Goal: Transaction & Acquisition: Purchase product/service

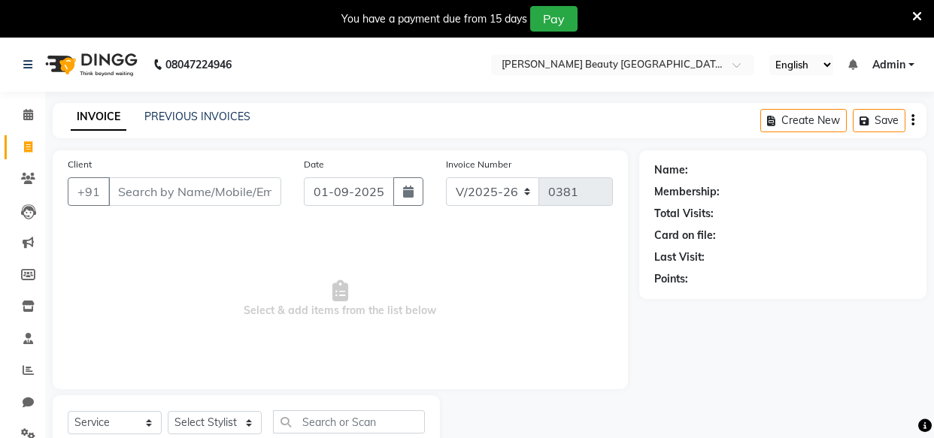
select select "8620"
select select "service"
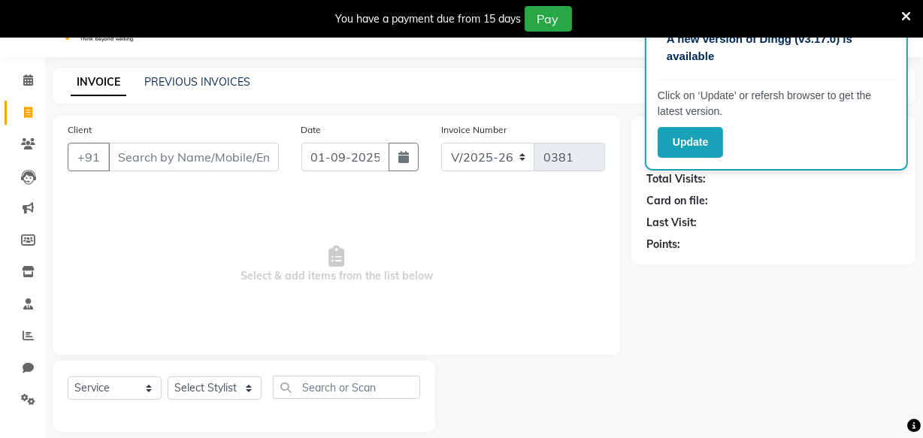
scroll to position [52, 0]
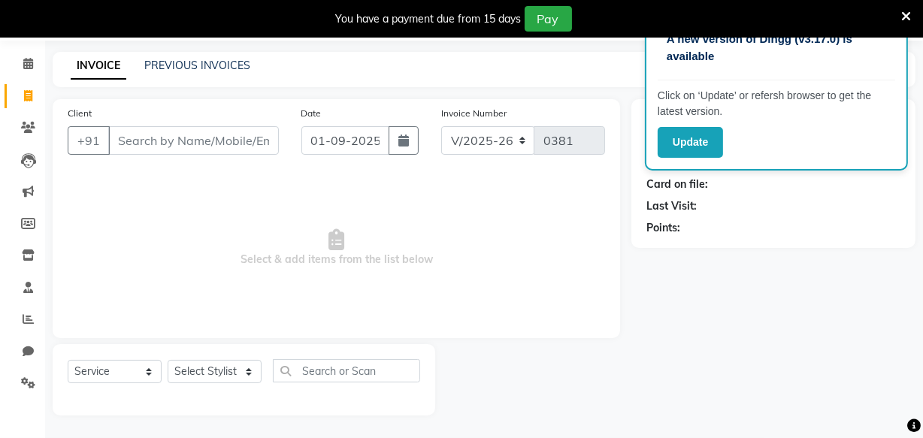
click at [906, 14] on icon at bounding box center [906, 17] width 10 height 14
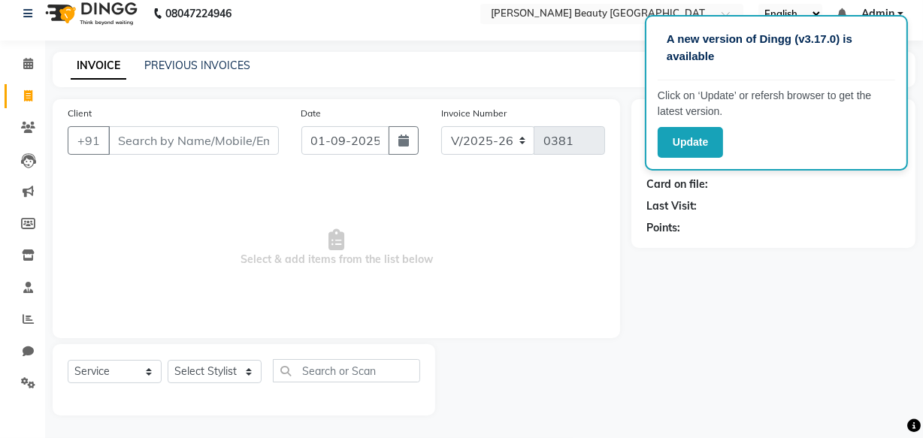
scroll to position [14, 0]
click at [632, 269] on div "Name: Membership: Total Visits: Card on file: Last Visit: Points:" at bounding box center [778, 257] width 295 height 316
click at [187, 183] on span "Select & add items from the list below" at bounding box center [336, 248] width 537 height 150
click at [27, 91] on icon at bounding box center [28, 95] width 8 height 11
select select "8620"
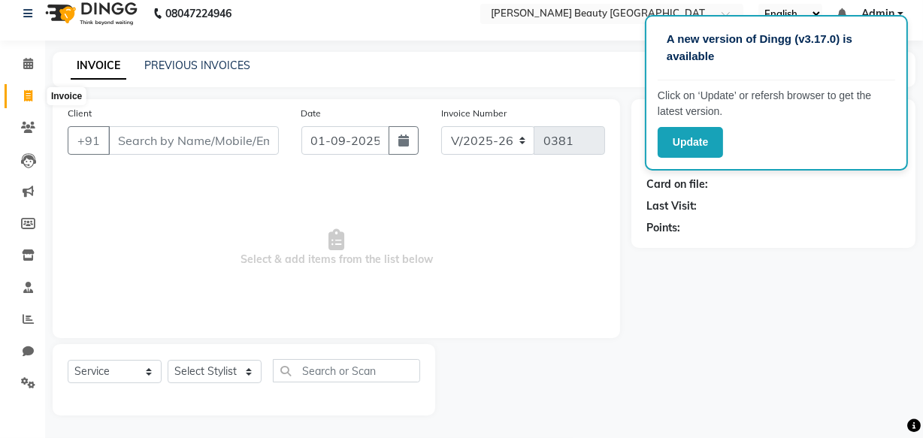
select select "service"
click at [212, 153] on input "Client" at bounding box center [193, 140] width 171 height 29
drag, startPoint x: 201, startPoint y: 132, endPoint x: 640, endPoint y: 46, distance: 447.3
click at [640, 46] on div "A new version of Dingg (v3.17.0) is available Click on ‘Update’ or refersh brow…" at bounding box center [461, 212] width 923 height 452
click at [774, 191] on div "Card on file:" at bounding box center [773, 185] width 254 height 16
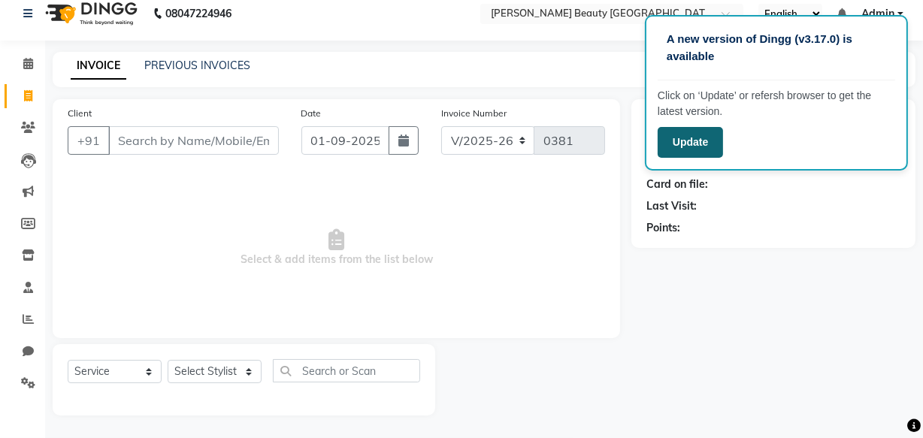
click at [714, 139] on button "Update" at bounding box center [690, 142] width 65 height 31
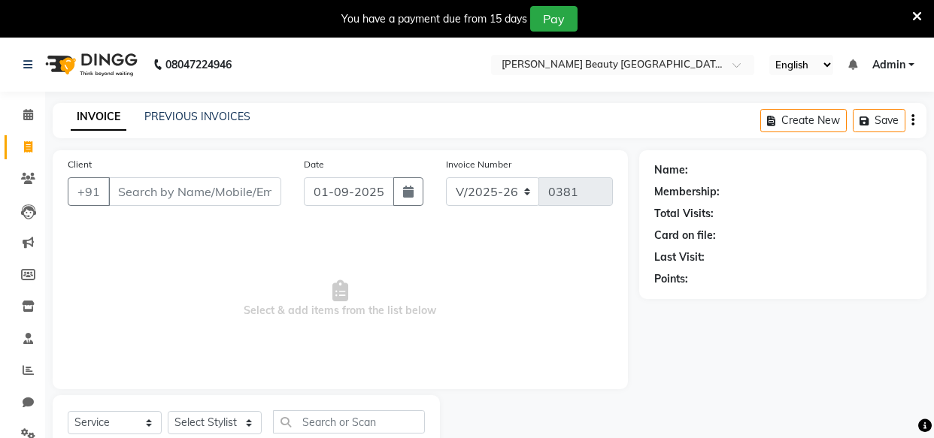
select select "8620"
select select "service"
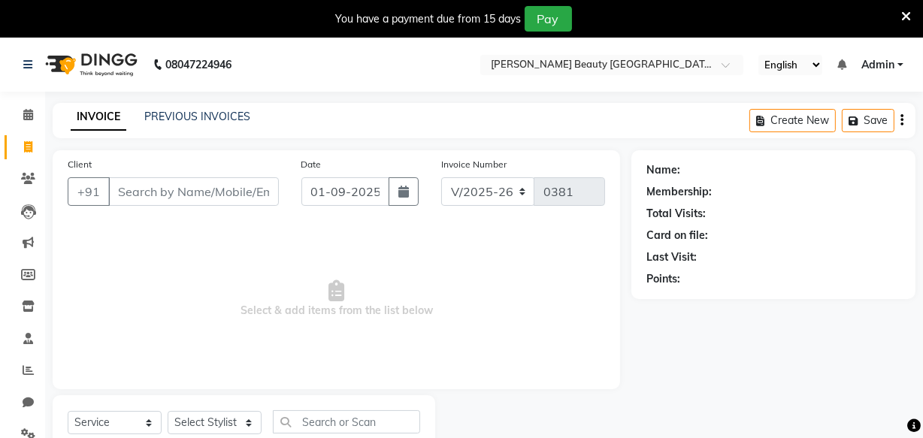
click at [259, 195] on input "Client" at bounding box center [193, 191] width 171 height 29
click at [173, 185] on input "Client" at bounding box center [193, 191] width 171 height 29
click at [180, 190] on input "Client" at bounding box center [193, 191] width 171 height 29
click at [171, 201] on input "Client" at bounding box center [193, 191] width 171 height 29
click at [174, 188] on input "Client" at bounding box center [193, 191] width 171 height 29
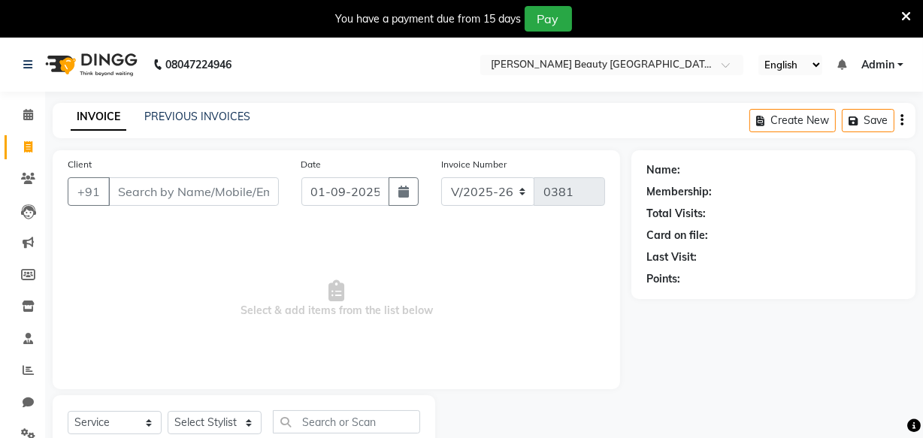
click at [872, 438] on html "08047224946 Select Location × [PERSON_NAME] Beauty Salon And Academy, Wadgaon […" at bounding box center [461, 219] width 923 height 438
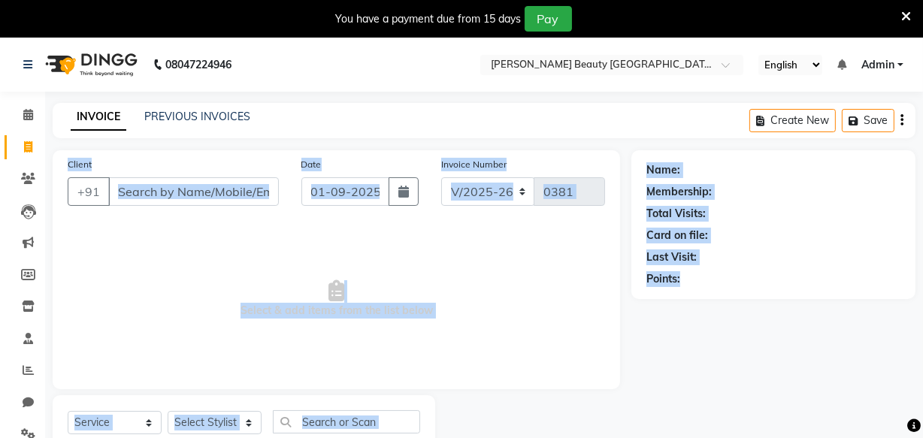
scroll to position [41, 0]
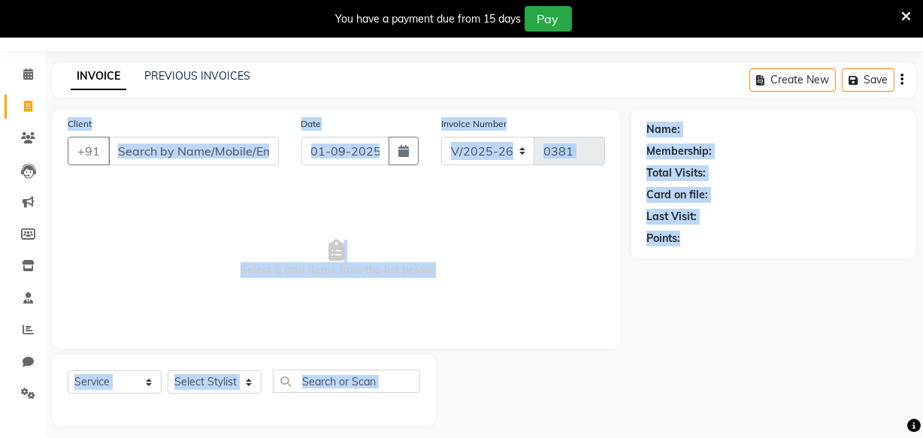
click at [744, 374] on div "Name: Membership: Total Visits: Card on file: Last Visit: Points:" at bounding box center [778, 268] width 295 height 316
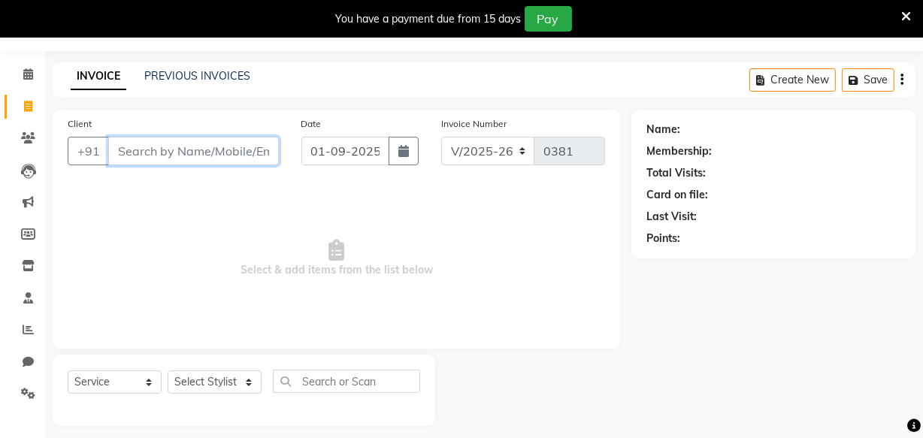
click at [192, 146] on input "Client" at bounding box center [193, 151] width 171 height 29
type input "[PERSON_NAME]"
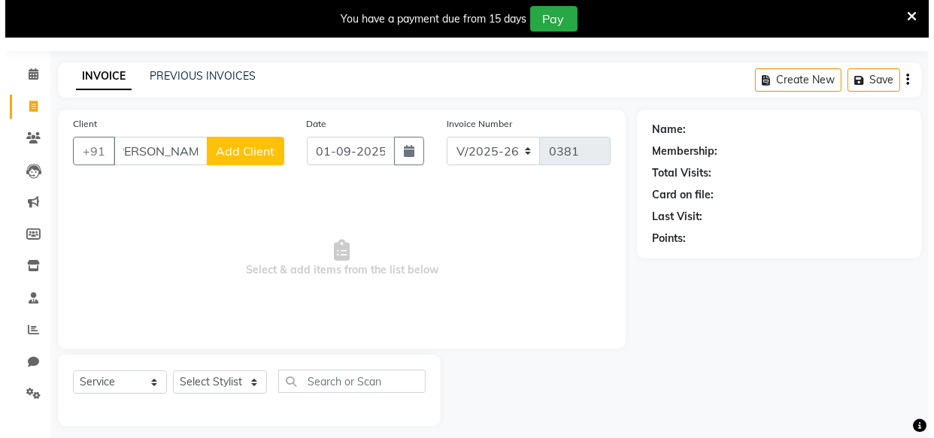
scroll to position [0, 0]
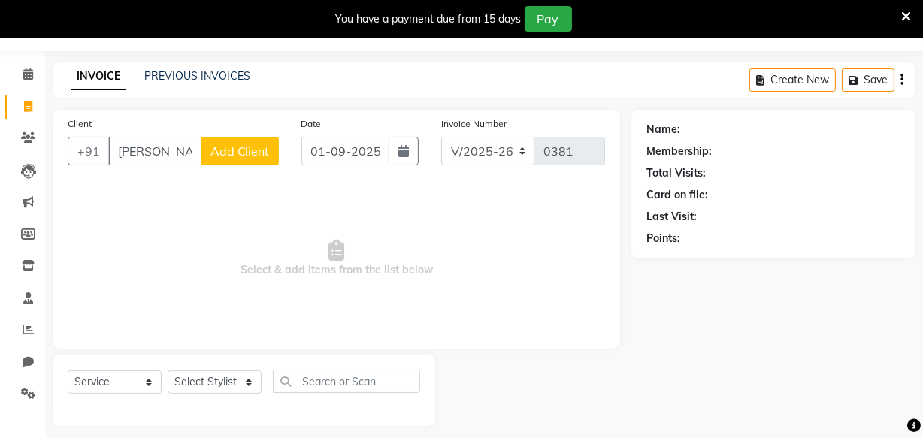
click at [244, 145] on span "Add Client" at bounding box center [239, 151] width 59 height 15
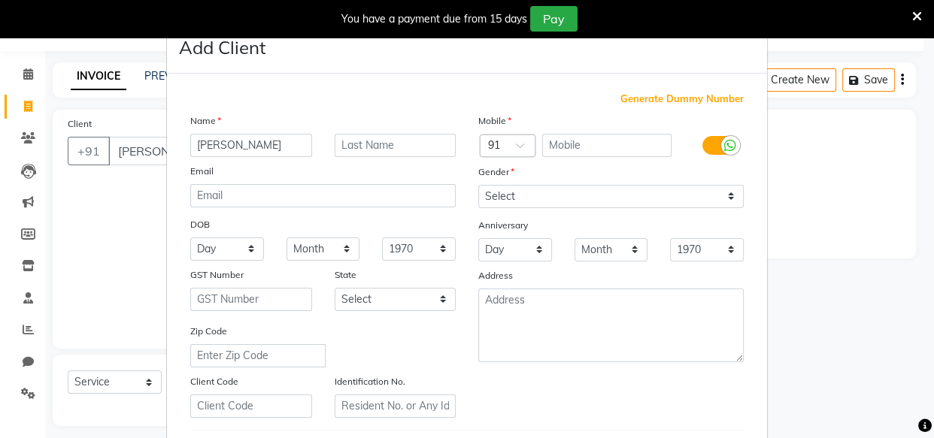
type input "[PERSON_NAME]"
type input "kaswa"
click at [219, 247] on select "Day 01 02 03 04 05 06 07 08 09 10 11 12 13 14 15 16 17 18 19 20 21 22 23 24 25 …" at bounding box center [227, 249] width 74 height 23
select select "28"
click at [190, 238] on select "Day 01 02 03 04 05 06 07 08 09 10 11 12 13 14 15 16 17 18 19 20 21 22 23 24 25 …" at bounding box center [227, 249] width 74 height 23
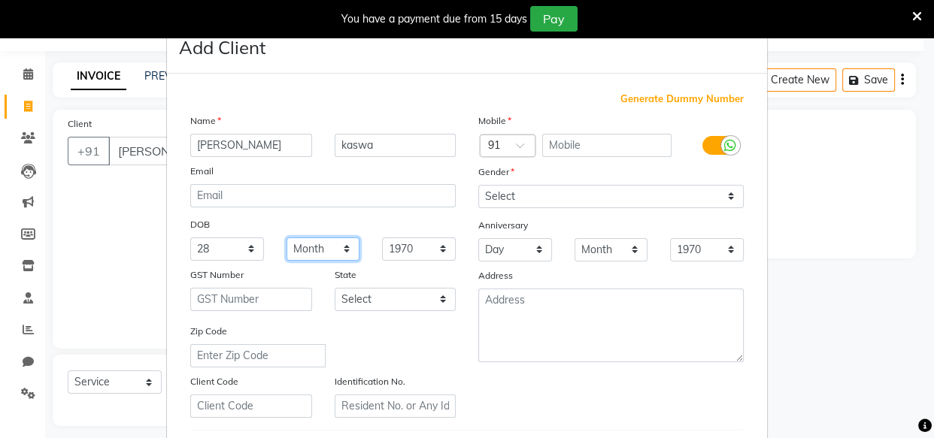
click at [299, 246] on select "Month January February March April May June July August September October Novem…" at bounding box center [323, 249] width 74 height 23
select select "04"
click at [286, 238] on select "Month January February March April May June July August September October Novem…" at bounding box center [323, 249] width 74 height 23
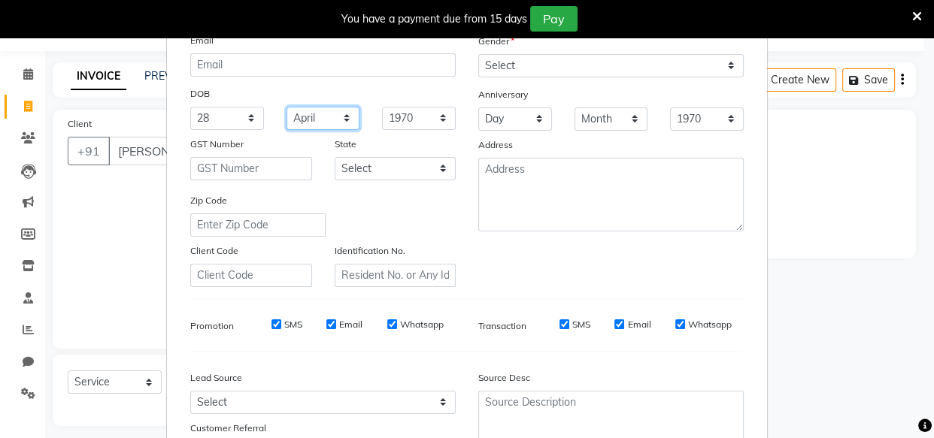
scroll to position [136, 0]
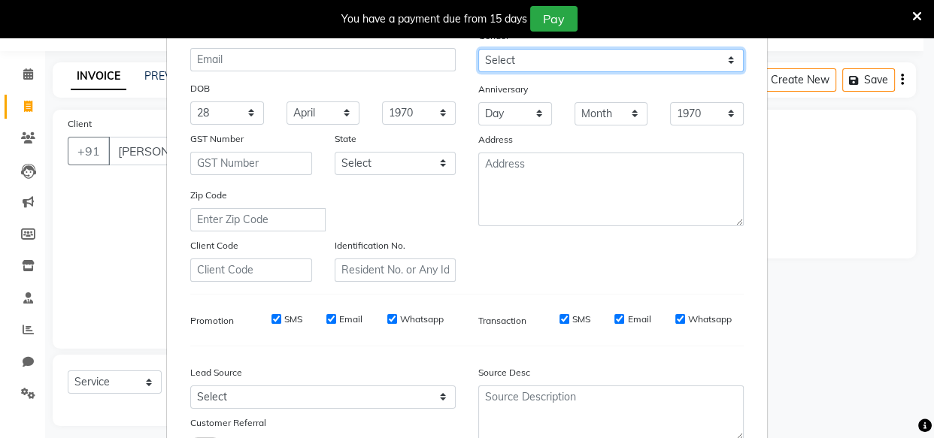
click at [585, 60] on select "Select [DEMOGRAPHIC_DATA] [DEMOGRAPHIC_DATA] Other Prefer Not To Say" at bounding box center [610, 60] width 265 height 23
select select "[DEMOGRAPHIC_DATA]"
click at [478, 49] on select "Select [DEMOGRAPHIC_DATA] [DEMOGRAPHIC_DATA] Other Prefer Not To Say" at bounding box center [610, 60] width 265 height 23
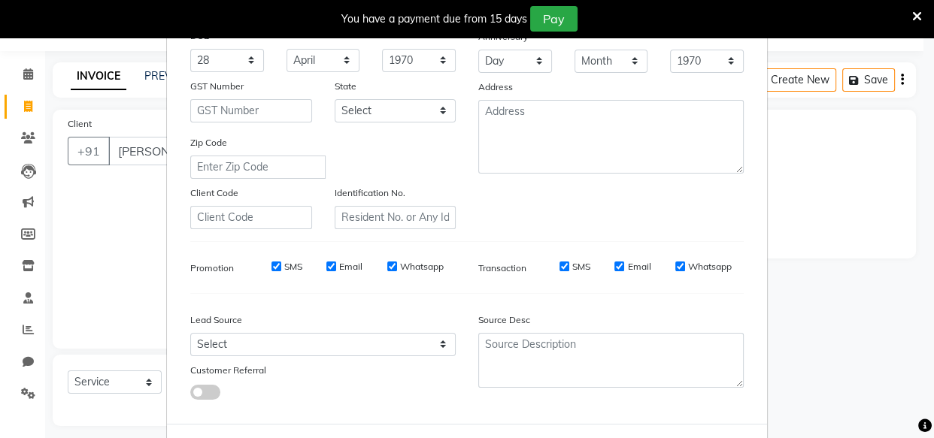
scroll to position [260, 0]
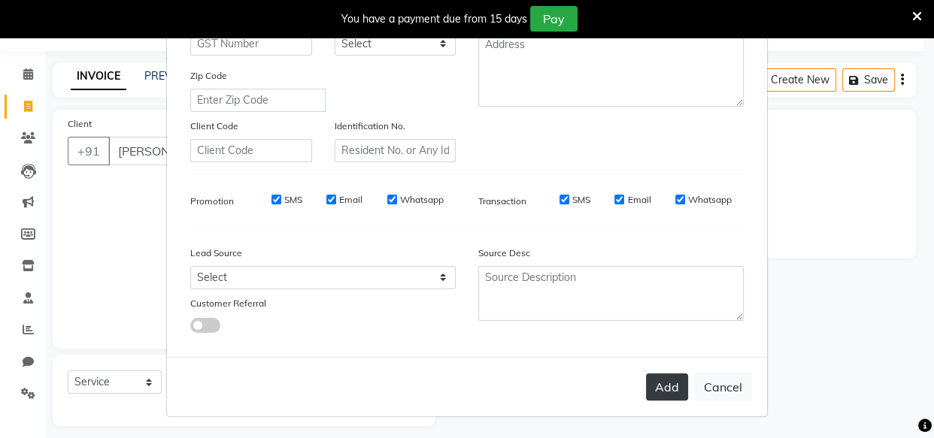
click at [668, 392] on button "Add" at bounding box center [667, 387] width 42 height 27
click at [664, 388] on button "Add" at bounding box center [667, 387] width 42 height 27
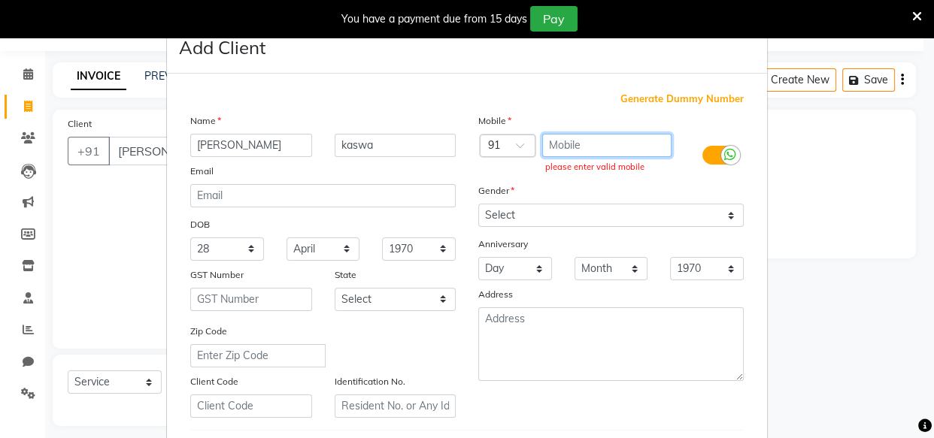
click at [601, 145] on input "text" at bounding box center [607, 145] width 130 height 23
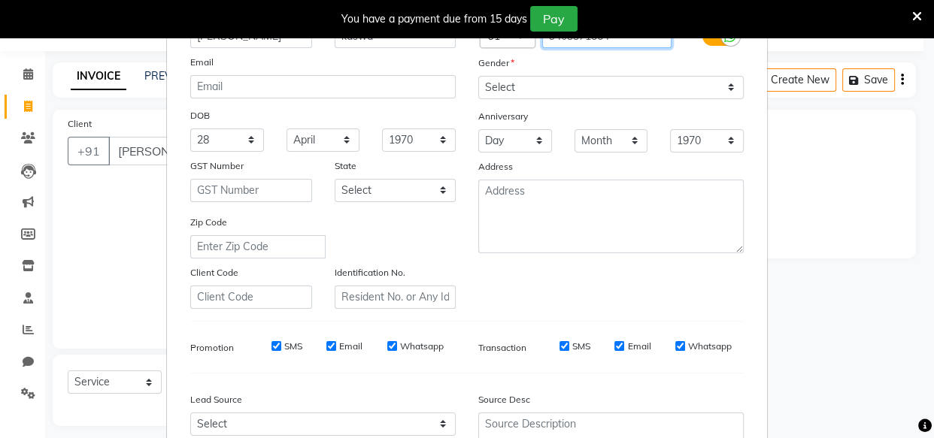
scroll to position [260, 0]
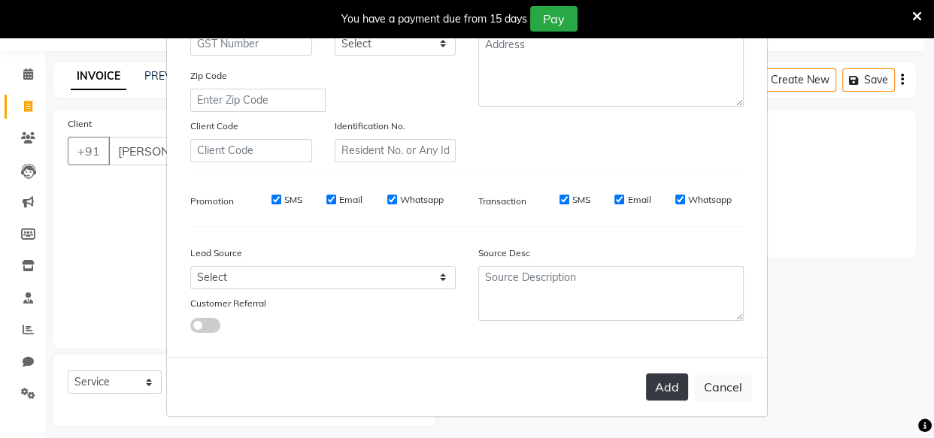
type input "9403371564"
click at [663, 392] on button "Add" at bounding box center [667, 387] width 42 height 27
click at [672, 381] on button "Add" at bounding box center [667, 387] width 42 height 27
click at [150, 144] on ngb-modal-window "Add Client Generate Dummy Number Name [PERSON_NAME] Email DOB Day 01 02 03 04 0…" at bounding box center [467, 219] width 934 height 438
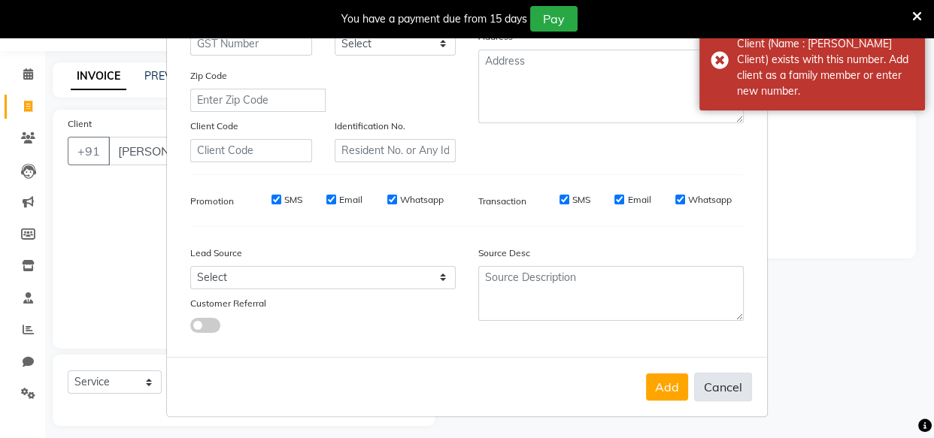
click at [724, 389] on button "Cancel" at bounding box center [723, 387] width 58 height 29
select select
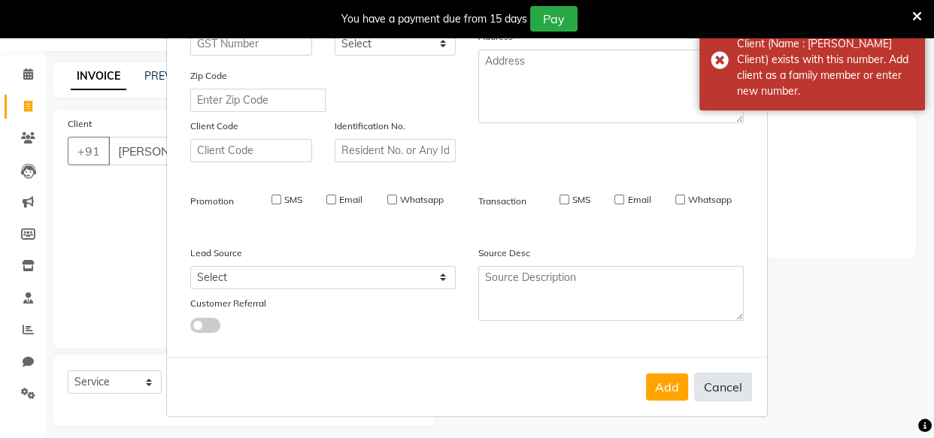
select select
checkbox input "false"
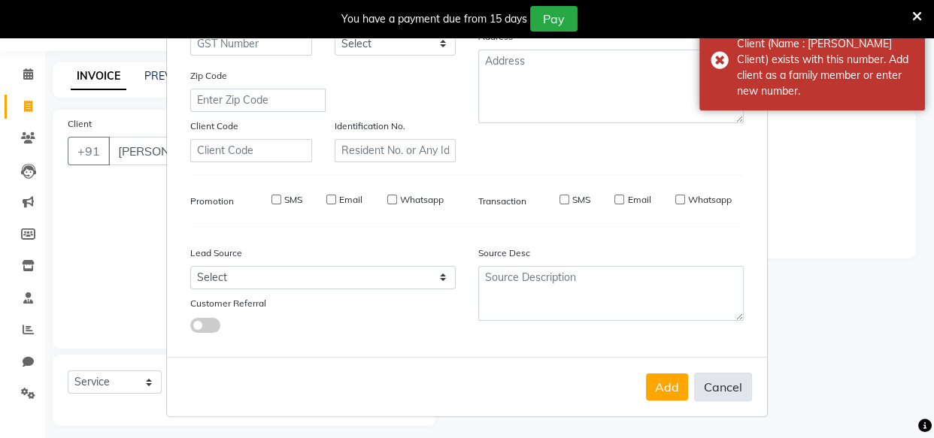
checkbox input "false"
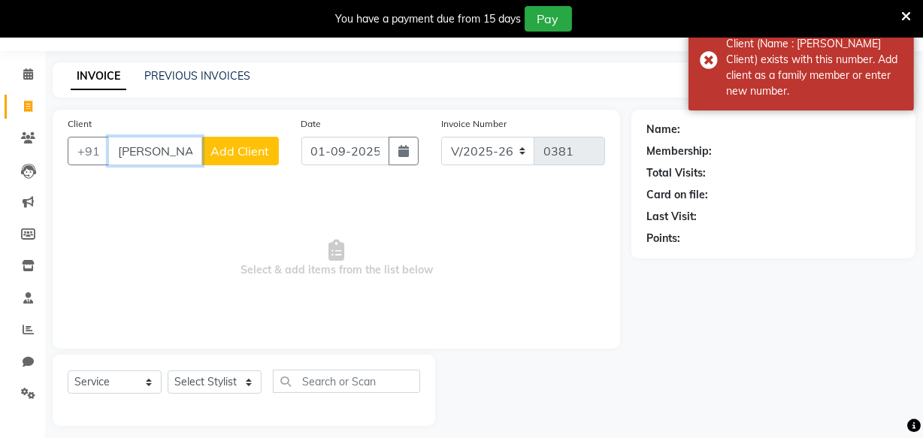
click at [188, 150] on input "[PERSON_NAME]" at bounding box center [155, 151] width 94 height 29
click at [195, 146] on input "[PERSON_NAME]" at bounding box center [155, 151] width 94 height 29
click at [191, 147] on input "[PERSON_NAME]" at bounding box center [155, 151] width 94 height 29
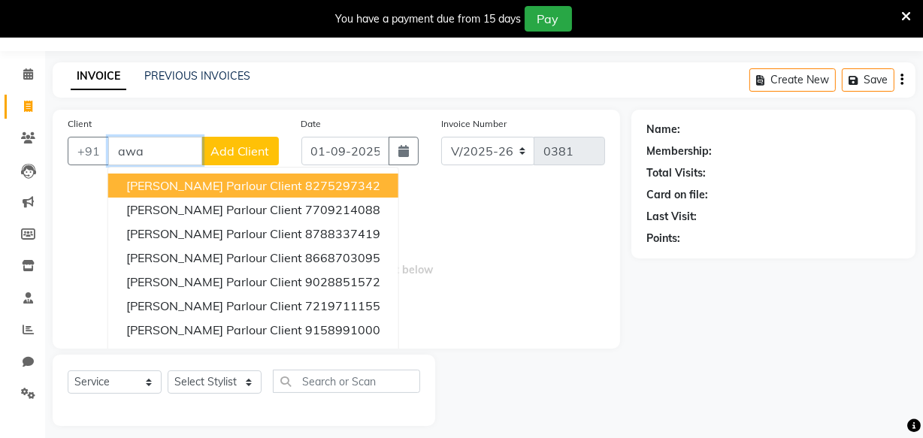
click at [159, 156] on input "awa" at bounding box center [155, 151] width 94 height 29
type input "a"
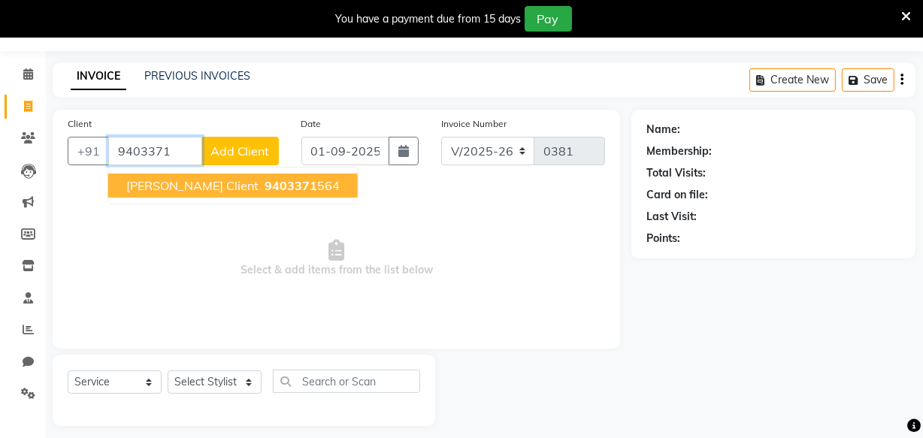
click at [210, 187] on span "[PERSON_NAME] Client" at bounding box center [192, 185] width 132 height 15
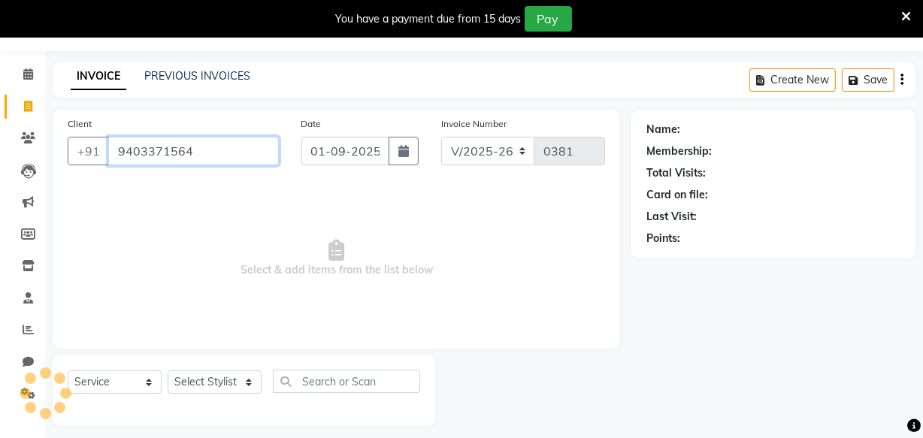
type input "9403371564"
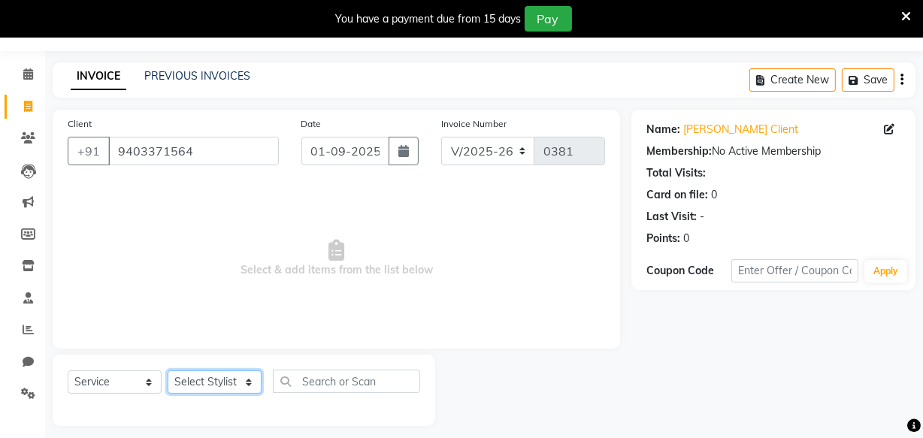
click at [226, 383] on select "Select Stylist Amla [PERSON_NAME] [PERSON_NAME] pornima [PERSON_NAME] [PERSON_N…" at bounding box center [215, 382] width 94 height 23
select select "87285"
click at [168, 371] on select "Select Stylist Amla [PERSON_NAME] [PERSON_NAME] pornima [PERSON_NAME] [PERSON_N…" at bounding box center [215, 382] width 94 height 23
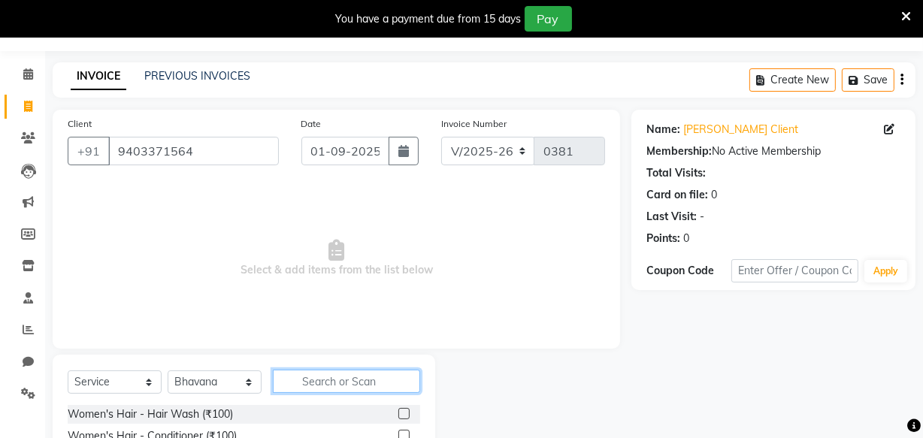
click at [320, 383] on input "text" at bounding box center [346, 381] width 147 height 23
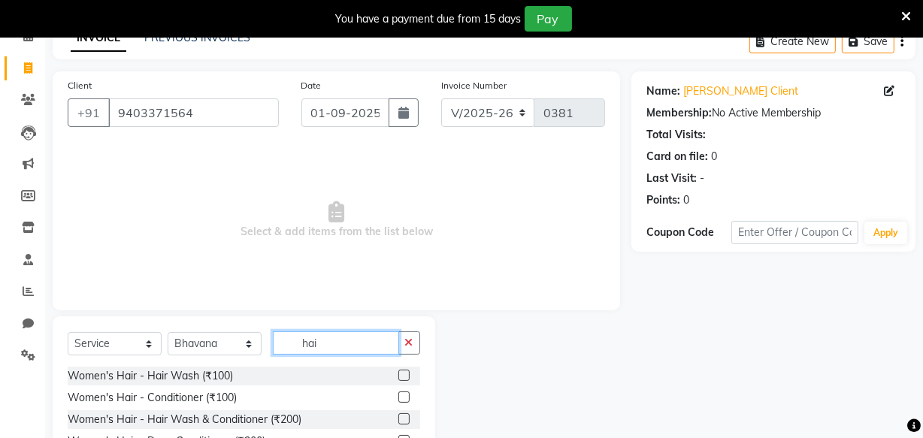
scroll to position [109, 0]
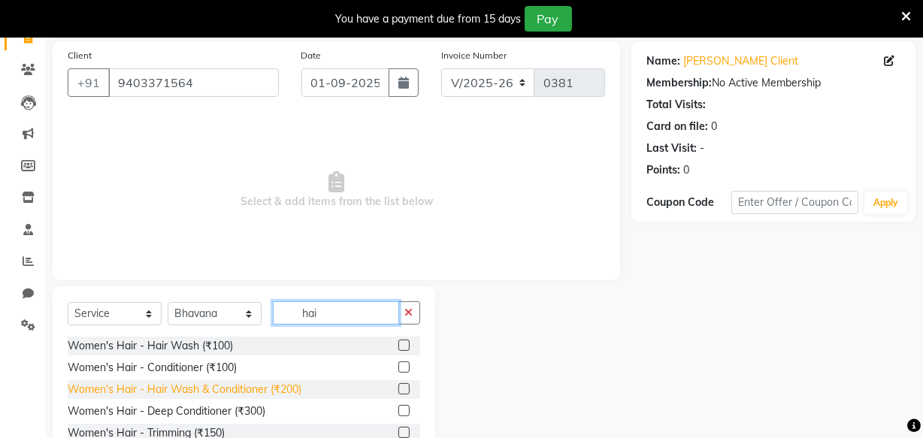
type input "hai"
click at [183, 388] on div "Women's Hair - Hair Wash & Conditioner (₹200)" at bounding box center [185, 390] width 234 height 16
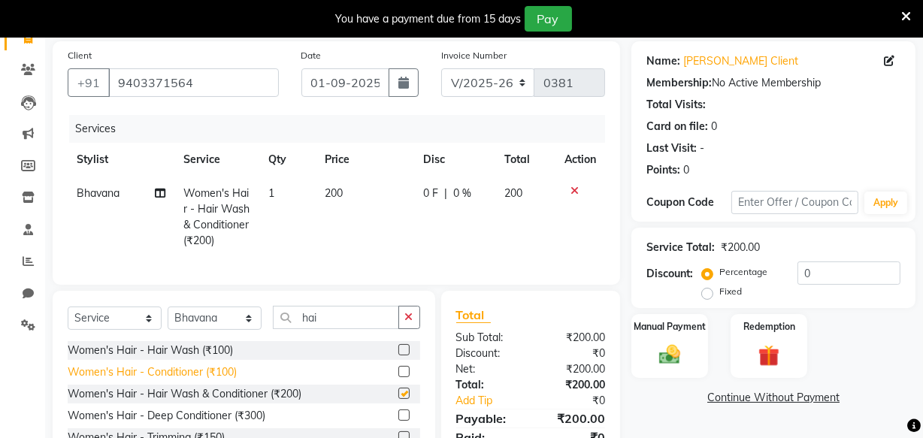
checkbox input "false"
click at [571, 194] on icon at bounding box center [575, 191] width 8 height 11
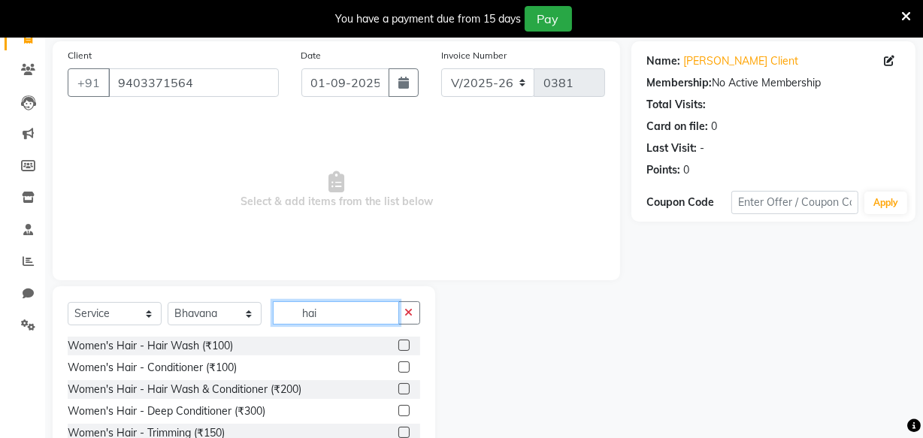
click at [343, 313] on input "hai" at bounding box center [336, 312] width 126 height 23
type input "h"
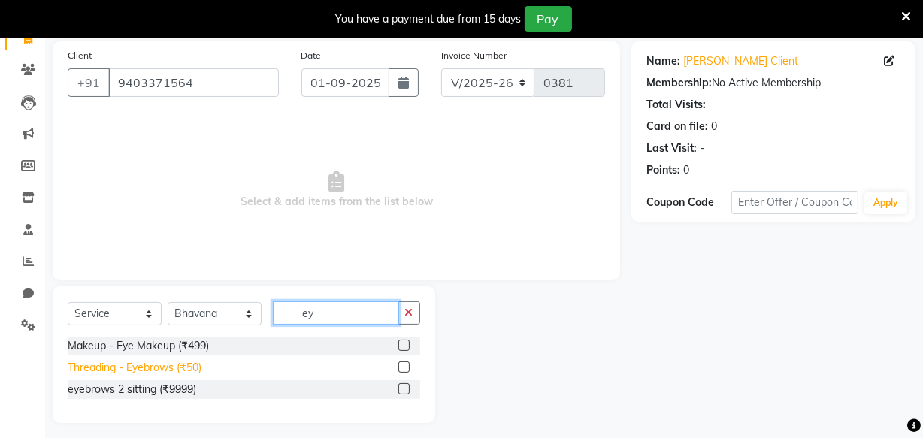
type input "ey"
click at [149, 368] on div "Threading - Eyebrows (₹50)" at bounding box center [135, 368] width 134 height 16
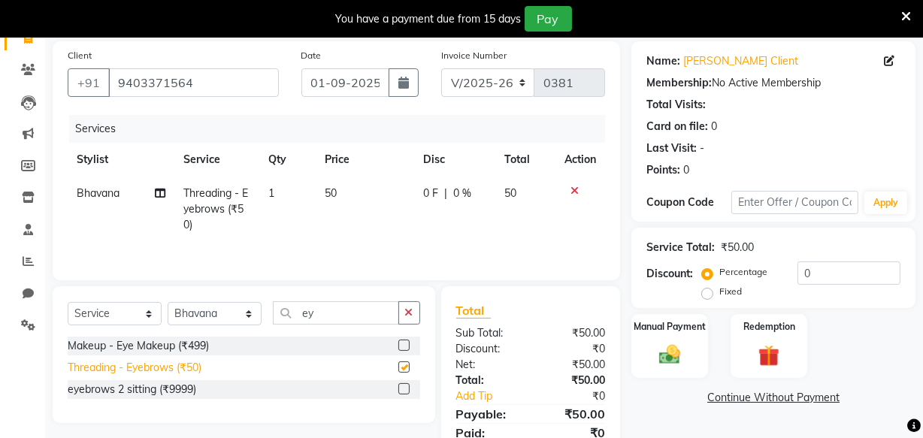
checkbox input "false"
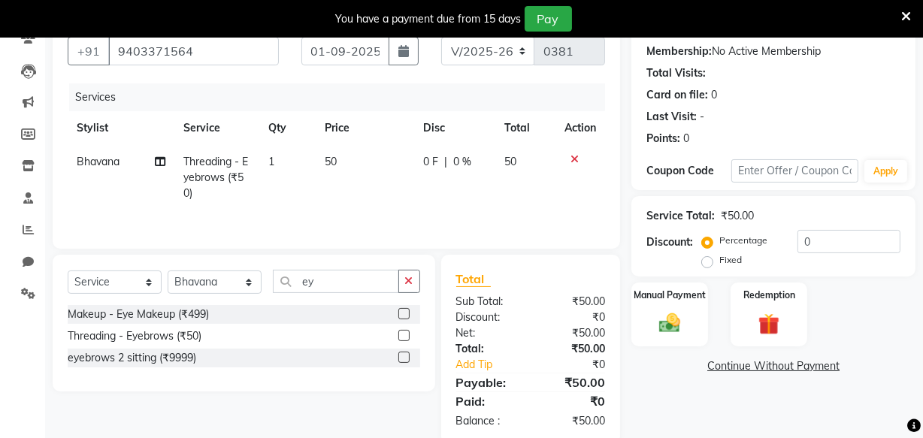
scroll to position [169, 0]
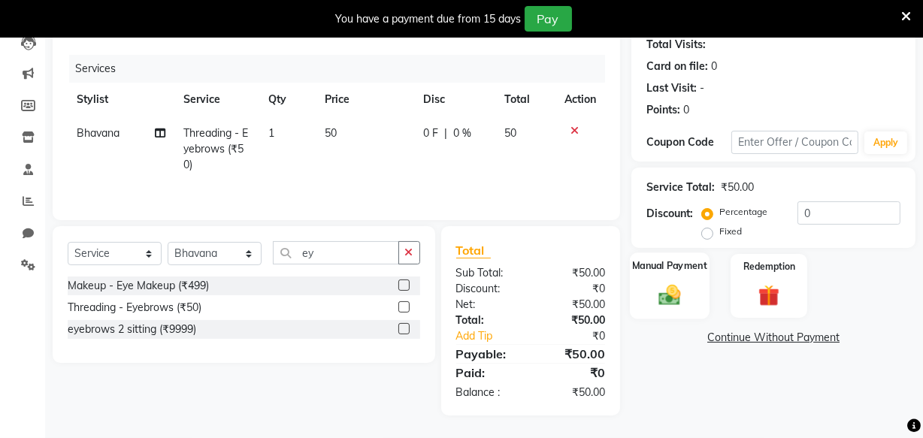
click at [677, 292] on img at bounding box center [670, 295] width 36 height 26
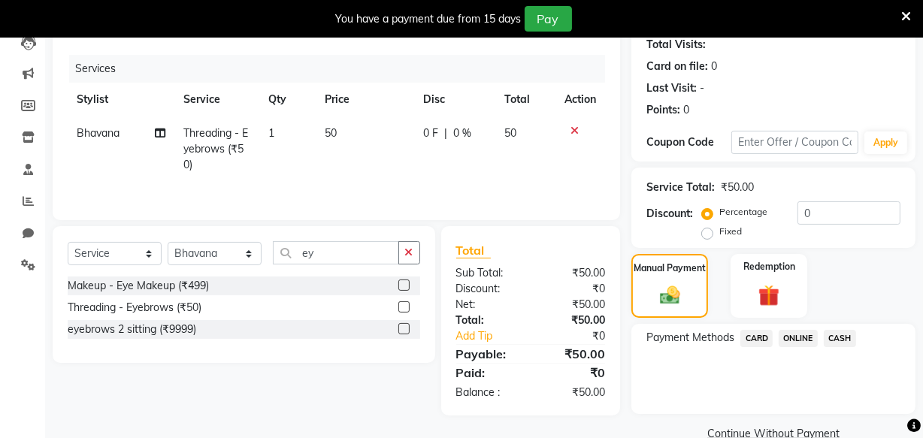
click at [842, 338] on span "CASH" at bounding box center [840, 338] width 32 height 17
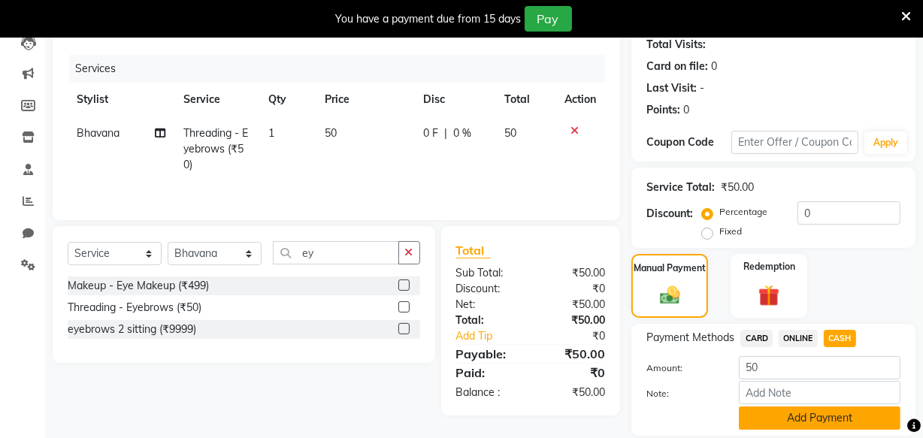
click at [816, 410] on button "Add Payment" at bounding box center [820, 418] width 162 height 23
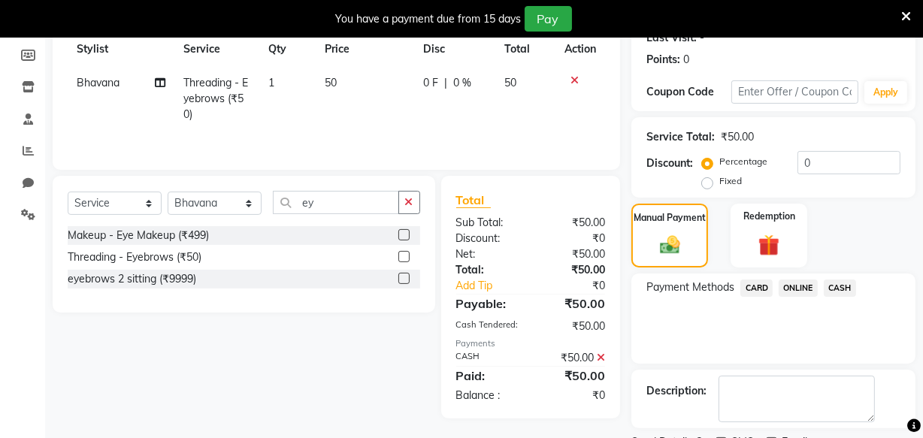
scroll to position [283, 0]
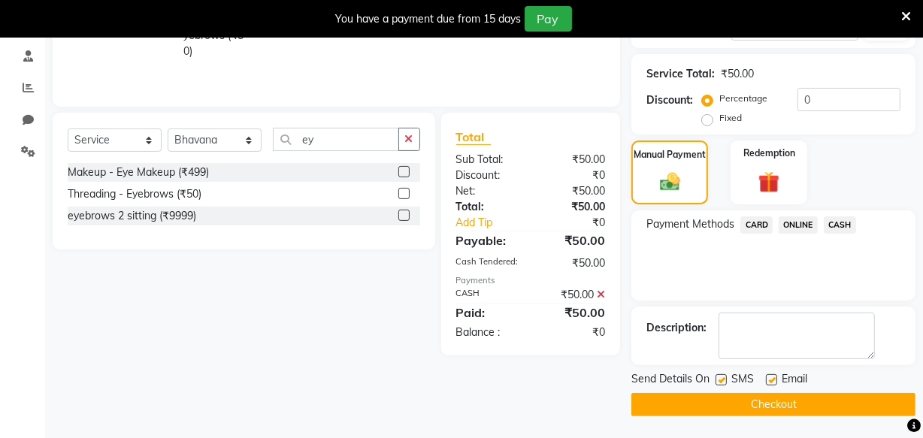
click at [733, 401] on button "Checkout" at bounding box center [773, 404] width 284 height 23
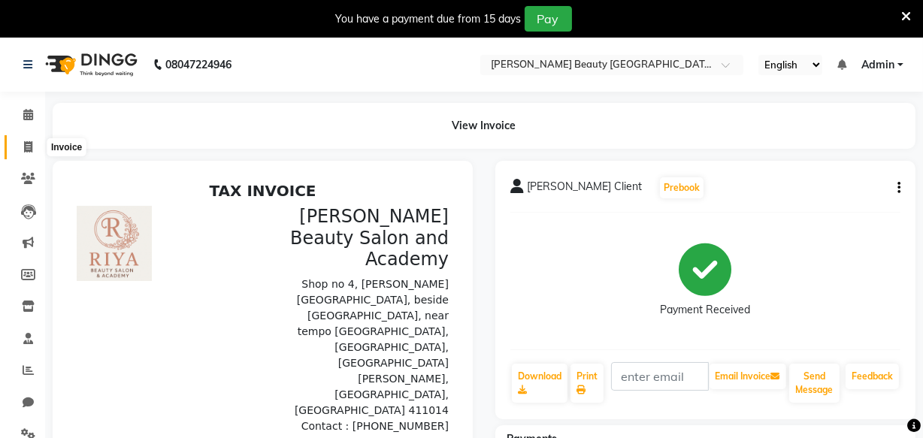
click at [34, 144] on span at bounding box center [28, 147] width 26 height 17
select select "8620"
select select "service"
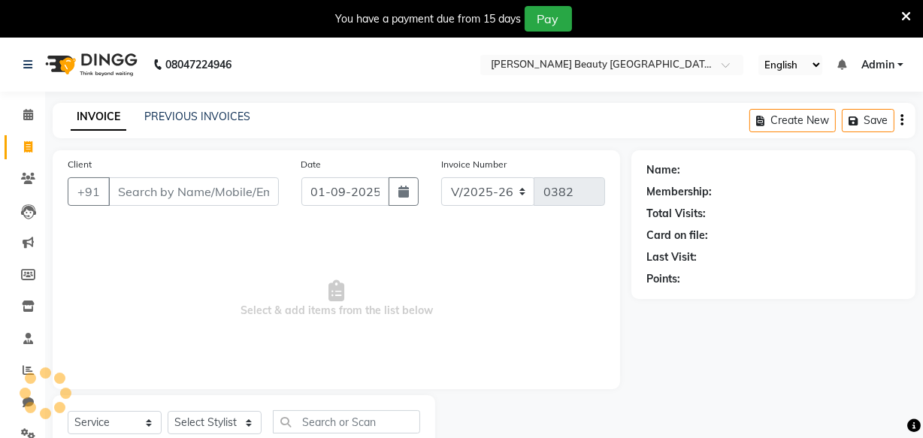
scroll to position [52, 0]
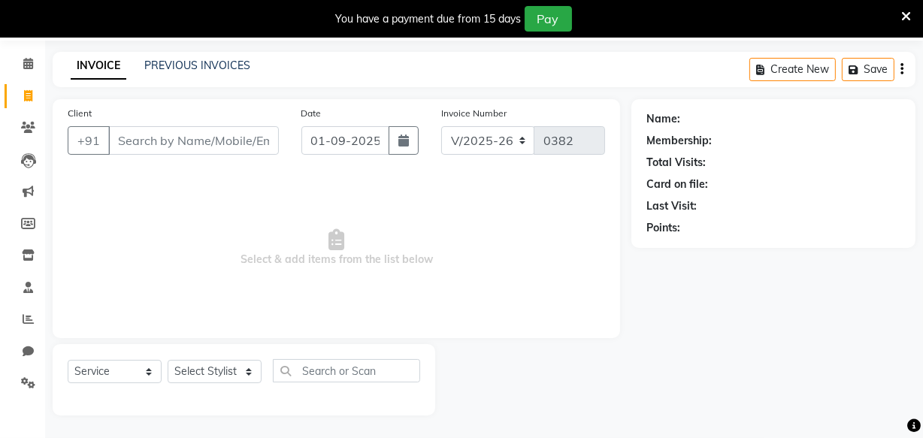
click at [138, 142] on input "Client" at bounding box center [193, 140] width 171 height 29
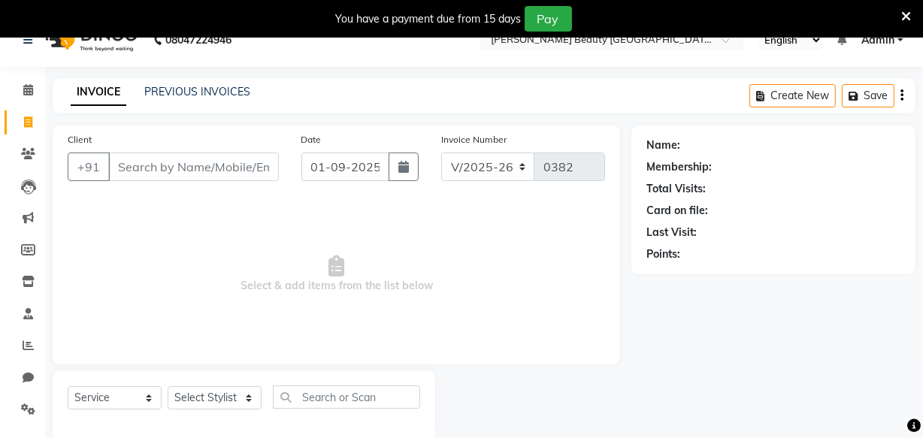
scroll to position [0, 0]
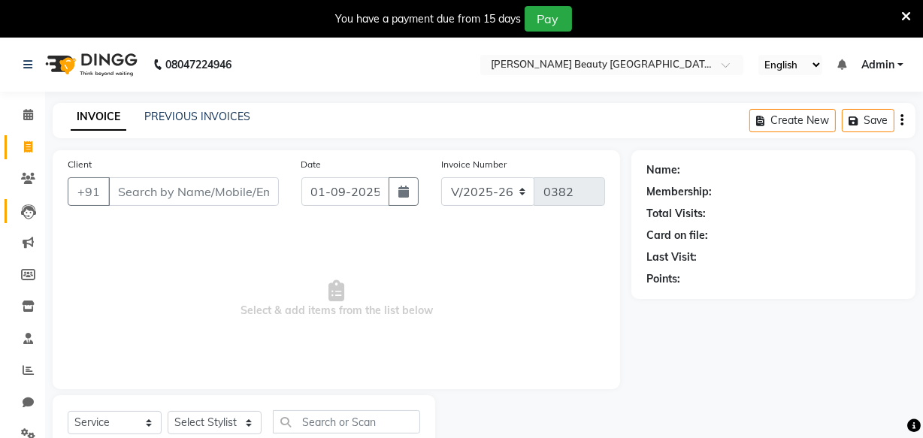
click at [29, 213] on icon at bounding box center [28, 211] width 15 height 15
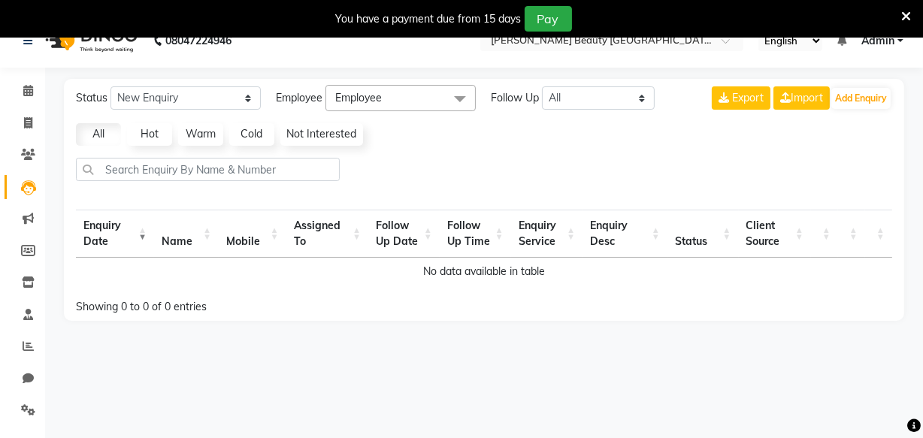
scroll to position [38, 0]
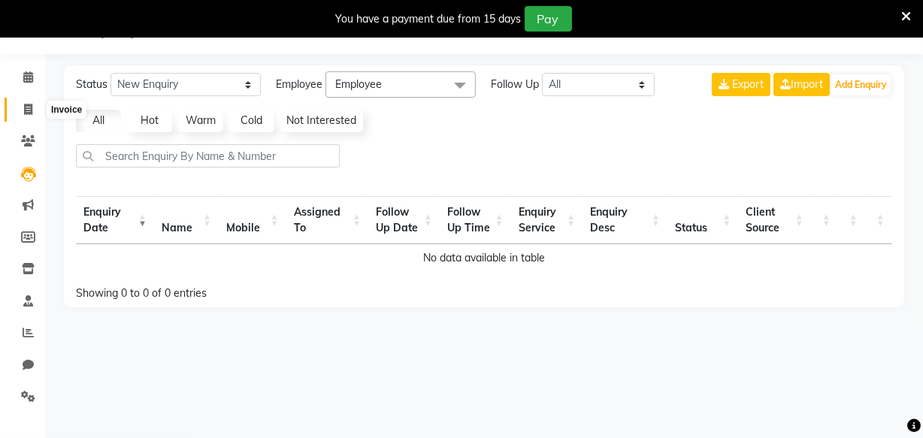
click at [28, 105] on icon at bounding box center [28, 109] width 8 height 11
select select "service"
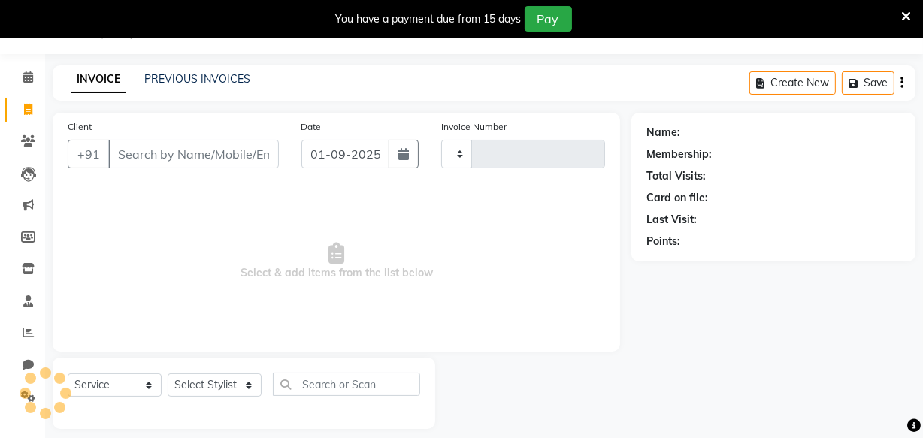
type input "0382"
select select "8620"
click at [655, 135] on div "Name:" at bounding box center [663, 133] width 34 height 16
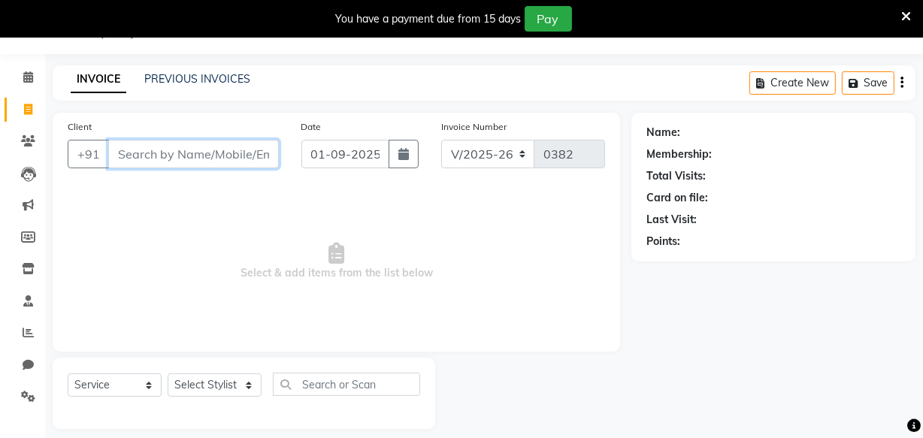
click at [167, 153] on input "Client" at bounding box center [193, 154] width 171 height 29
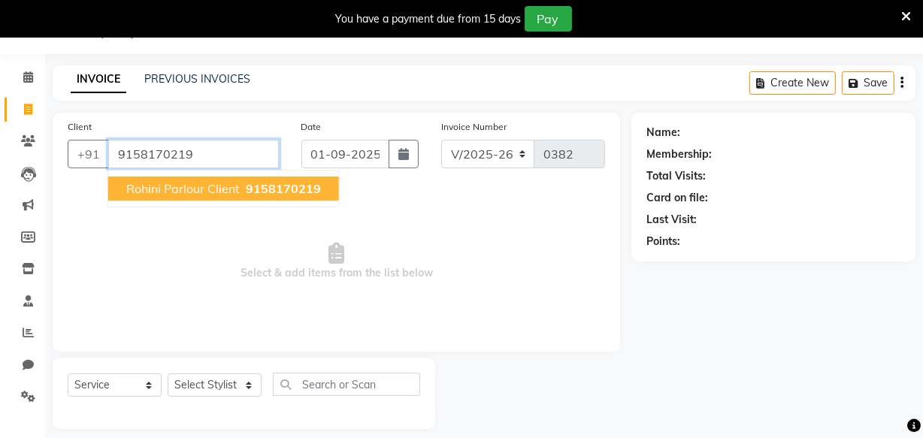
type input "9158170219"
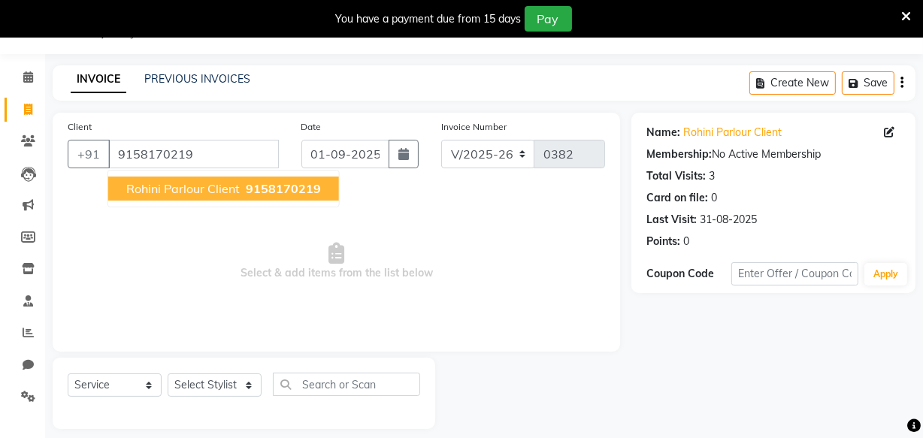
click at [146, 188] on span "Rohini Parlour Client" at bounding box center [183, 188] width 114 height 15
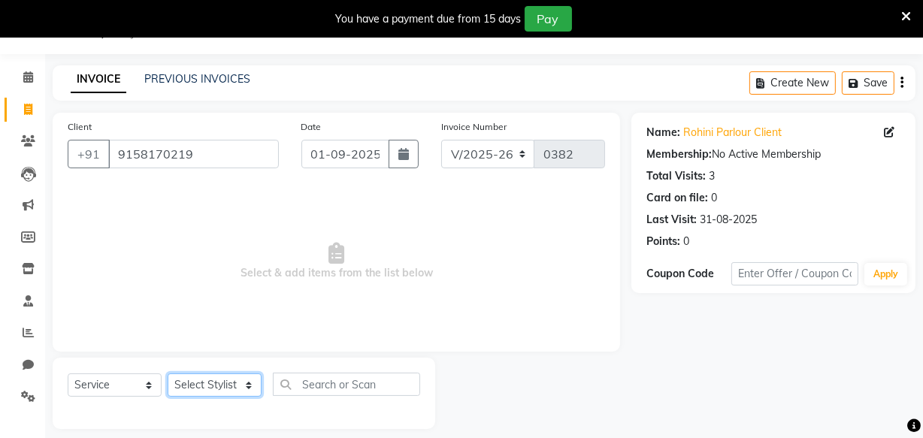
click at [217, 386] on select "Select Stylist Amla [PERSON_NAME] [PERSON_NAME] pornima [PERSON_NAME] [PERSON_N…" at bounding box center [215, 385] width 94 height 23
select select "87283"
click at [168, 374] on select "Select Stylist Amla [PERSON_NAME] [PERSON_NAME] pornima [PERSON_NAME] [PERSON_N…" at bounding box center [215, 385] width 94 height 23
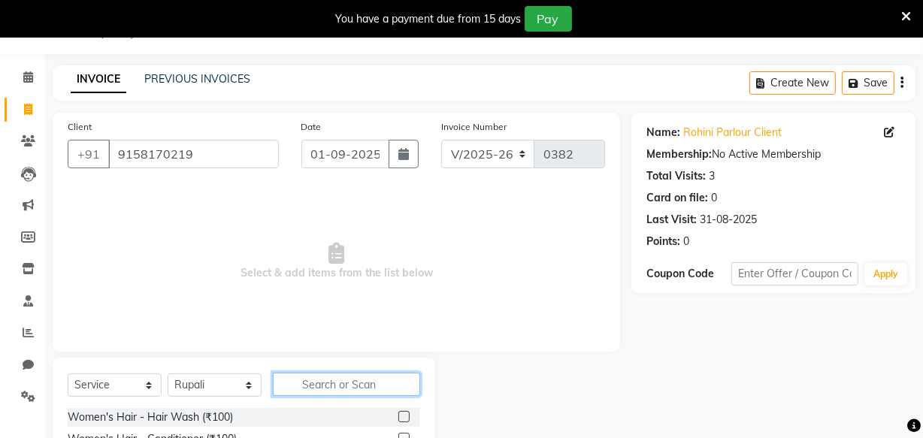
click at [298, 381] on input "text" at bounding box center [346, 384] width 147 height 23
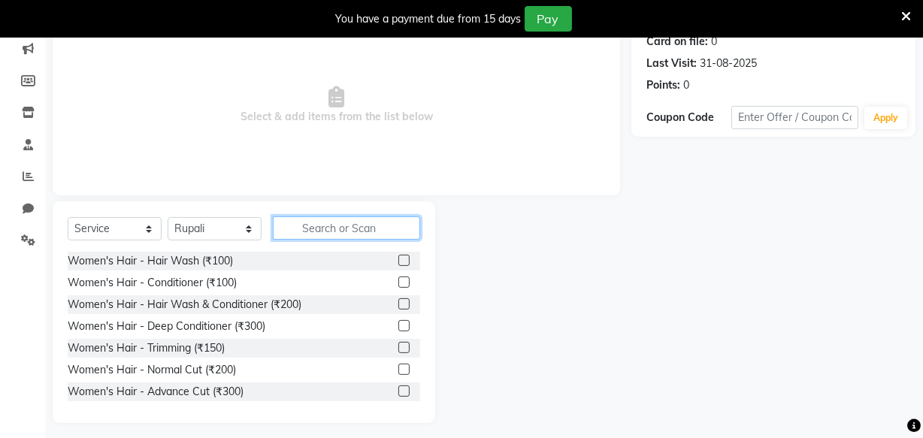
scroll to position [202, 0]
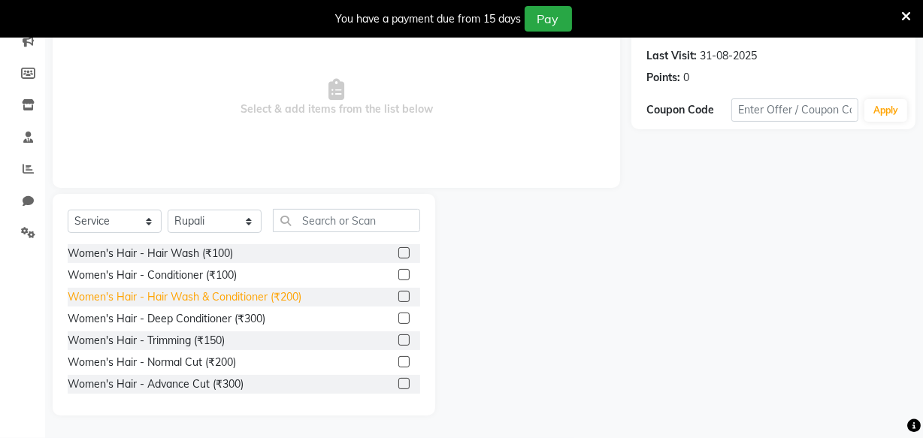
click at [231, 293] on div "Women's Hair - Hair Wash & Conditioner (₹200)" at bounding box center [185, 297] width 234 height 16
checkbox input "false"
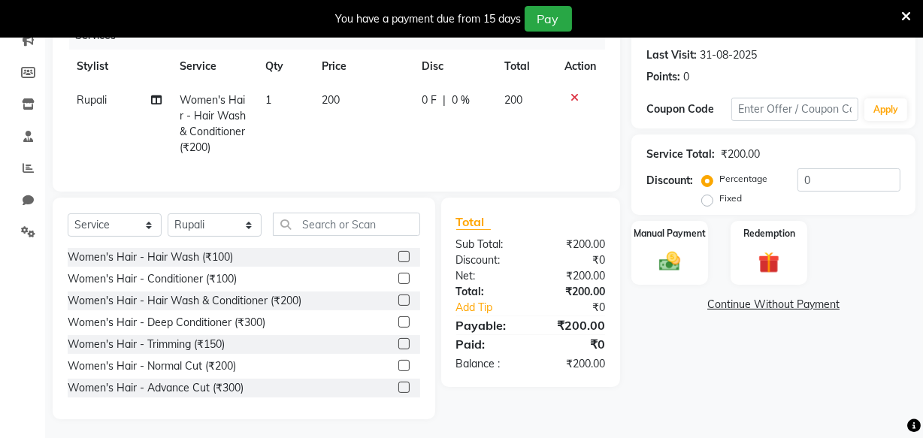
click at [719, 196] on label "Fixed" at bounding box center [730, 199] width 23 height 14
click at [712, 196] on input "Fixed" at bounding box center [710, 198] width 11 height 11
radio input "true"
click at [719, 180] on label "Percentage" at bounding box center [743, 179] width 48 height 14
click at [709, 180] on input "Percentage" at bounding box center [710, 179] width 11 height 11
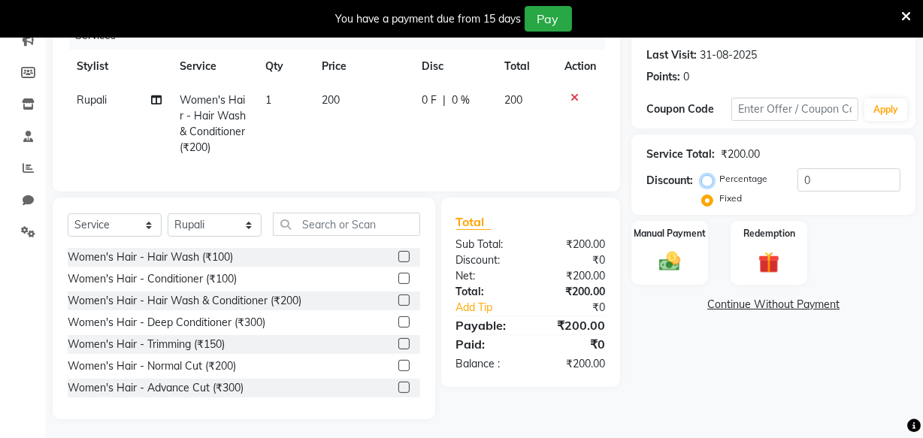
radio input "true"
click at [834, 169] on input "0" at bounding box center [849, 179] width 103 height 23
type input "10"
click at [675, 270] on img at bounding box center [670, 262] width 36 height 26
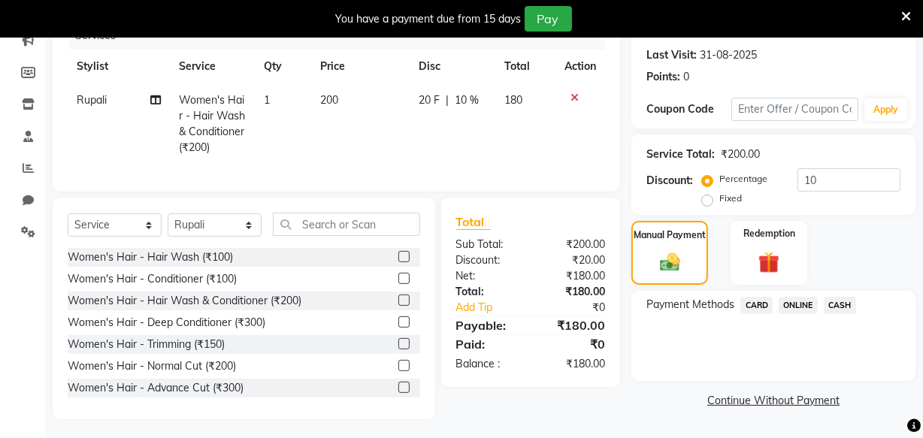
click at [792, 308] on span "ONLINE" at bounding box center [798, 305] width 39 height 17
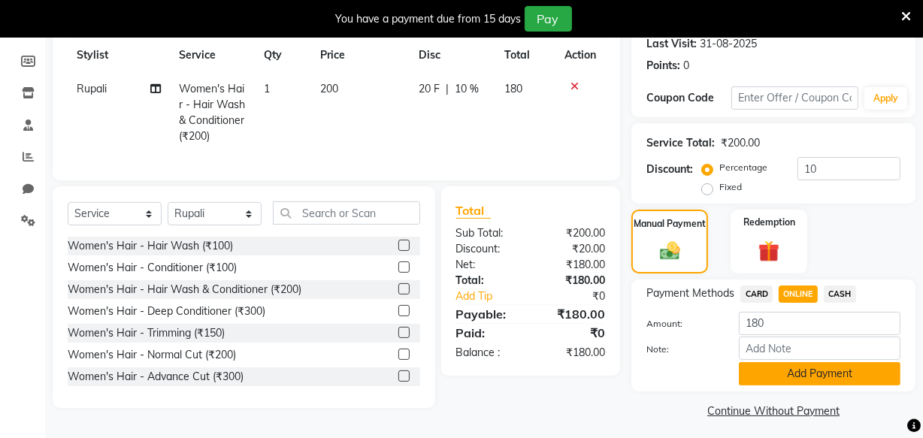
scroll to position [220, 0]
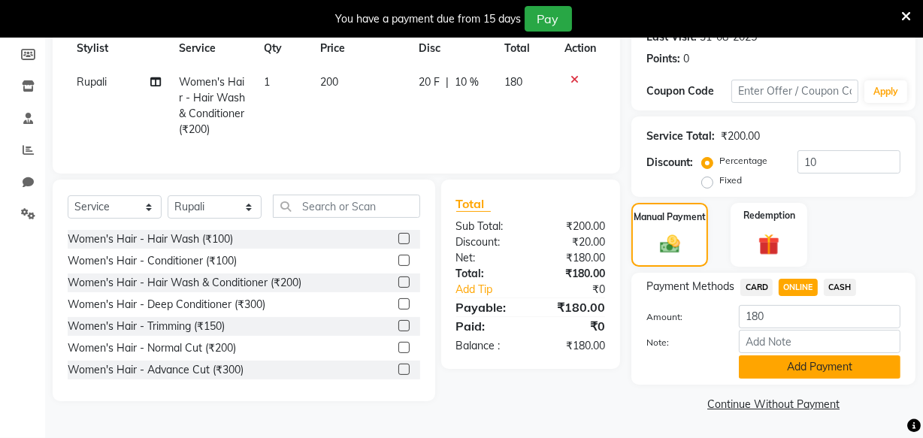
click at [798, 364] on button "Add Payment" at bounding box center [820, 367] width 162 height 23
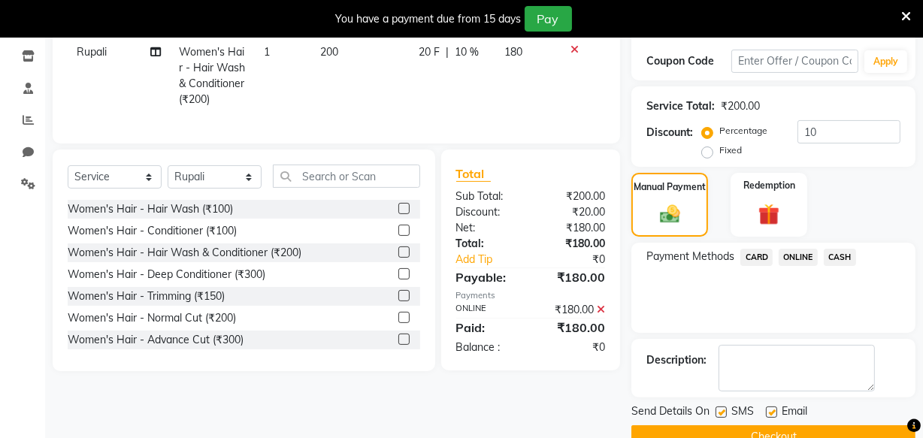
scroll to position [283, 0]
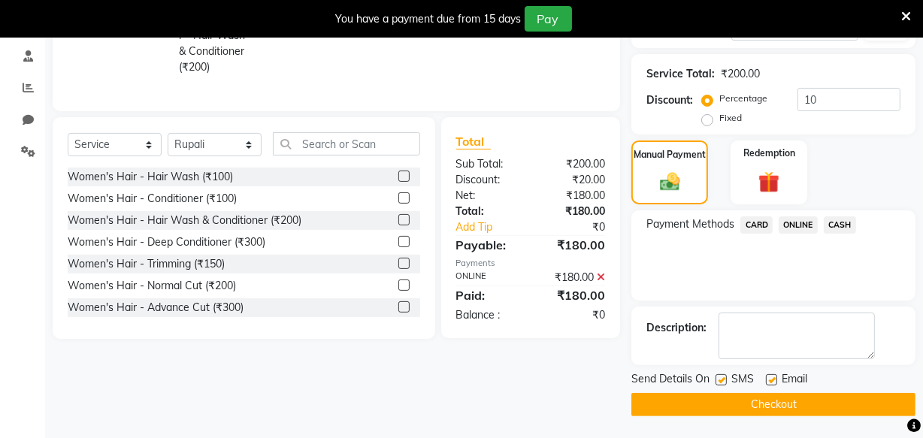
click at [907, 11] on icon at bounding box center [906, 17] width 10 height 14
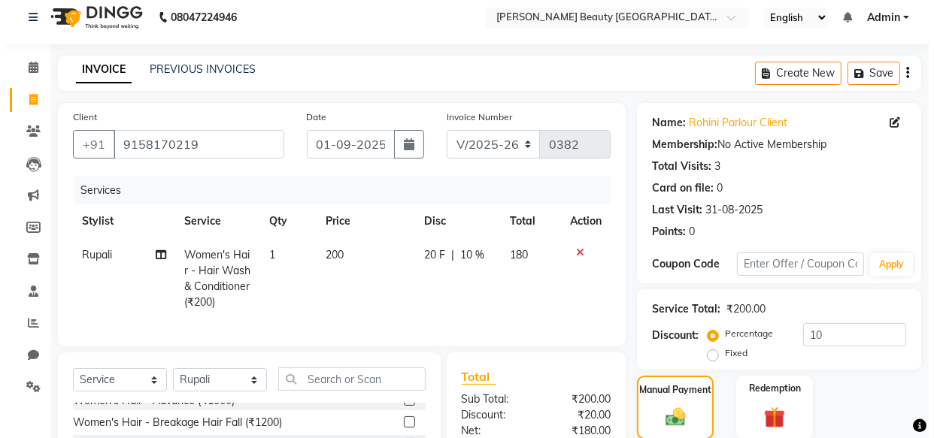
scroll to position [8, 0]
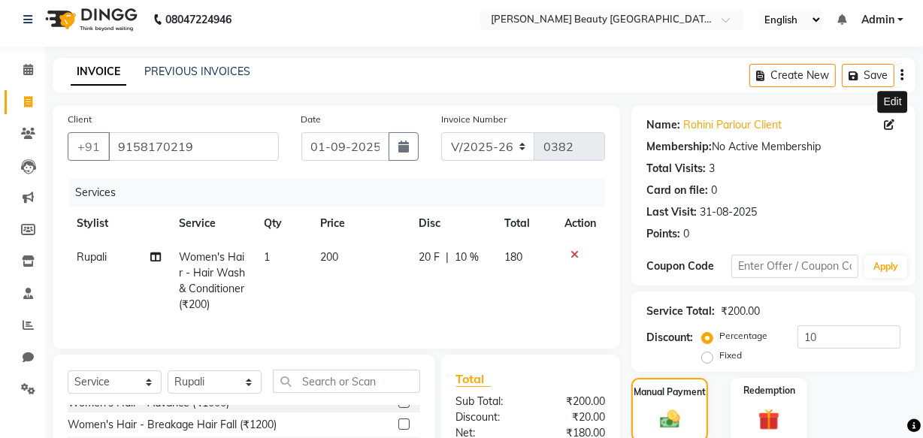
click at [890, 126] on icon at bounding box center [889, 125] width 11 height 11
select select "06"
select select "03"
select select "1999"
select select "[DEMOGRAPHIC_DATA]"
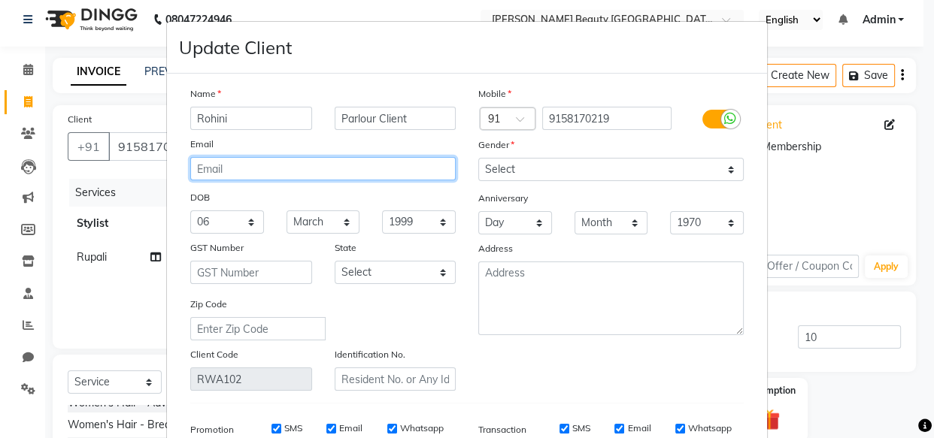
click at [336, 158] on input "email" at bounding box center [322, 168] width 265 height 23
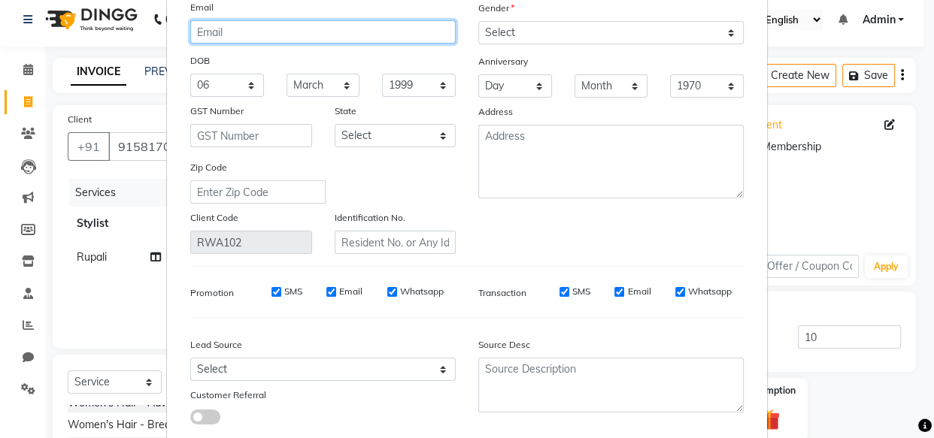
scroll to position [233, 0]
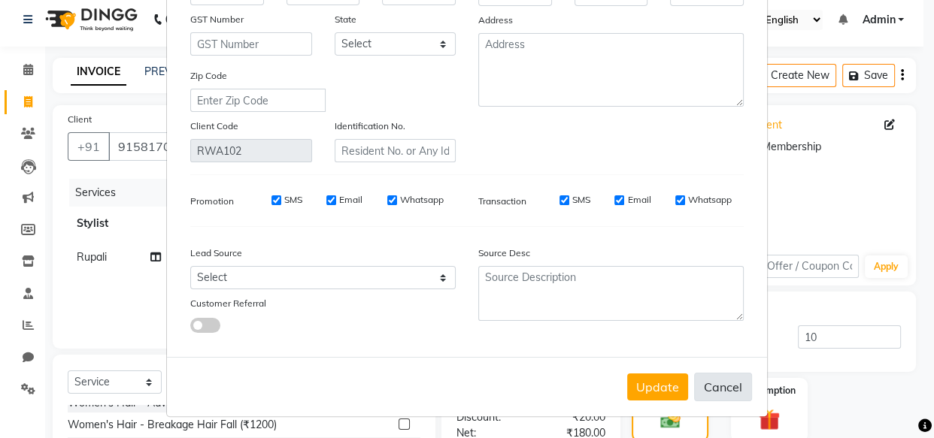
click at [709, 384] on button "Cancel" at bounding box center [723, 387] width 58 height 29
select select
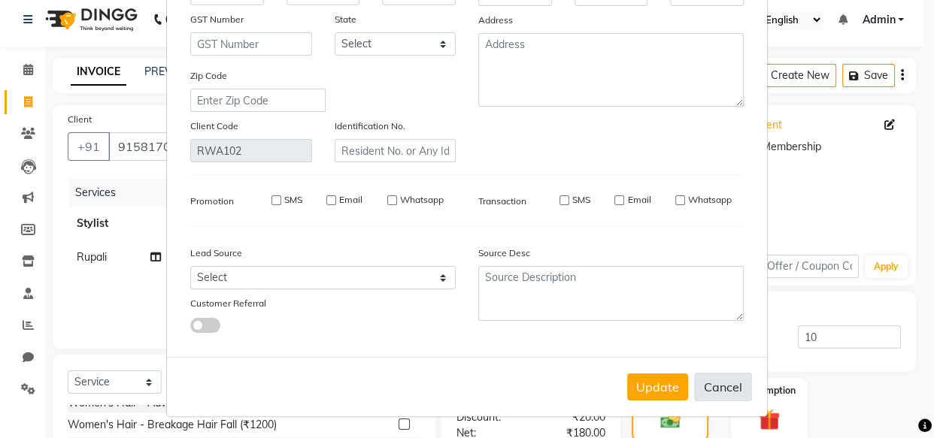
select select
checkbox input "false"
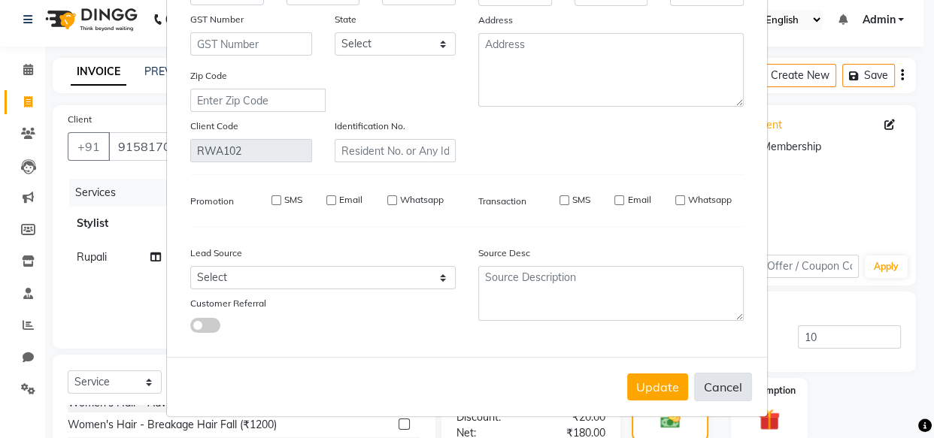
checkbox input "false"
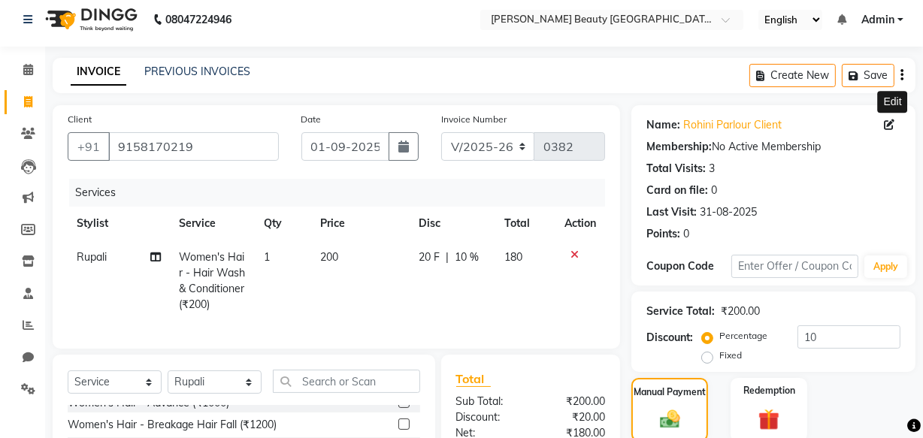
click at [889, 120] on icon at bounding box center [889, 125] width 11 height 11
select select "06"
select select "03"
select select "1999"
select select "[DEMOGRAPHIC_DATA]"
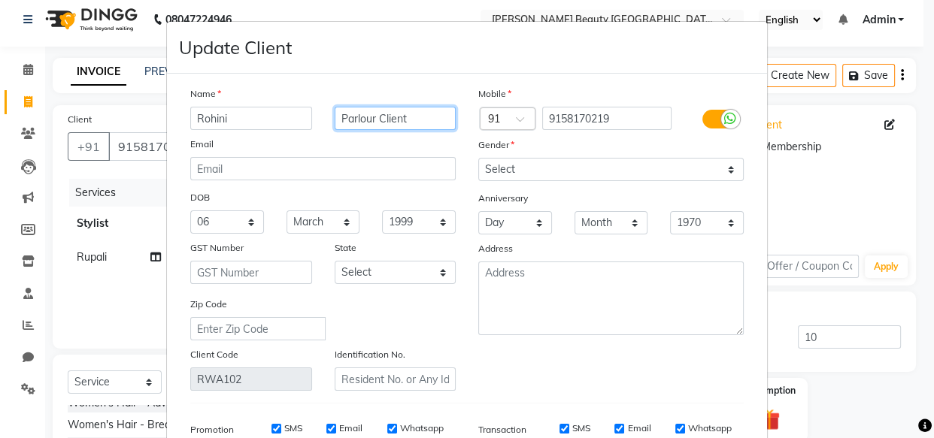
click at [371, 114] on input "Parlour Client" at bounding box center [396, 118] width 122 height 23
type input "Client"
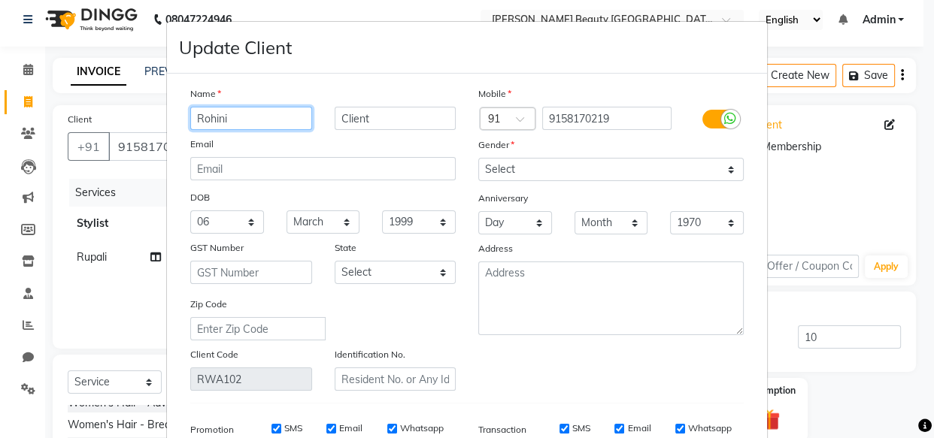
click at [245, 120] on input "Rohini" at bounding box center [251, 118] width 122 height 23
type input "Rohini client"
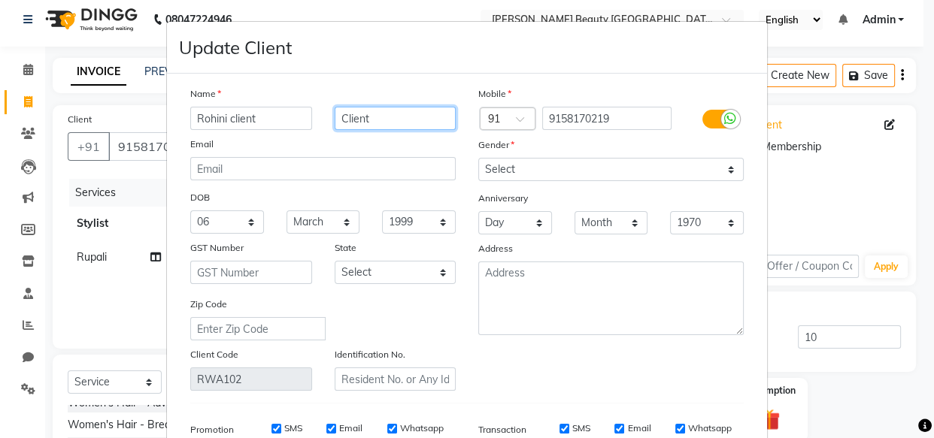
click at [406, 125] on input "Client" at bounding box center [396, 118] width 122 height 23
type input "C"
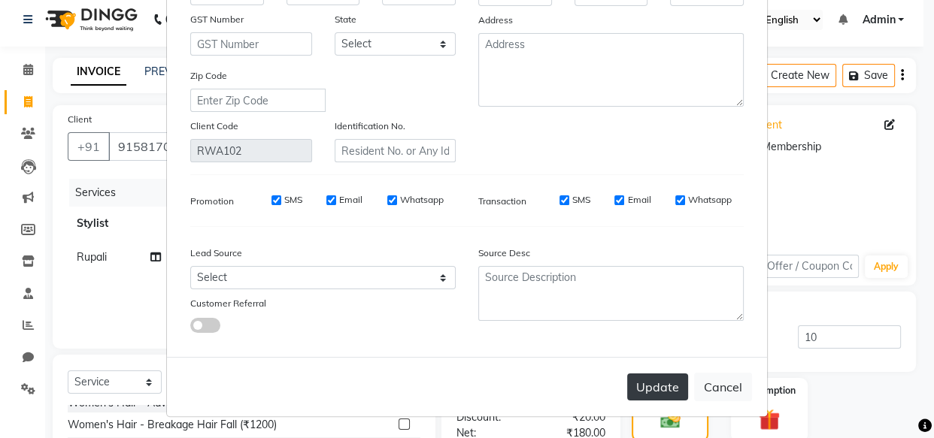
type input "10% dis given"
click at [659, 378] on button "Update" at bounding box center [657, 387] width 61 height 27
select select
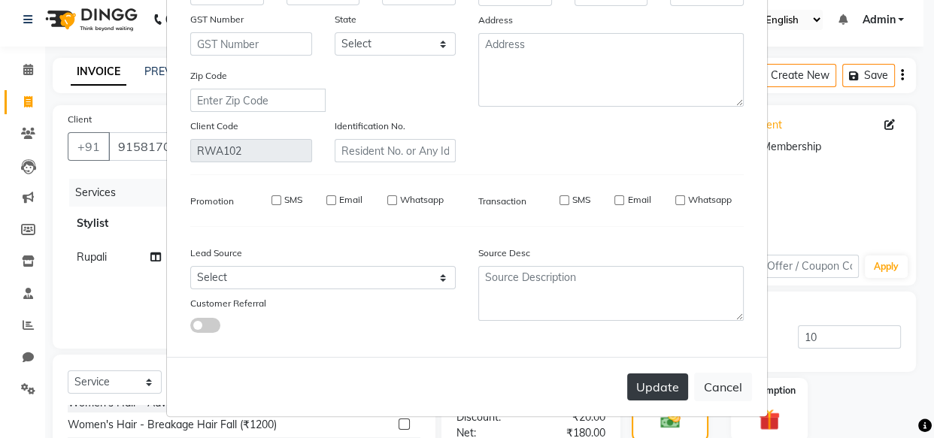
select select
checkbox input "false"
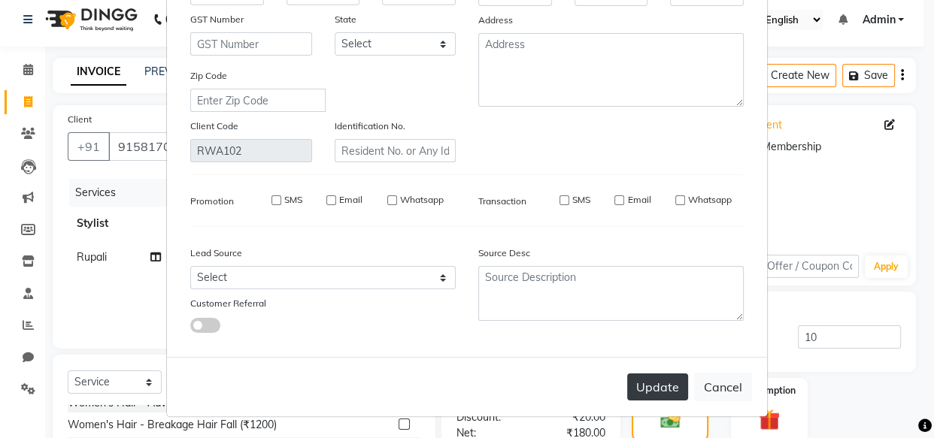
checkbox input "false"
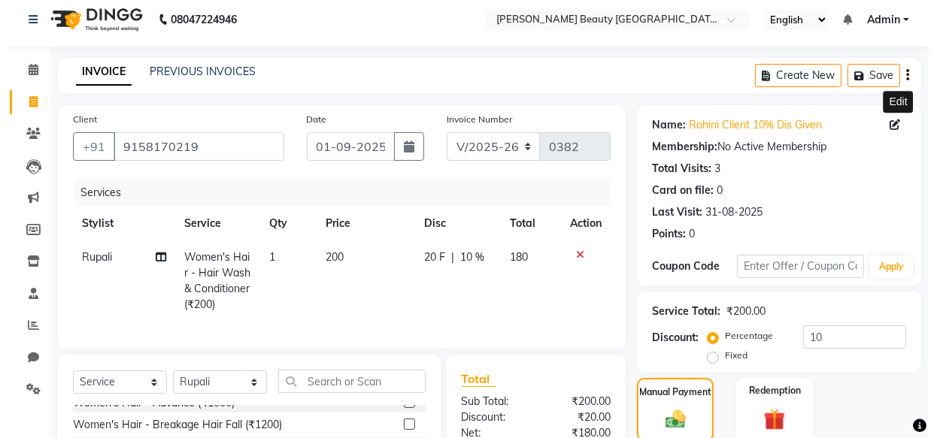
scroll to position [0, 0]
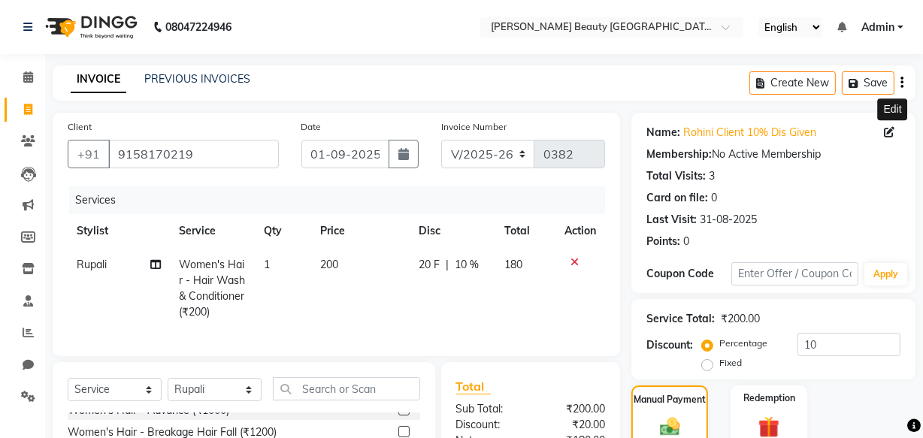
click at [95, 79] on link "INVOICE" at bounding box center [99, 79] width 56 height 27
click at [182, 78] on link "PREVIOUS INVOICES" at bounding box center [197, 79] width 106 height 14
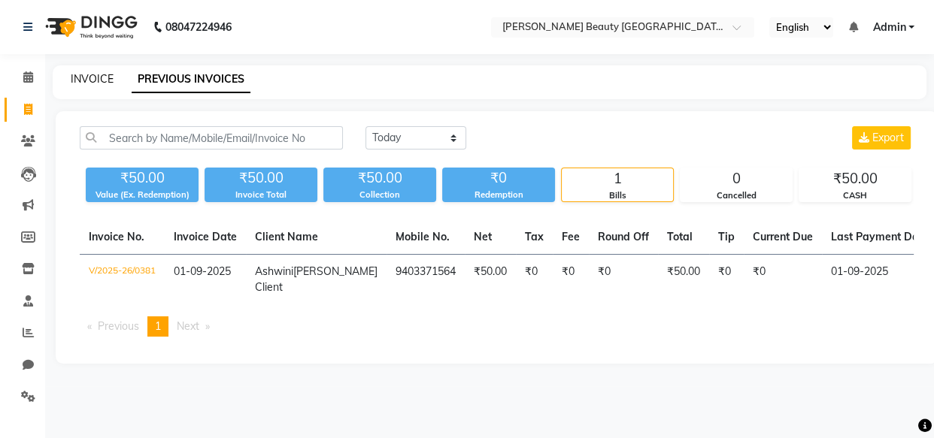
click at [96, 78] on link "INVOICE" at bounding box center [92, 79] width 43 height 14
select select "service"
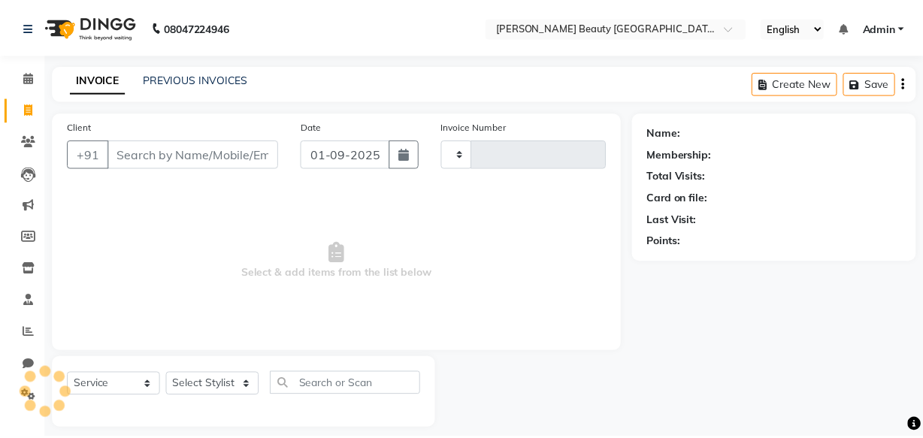
scroll to position [14, 0]
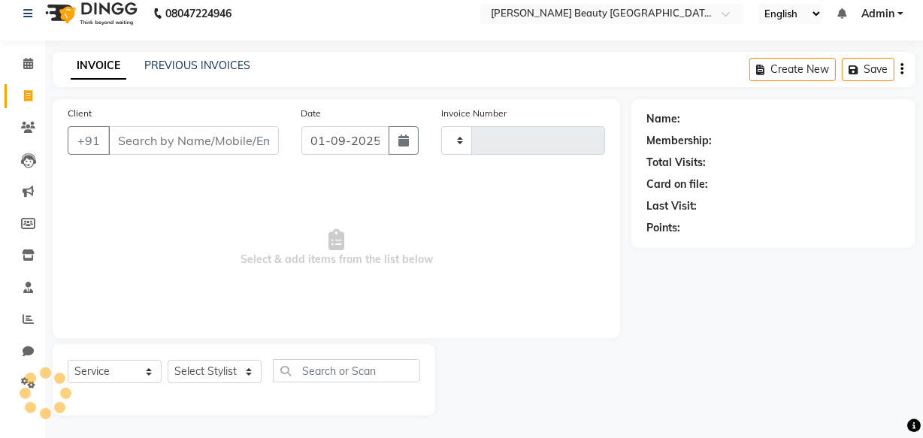
click at [234, 129] on input "Client" at bounding box center [193, 140] width 171 height 29
type input "0382"
select select "8620"
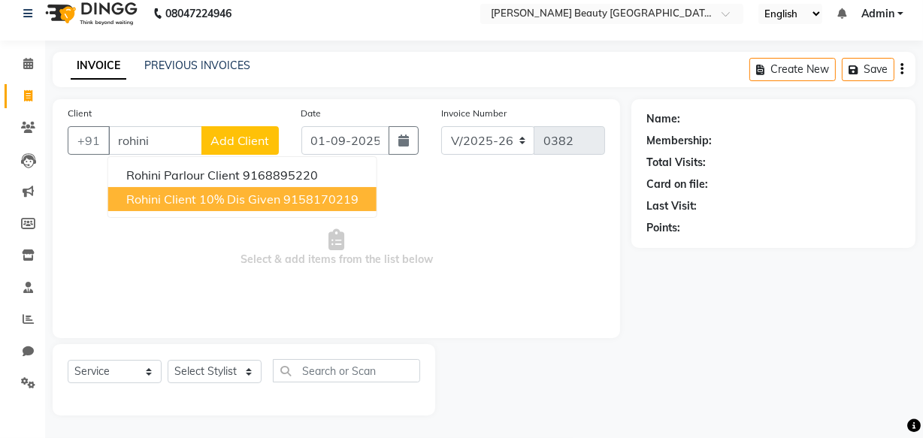
click at [222, 195] on span "Rohini client 10% dis given" at bounding box center [203, 199] width 154 height 15
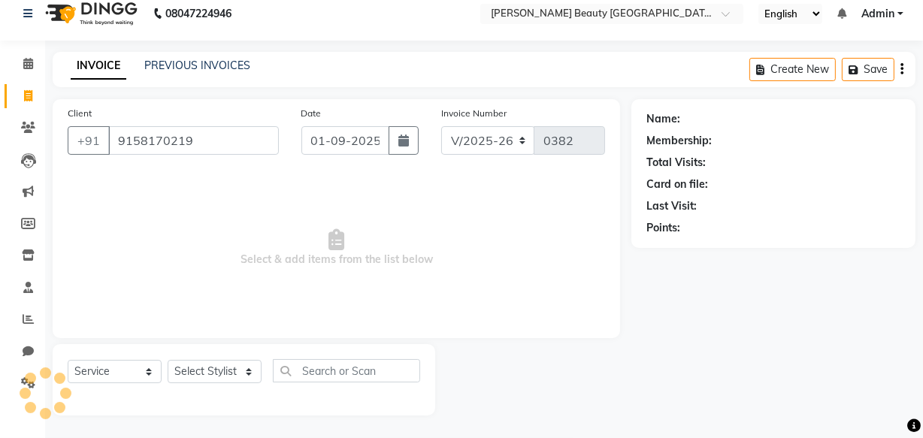
type input "9158170219"
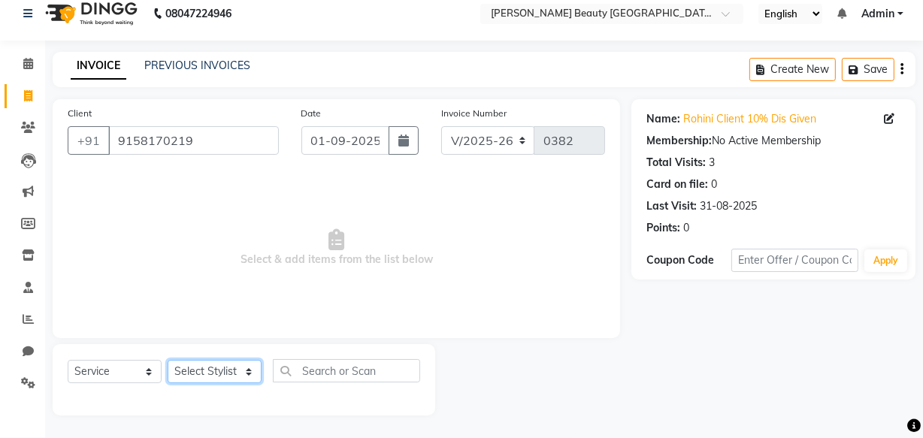
click at [232, 371] on select "Select Stylist Amla [PERSON_NAME] [PERSON_NAME] pornima [PERSON_NAME] [PERSON_N…" at bounding box center [215, 371] width 94 height 23
select select "87283"
click at [168, 360] on select "Select Stylist Amla [PERSON_NAME] [PERSON_NAME] pornima [PERSON_NAME] [PERSON_N…" at bounding box center [215, 371] width 94 height 23
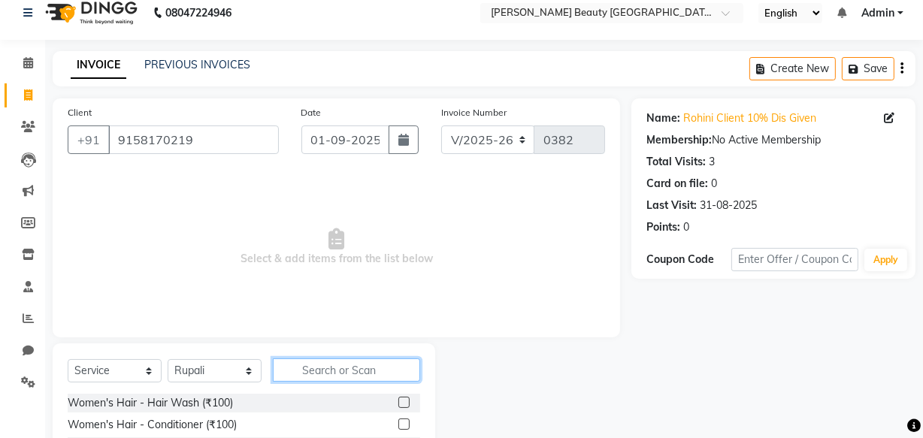
click at [335, 367] on input "text" at bounding box center [346, 370] width 147 height 23
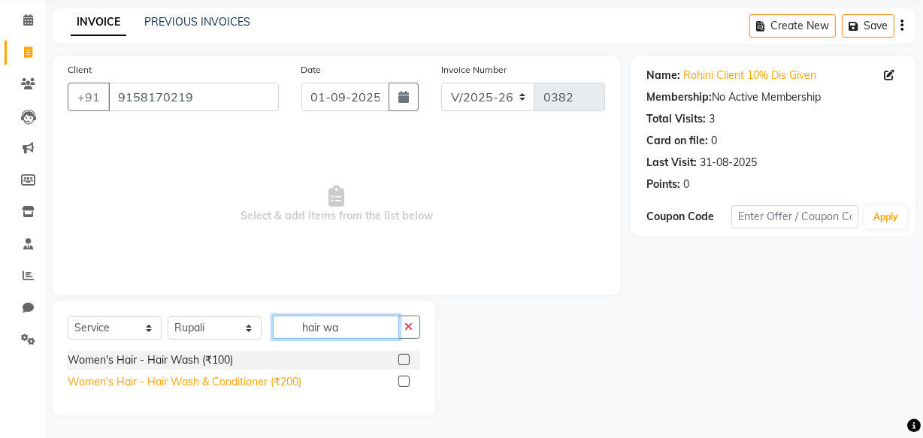
type input "hair wa"
click at [241, 382] on div "Women's Hair - Hair Wash & Conditioner (₹200)" at bounding box center [185, 382] width 234 height 16
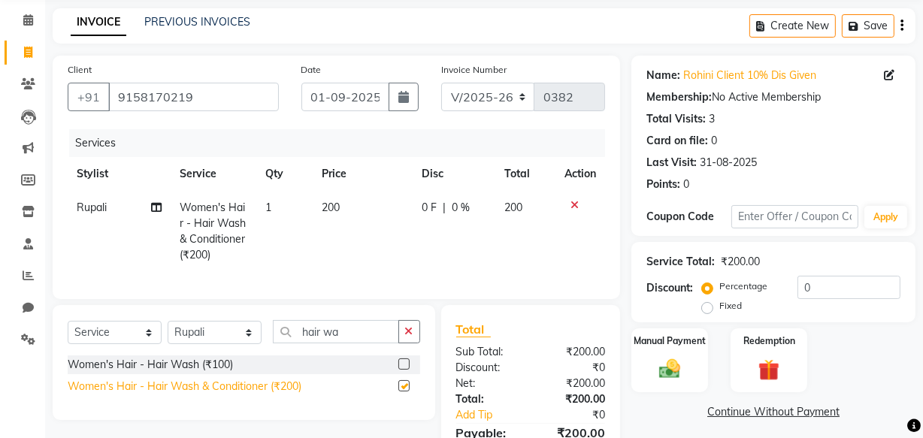
checkbox input "false"
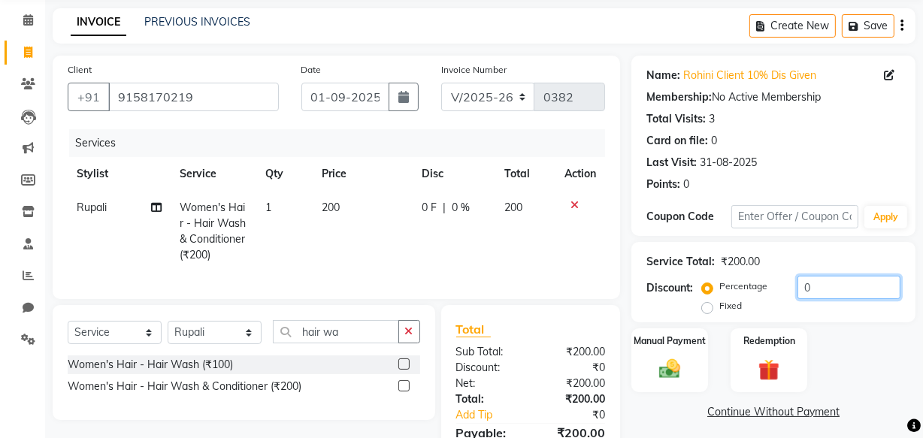
click at [813, 284] on input "0" at bounding box center [849, 287] width 103 height 23
type input "10"
click at [682, 359] on img at bounding box center [670, 369] width 36 height 26
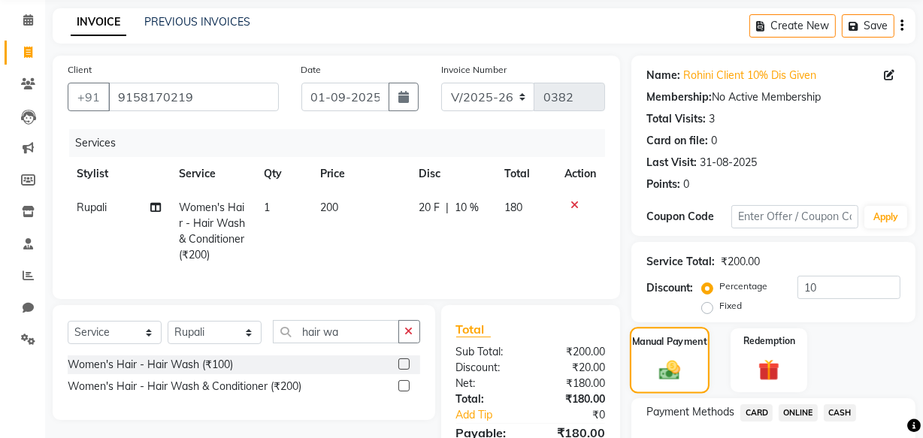
scroll to position [160, 0]
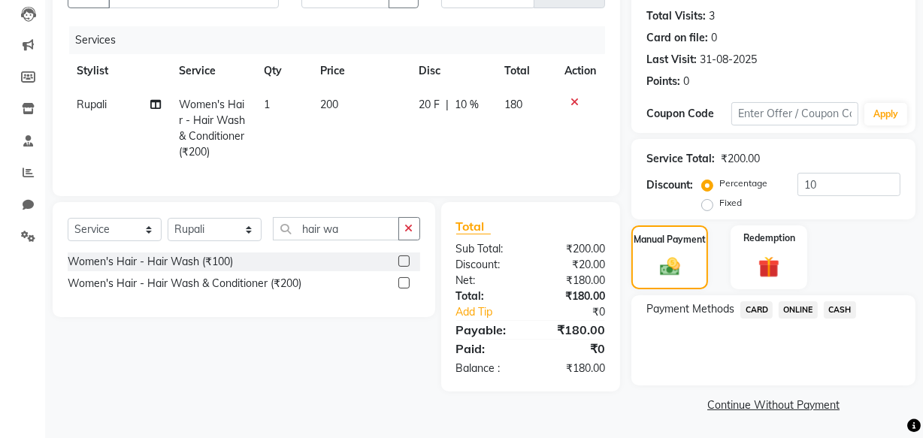
click at [807, 308] on span "ONLINE" at bounding box center [798, 309] width 39 height 17
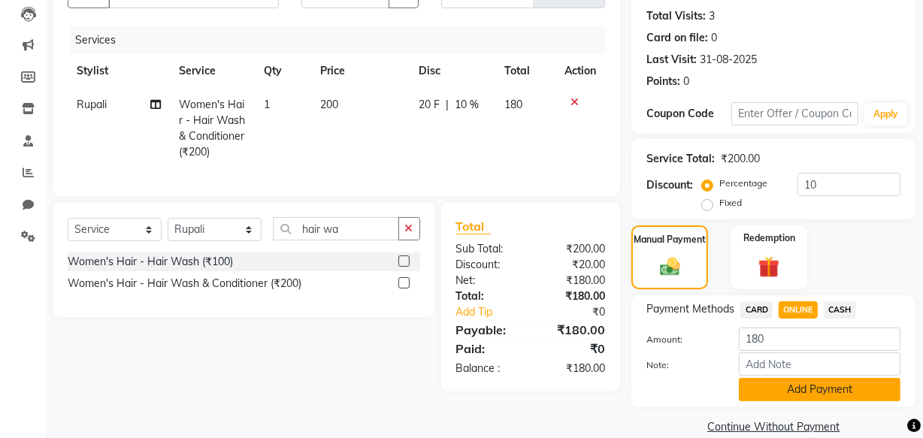
click at [797, 385] on button "Add Payment" at bounding box center [820, 389] width 162 height 23
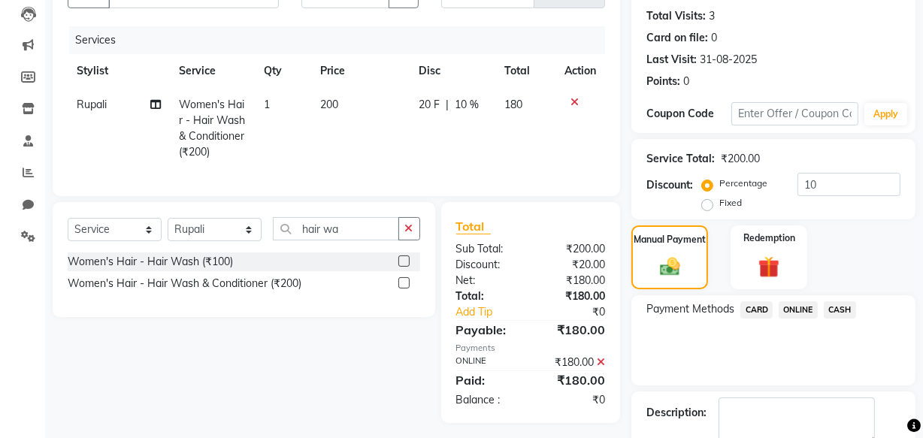
scroll to position [245, 0]
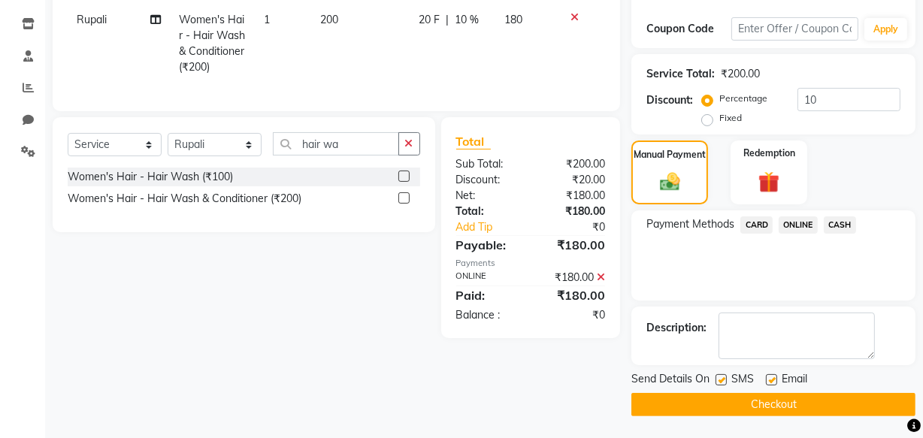
click at [792, 404] on button "Checkout" at bounding box center [773, 404] width 284 height 23
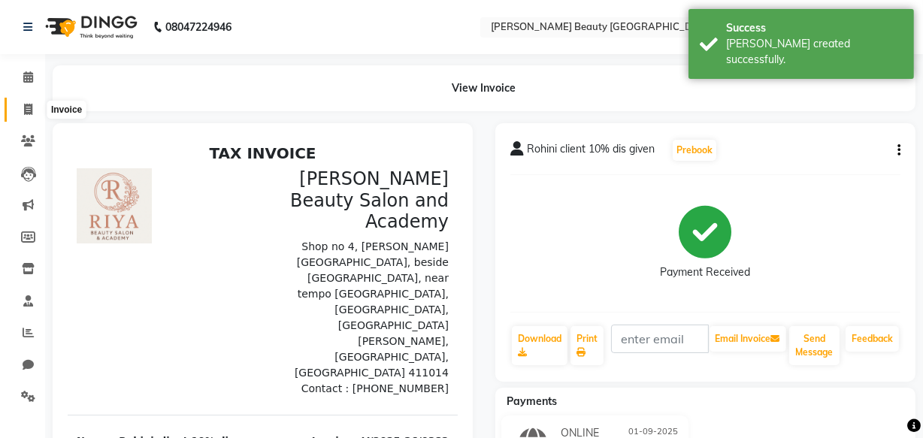
click at [30, 110] on icon at bounding box center [28, 109] width 8 height 11
select select "service"
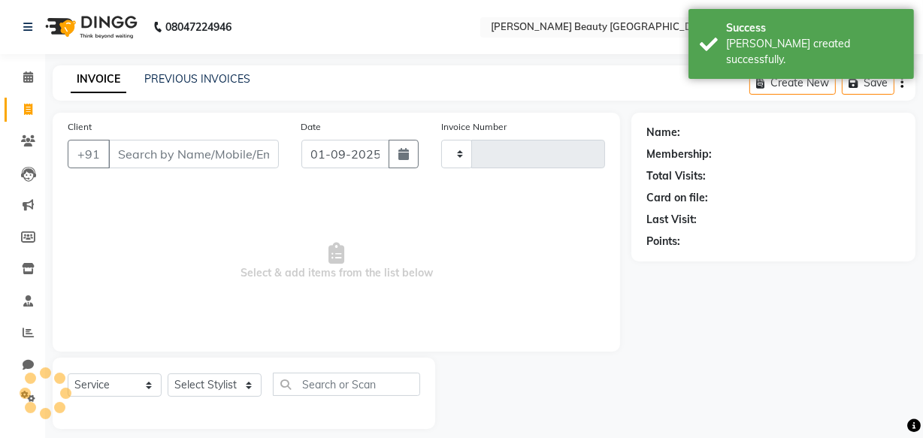
scroll to position [14, 0]
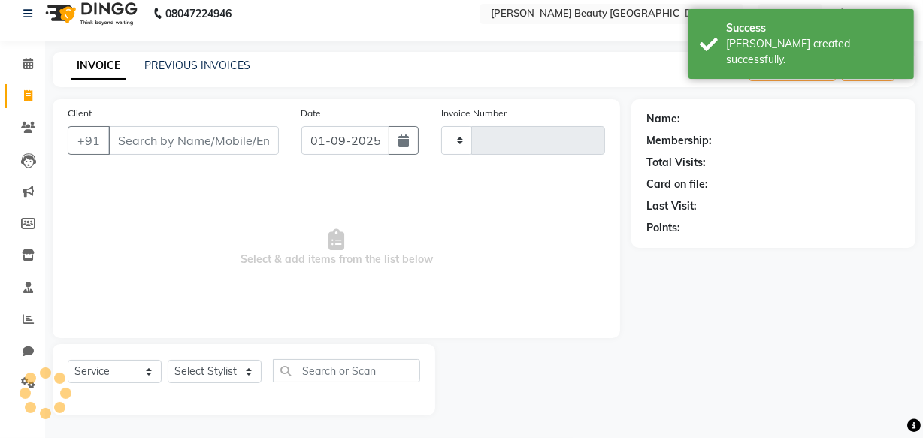
type input "0383"
select select "8620"
click at [185, 61] on link "PREVIOUS INVOICES" at bounding box center [197, 66] width 106 height 14
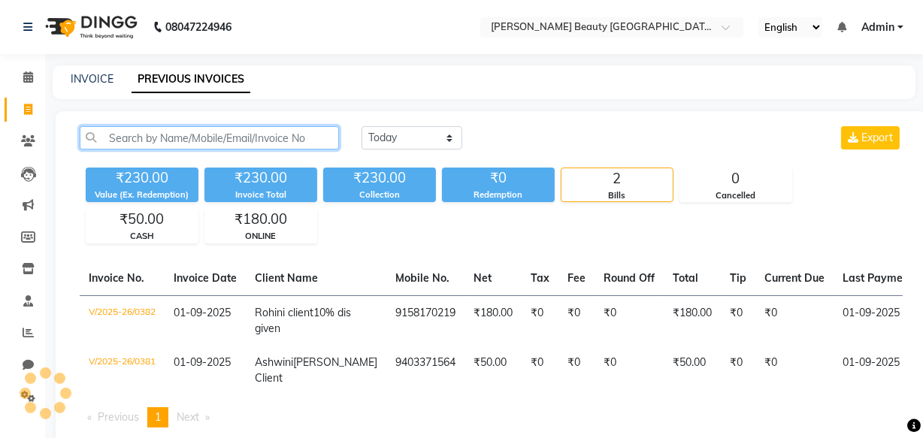
click at [180, 132] on input "text" at bounding box center [209, 137] width 259 height 23
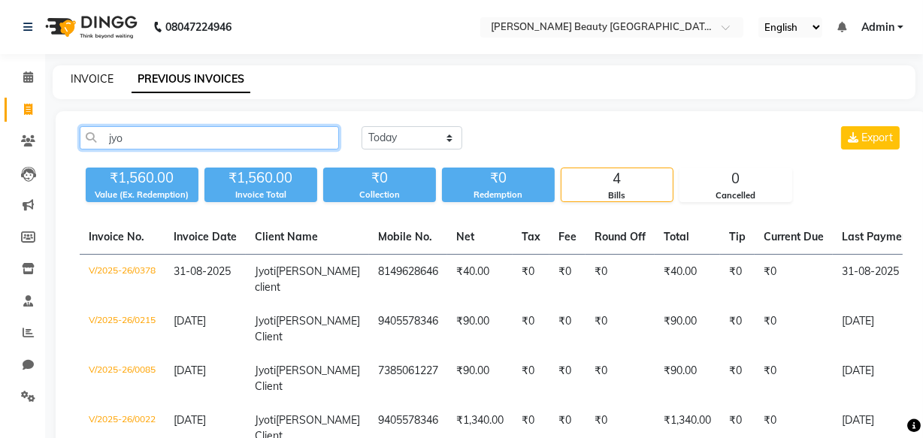
type input "jyo"
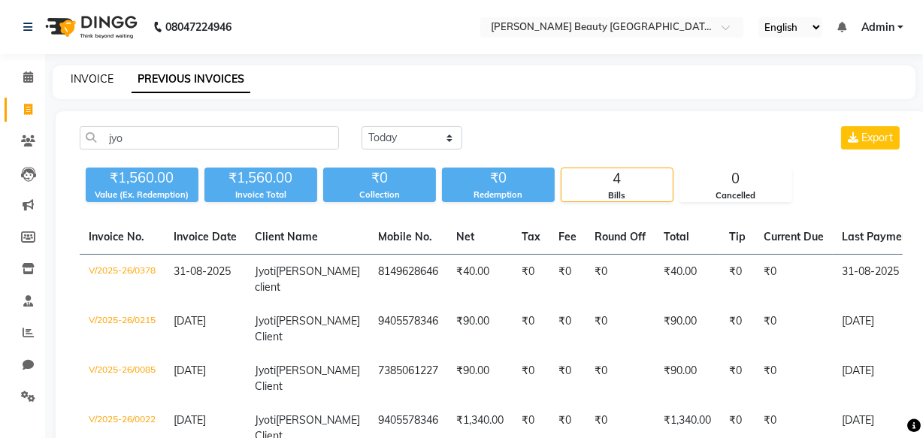
click at [89, 74] on link "INVOICE" at bounding box center [92, 79] width 43 height 14
select select "service"
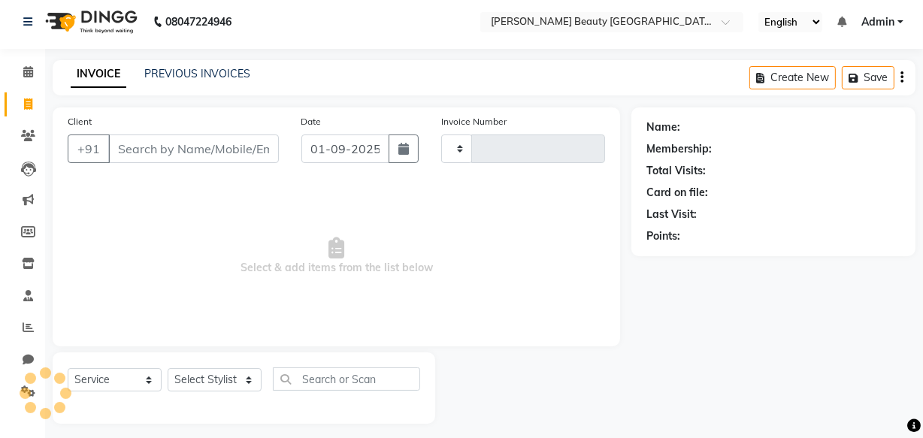
type input "0383"
select select "8620"
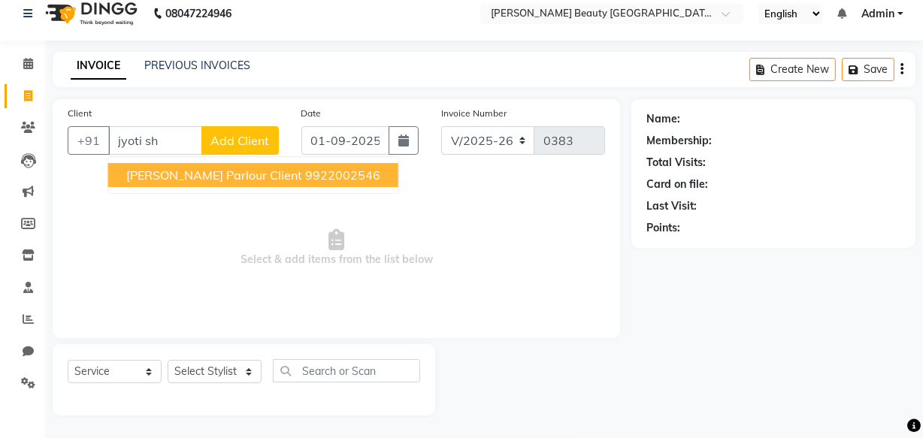
click at [229, 168] on span "[PERSON_NAME] Parlour Client" at bounding box center [214, 175] width 176 height 15
type input "9922002546"
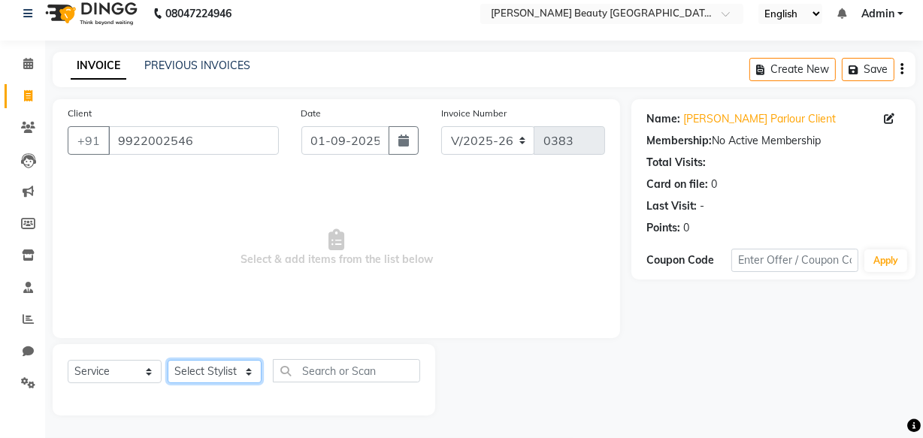
click at [235, 374] on select "Select Stylist Amla [PERSON_NAME] [PERSON_NAME] pornima [PERSON_NAME] [PERSON_N…" at bounding box center [215, 371] width 94 height 23
select select "87285"
click at [168, 360] on select "Select Stylist Amla [PERSON_NAME] [PERSON_NAME] pornima [PERSON_NAME] [PERSON_N…" at bounding box center [215, 371] width 94 height 23
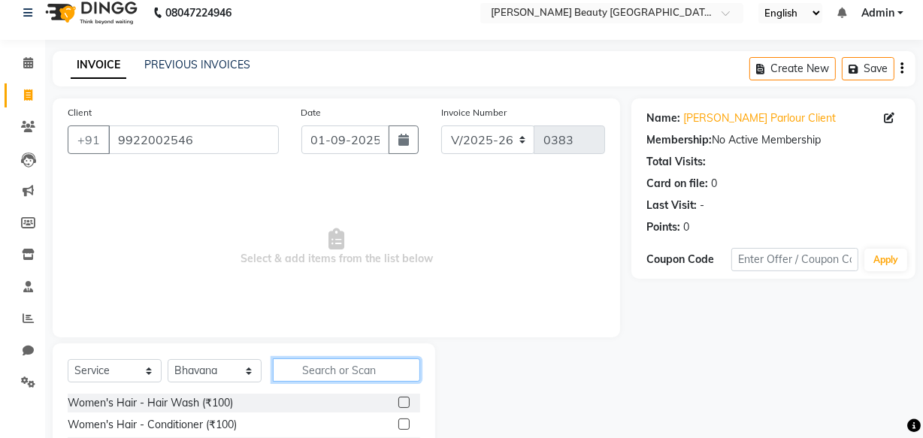
click at [325, 371] on input "text" at bounding box center [346, 370] width 147 height 23
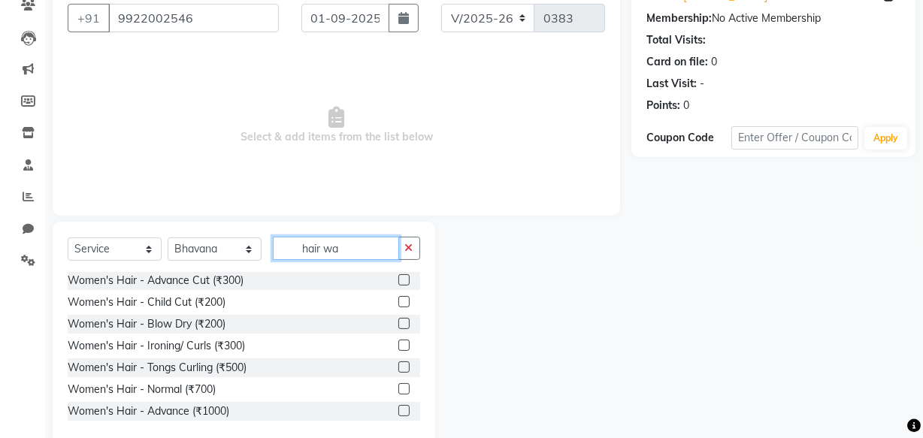
scroll to position [57, 0]
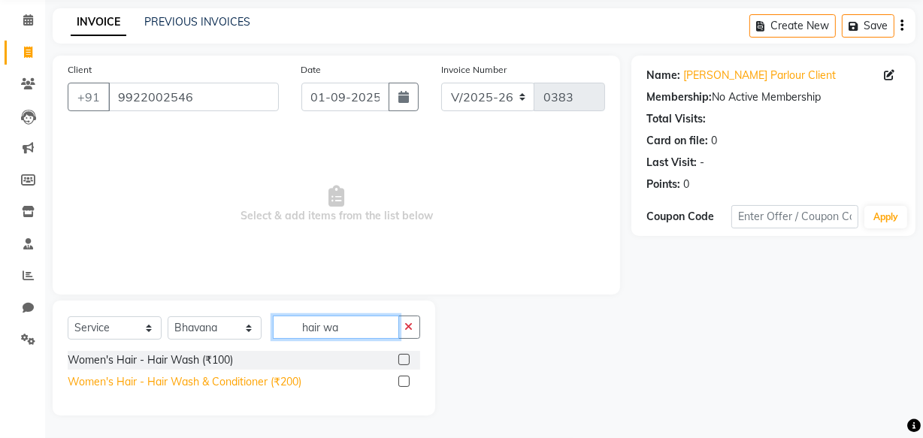
type input "hair wa"
click at [200, 376] on div "Women's Hair - Hair Wash & Conditioner (₹200)" at bounding box center [185, 382] width 234 height 16
checkbox input "false"
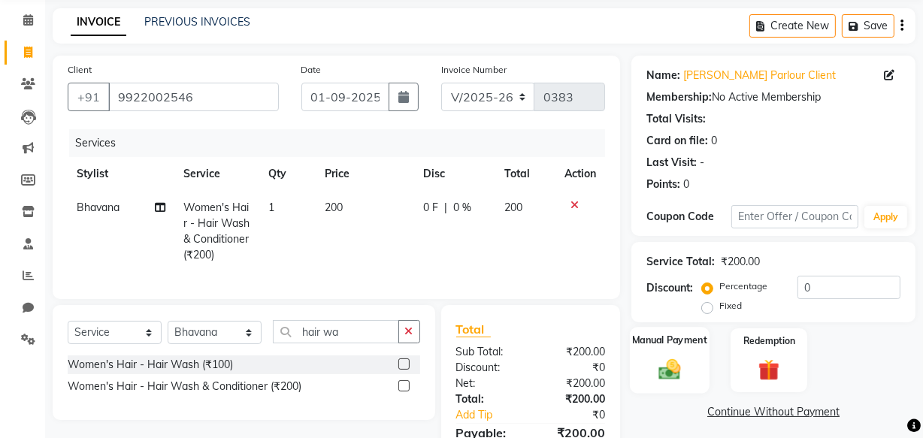
click at [678, 369] on img at bounding box center [670, 369] width 36 height 26
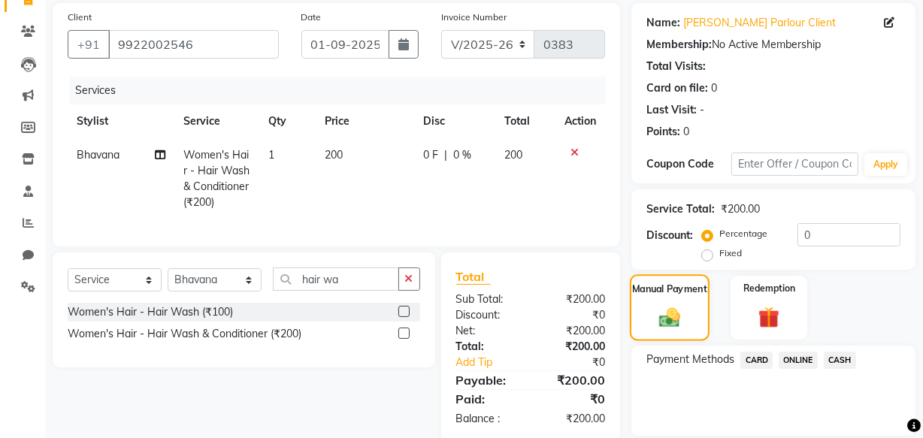
scroll to position [160, 0]
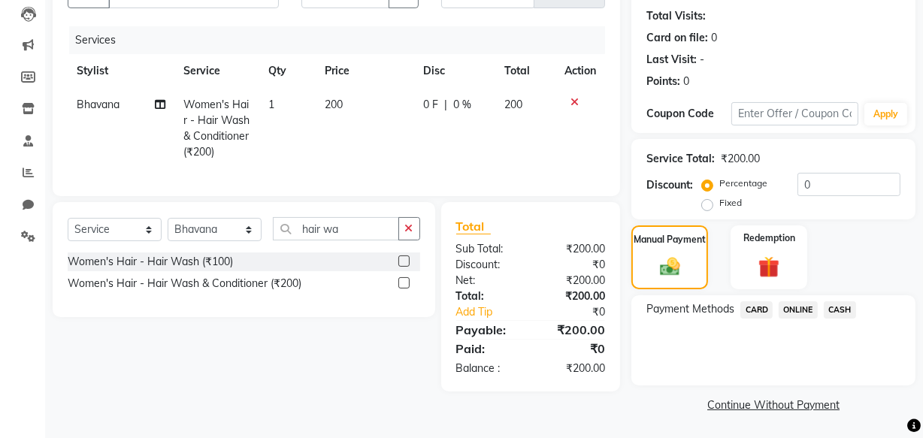
click at [798, 314] on span "ONLINE" at bounding box center [798, 309] width 39 height 17
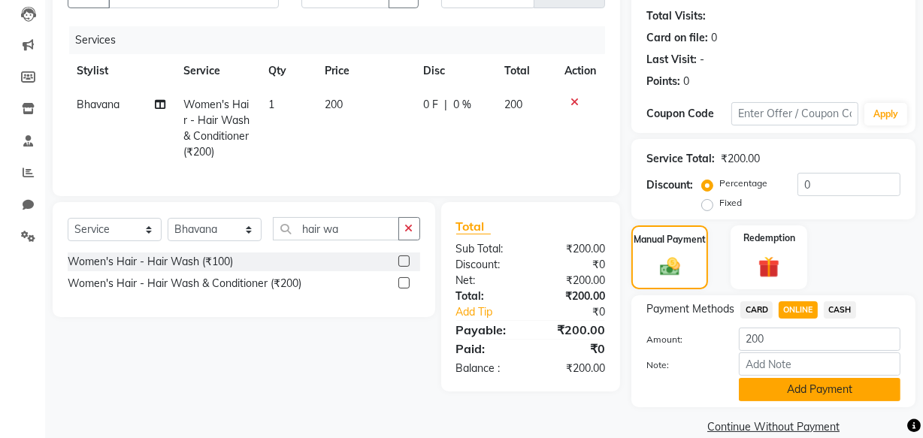
click at [802, 388] on button "Add Payment" at bounding box center [820, 389] width 162 height 23
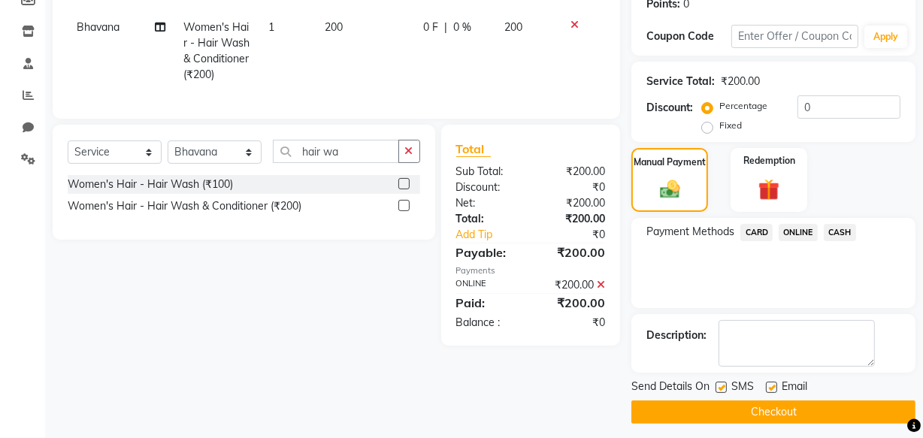
scroll to position [245, 0]
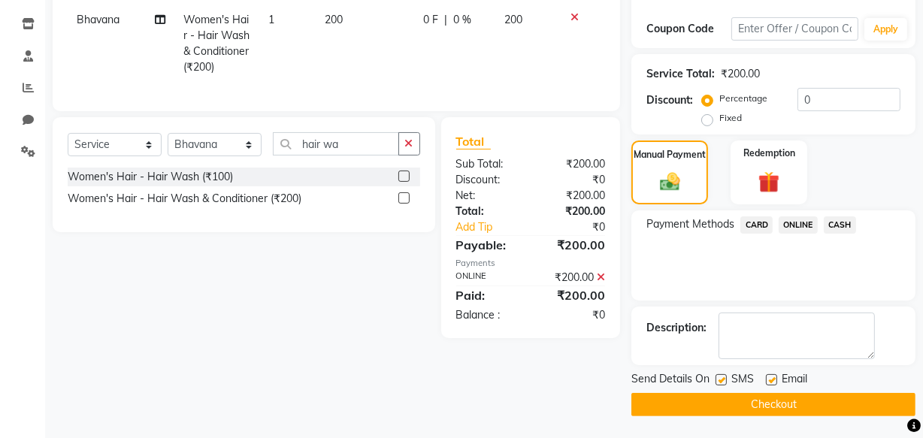
click at [788, 404] on button "Checkout" at bounding box center [773, 404] width 284 height 23
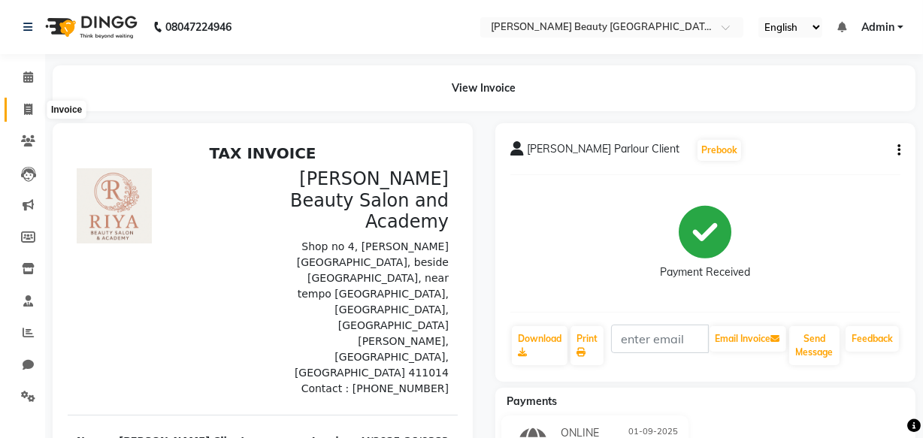
click at [26, 110] on icon at bounding box center [28, 109] width 8 height 11
select select "8620"
select select "service"
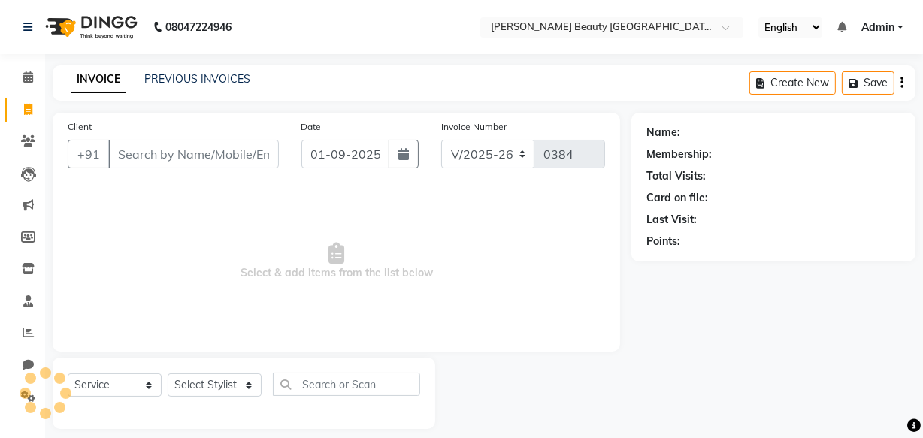
scroll to position [14, 0]
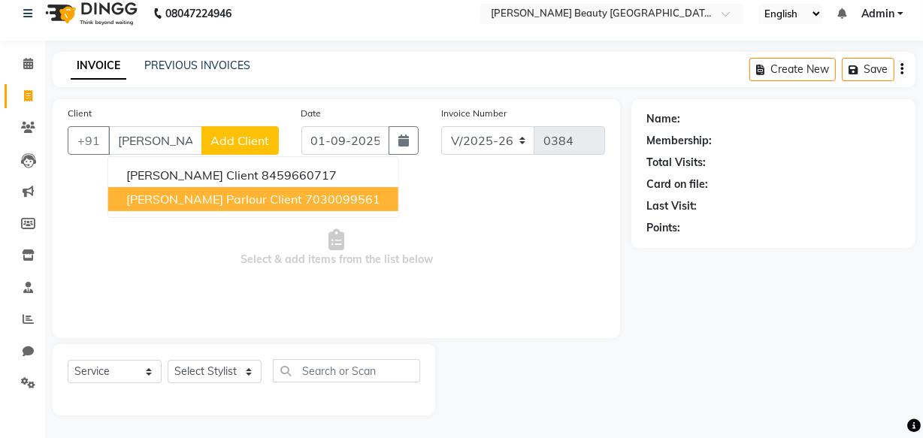
click at [305, 201] on ngb-highlight "7030099561" at bounding box center [342, 199] width 75 height 15
type input "7030099561"
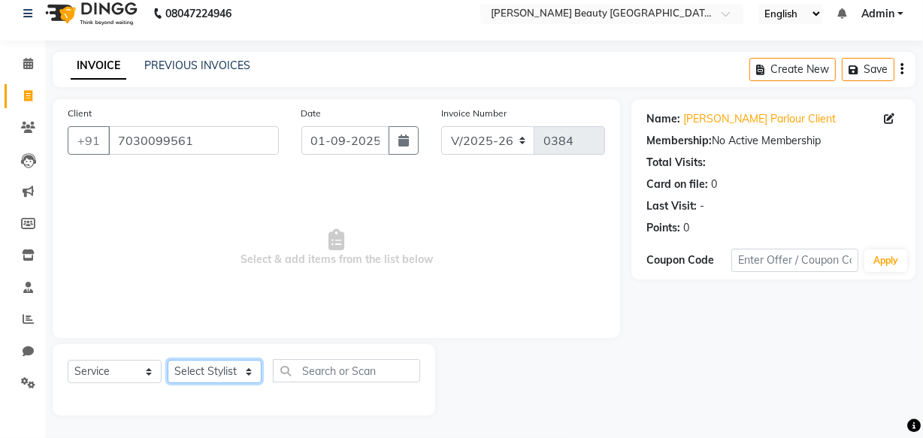
click at [207, 368] on select "Select Stylist Amla [PERSON_NAME] [PERSON_NAME] pornima [PERSON_NAME] [PERSON_N…" at bounding box center [215, 371] width 94 height 23
select select "87285"
click at [168, 360] on select "Select Stylist Amla [PERSON_NAME] [PERSON_NAME] pornima [PERSON_NAME] [PERSON_N…" at bounding box center [215, 371] width 94 height 23
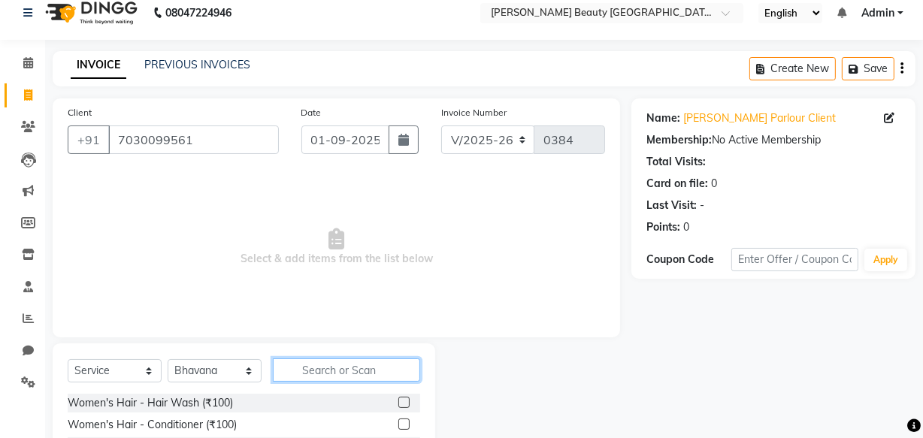
click at [310, 367] on input "text" at bounding box center [346, 370] width 147 height 23
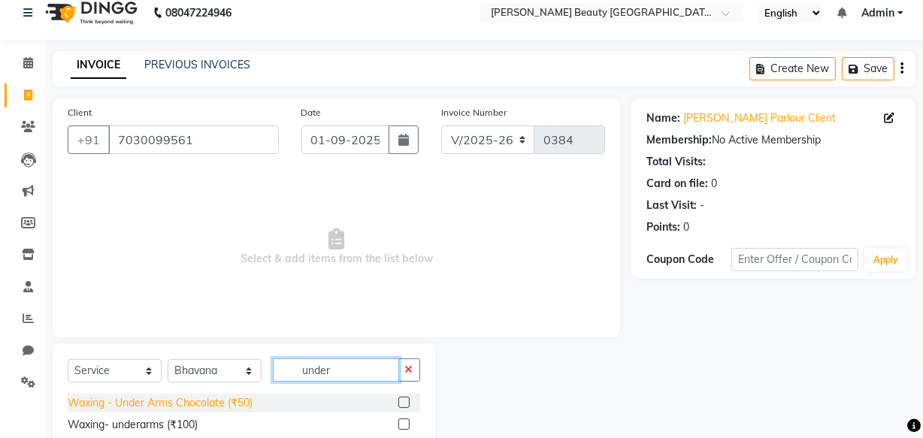
type input "under"
click at [161, 403] on div "Waxing - Under Arms Chocolate (₹50)" at bounding box center [160, 403] width 185 height 16
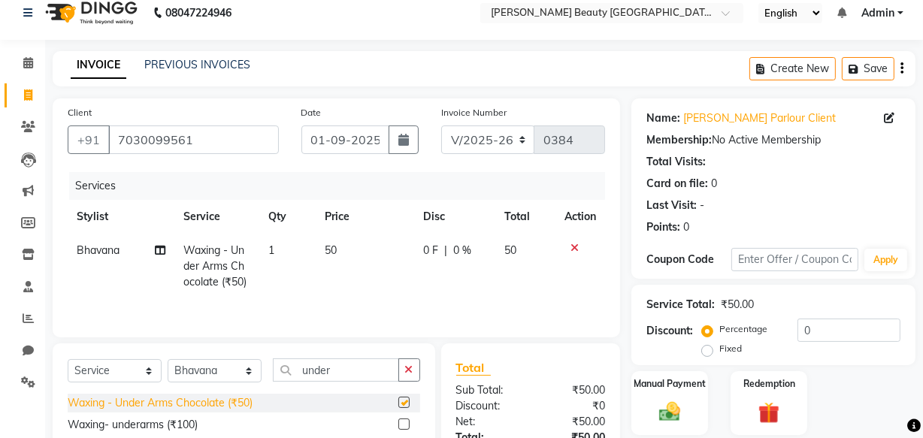
checkbox input "false"
click at [676, 398] on div "Manual Payment" at bounding box center [670, 403] width 80 height 67
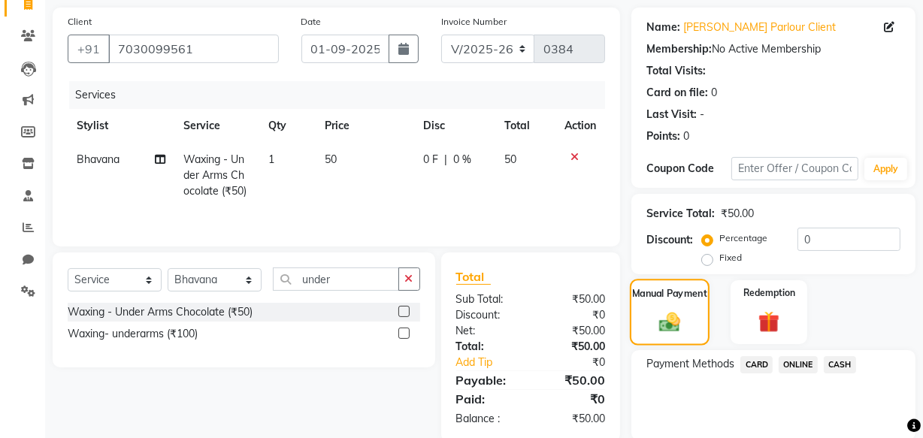
scroll to position [160, 0]
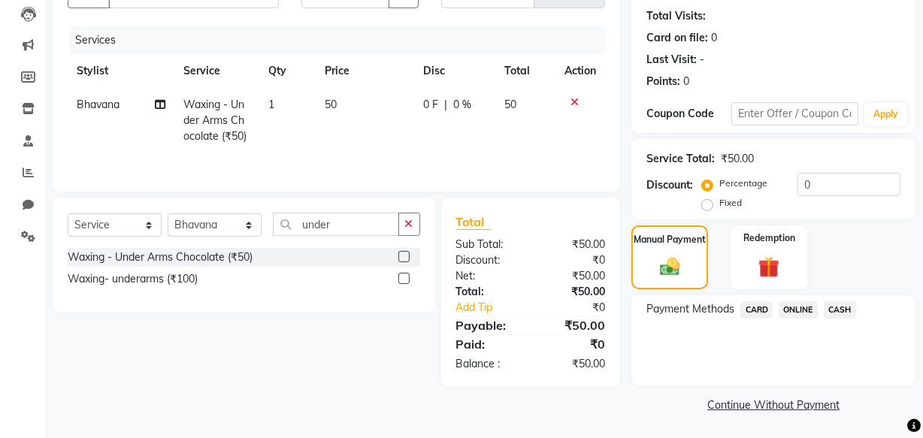
click at [797, 307] on span "ONLINE" at bounding box center [798, 309] width 39 height 17
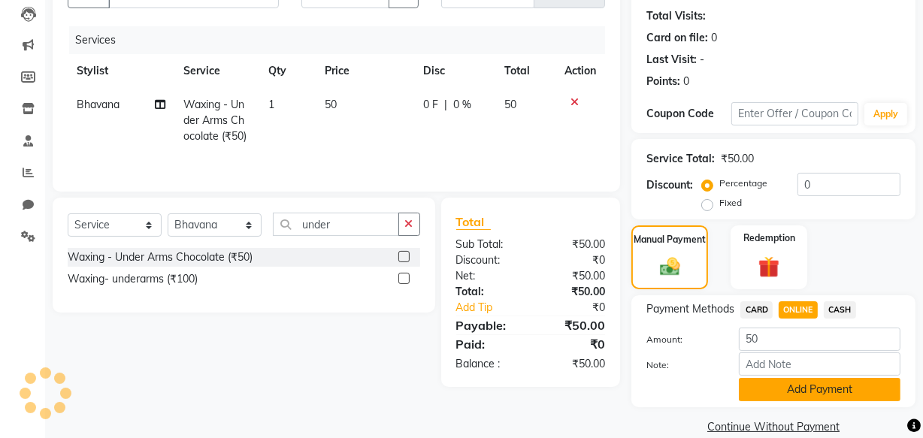
click at [800, 383] on button "Add Payment" at bounding box center [820, 389] width 162 height 23
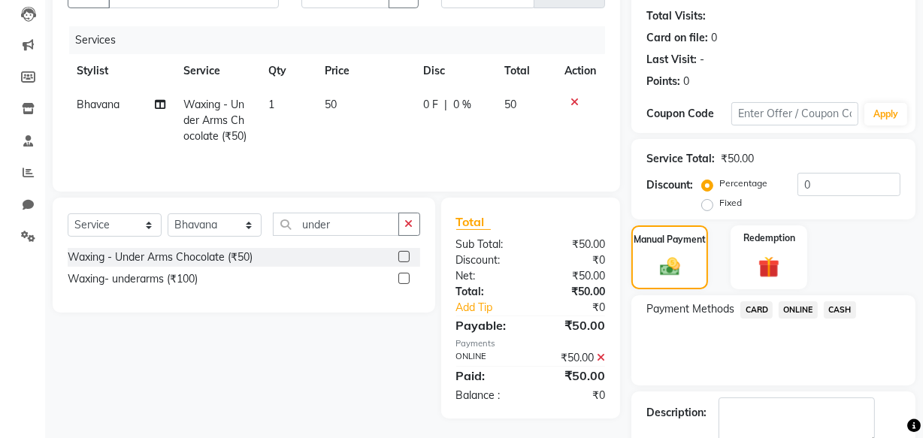
scroll to position [245, 0]
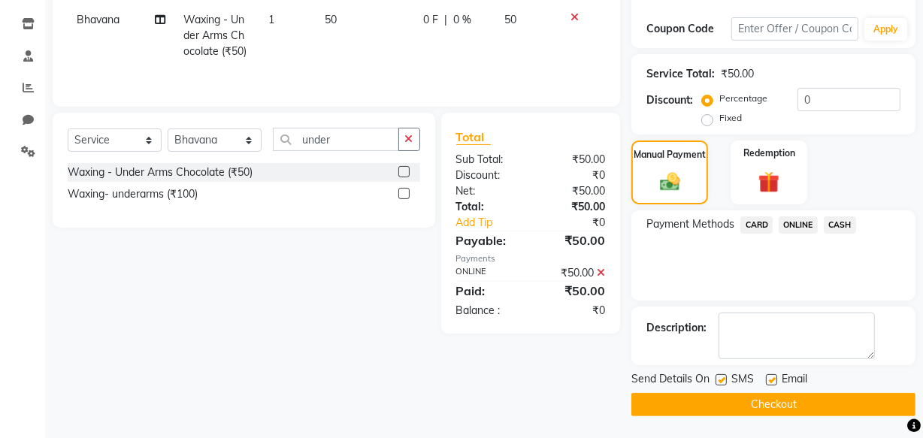
click at [794, 407] on button "Checkout" at bounding box center [773, 404] width 284 height 23
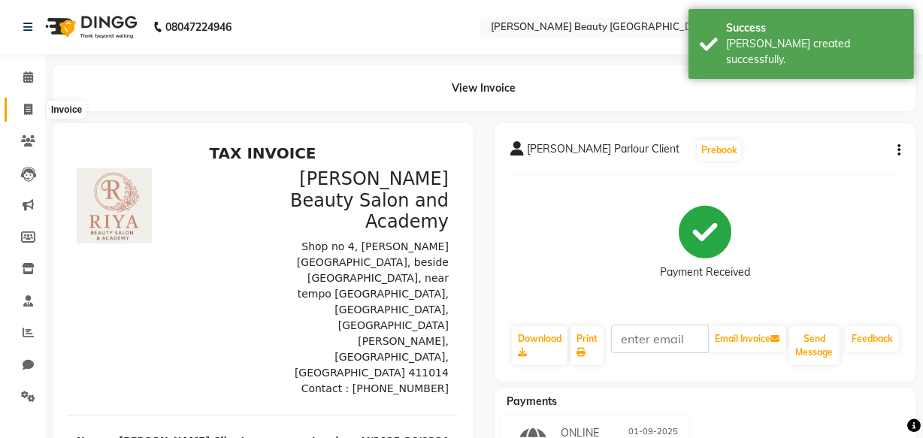
click at [24, 108] on icon at bounding box center [28, 109] width 8 height 11
select select "service"
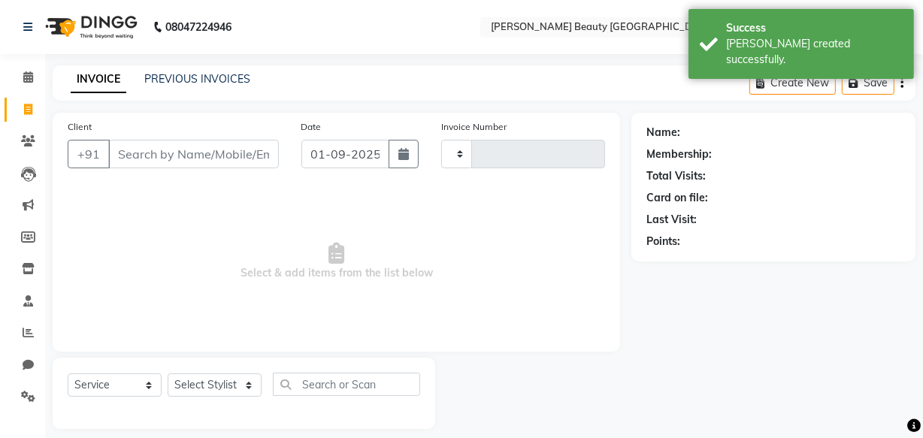
type input "0385"
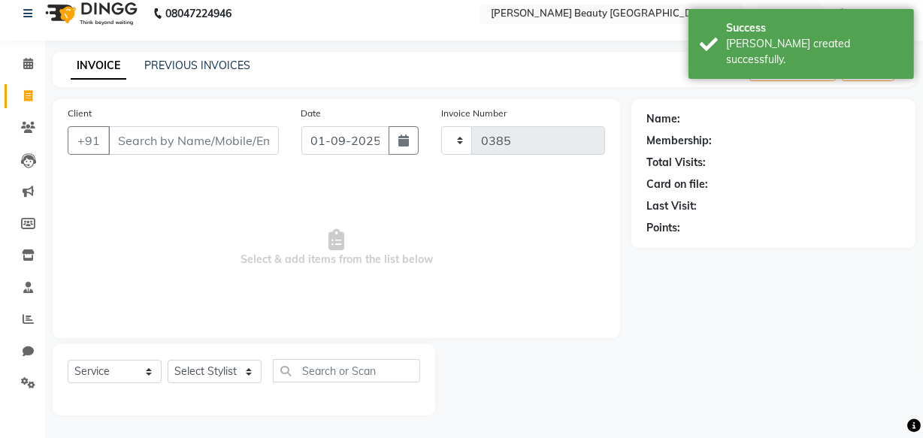
select select "8620"
click at [141, 142] on input "Client" at bounding box center [193, 140] width 171 height 29
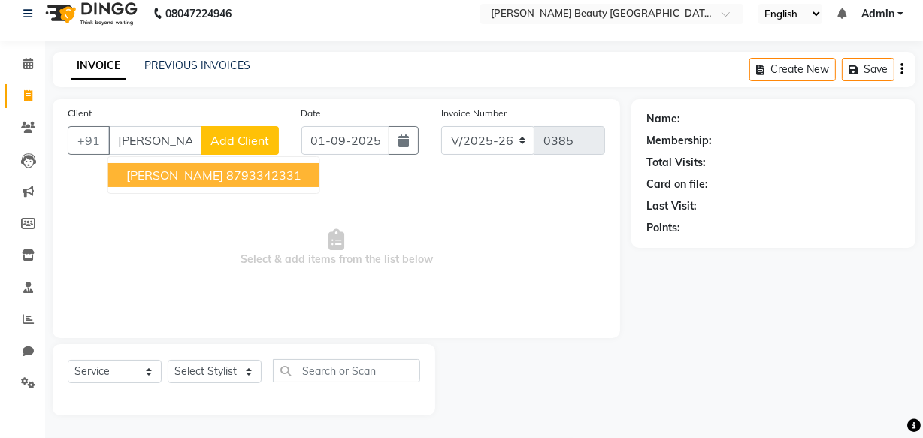
click at [197, 172] on span "[PERSON_NAME]" at bounding box center [174, 175] width 97 height 15
type input "8793342331"
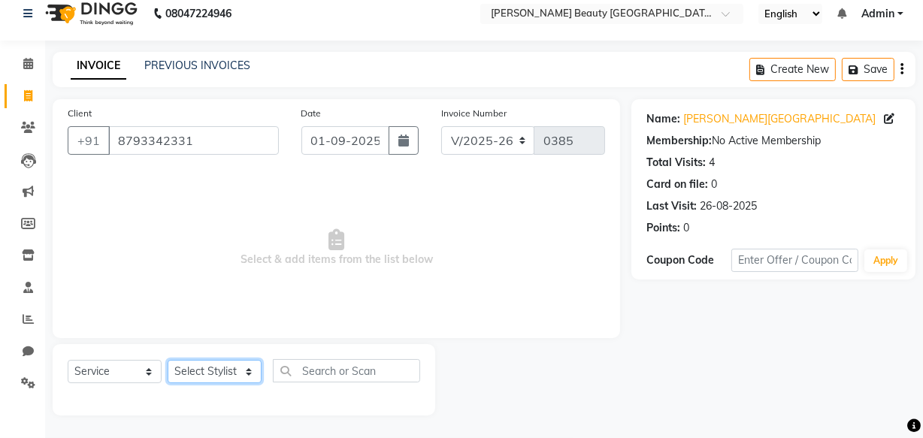
click at [249, 371] on select "Select Stylist Amla [PERSON_NAME] [PERSON_NAME] pornima [PERSON_NAME] [PERSON_N…" at bounding box center [215, 371] width 94 height 23
select select "87285"
click at [168, 360] on select "Select Stylist Amla [PERSON_NAME] [PERSON_NAME] pornima [PERSON_NAME] [PERSON_N…" at bounding box center [215, 371] width 94 height 23
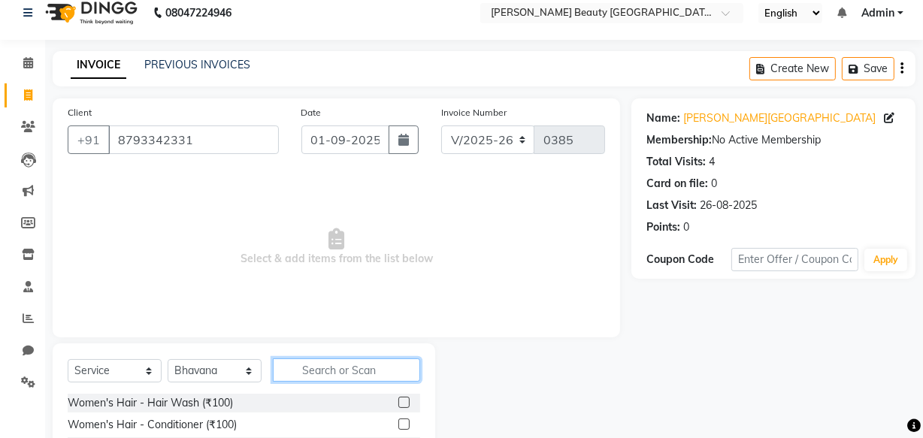
click at [338, 373] on input "text" at bounding box center [346, 370] width 147 height 23
type input "thread"
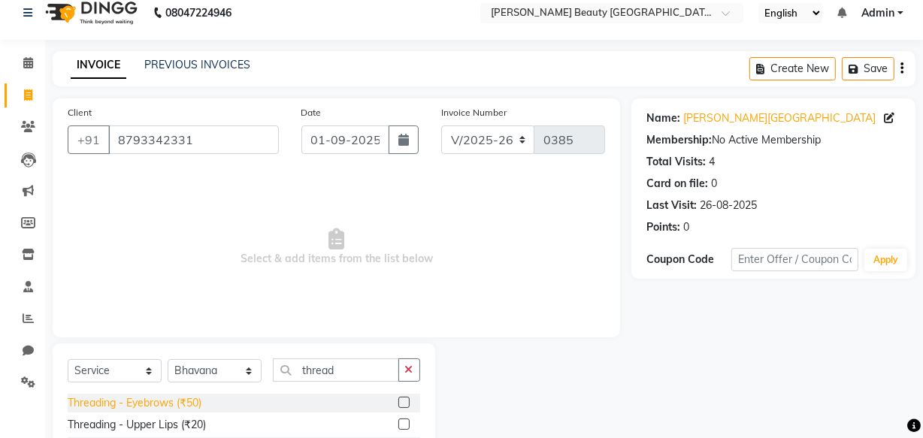
click at [153, 406] on div "Threading - Eyebrows (₹50)" at bounding box center [135, 403] width 134 height 16
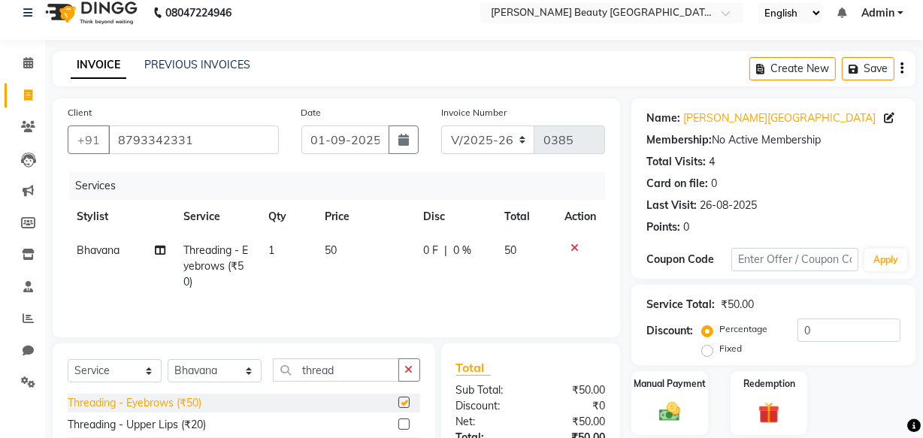
checkbox input "false"
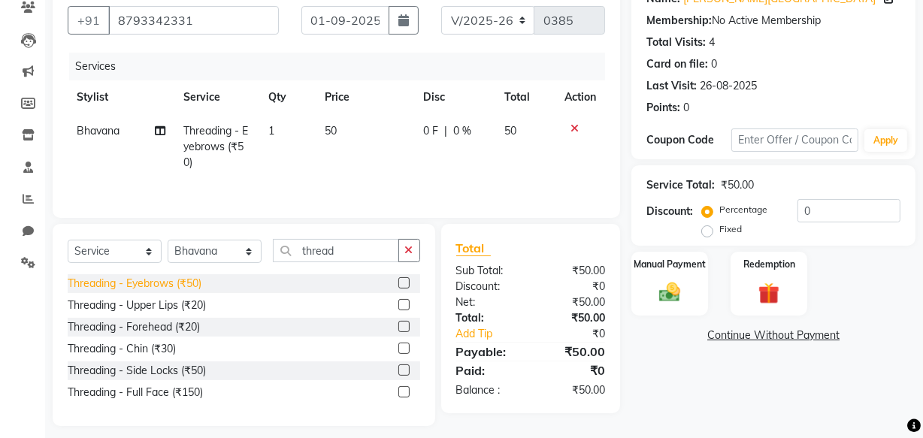
scroll to position [144, 0]
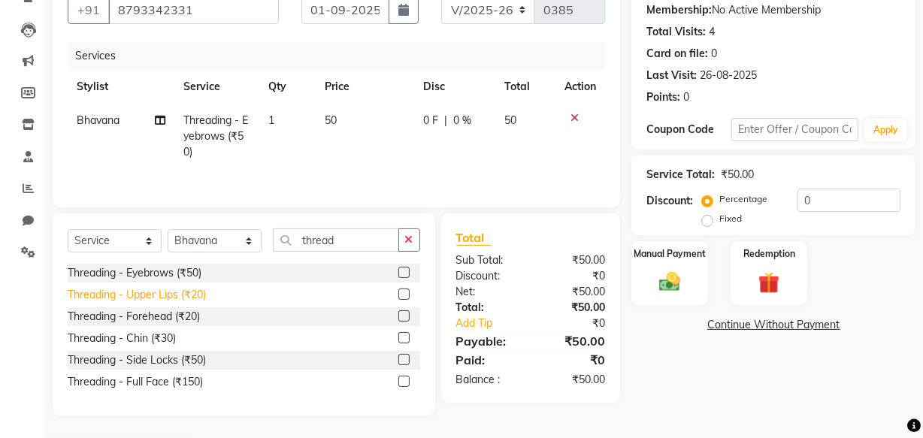
click at [167, 298] on div "Threading - Upper Lips (₹20)" at bounding box center [137, 295] width 138 height 16
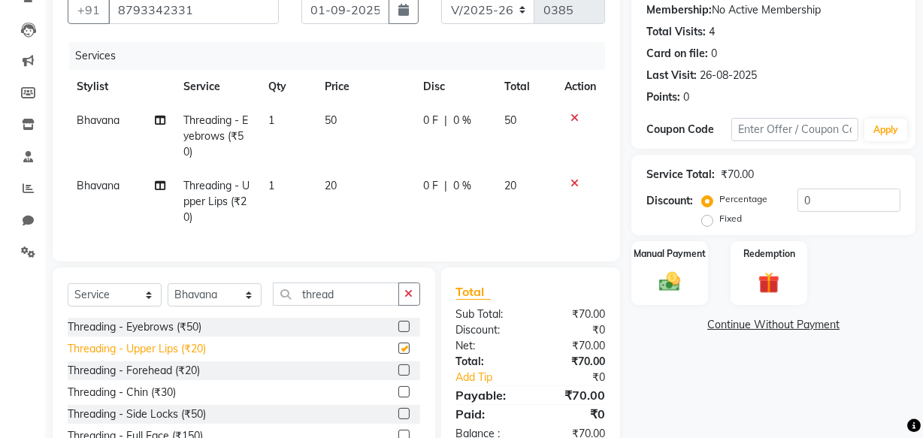
checkbox input "false"
click at [686, 264] on div "Manual Payment" at bounding box center [670, 273] width 80 height 67
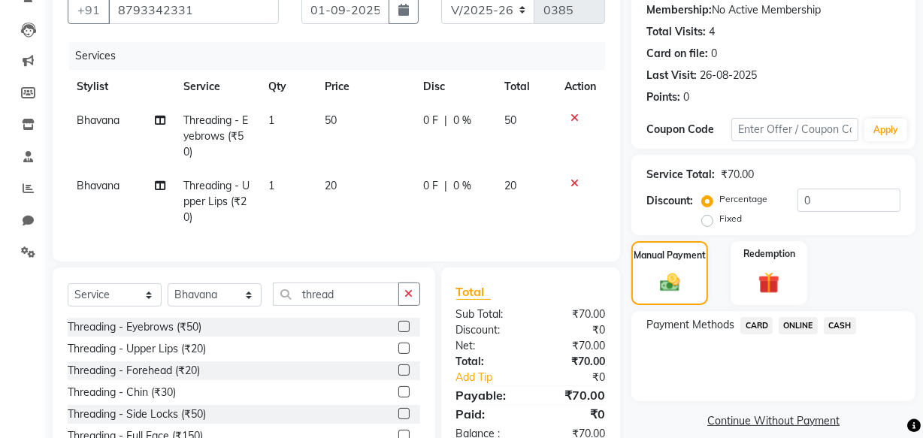
click at [797, 324] on span "ONLINE" at bounding box center [798, 325] width 39 height 17
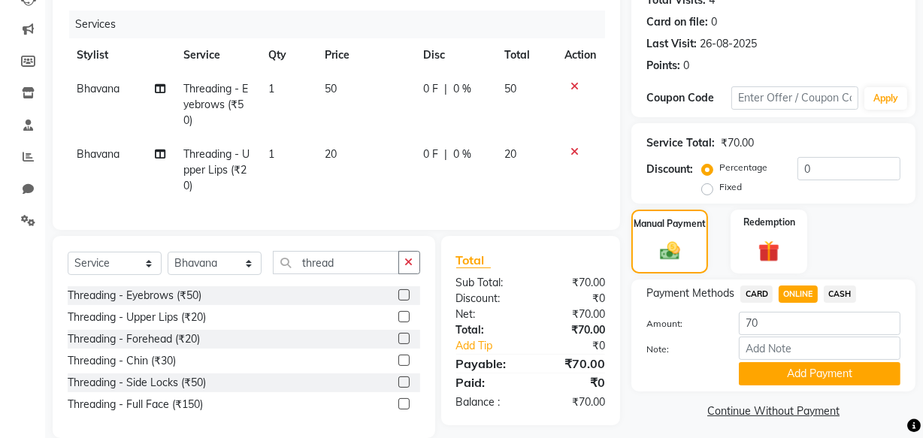
scroll to position [209, 0]
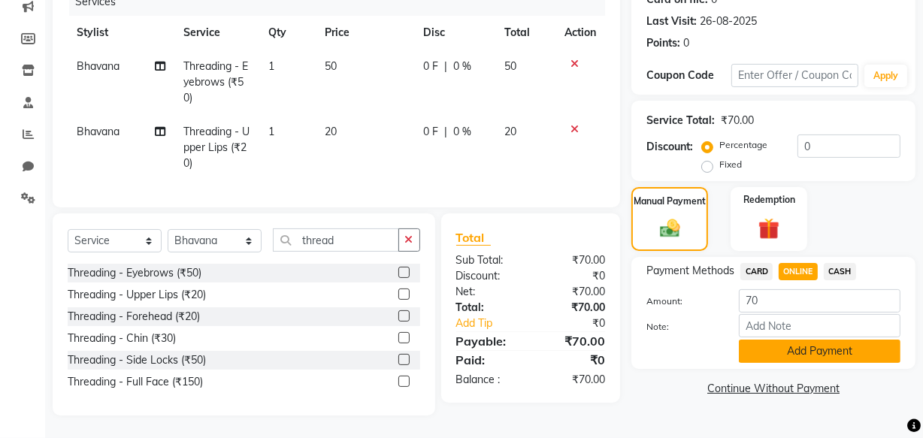
click at [793, 340] on button "Add Payment" at bounding box center [820, 351] width 162 height 23
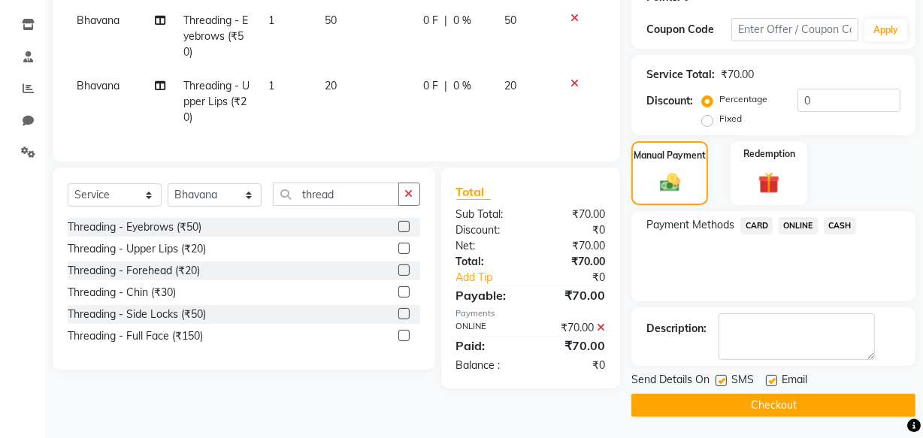
scroll to position [245, 0]
click at [780, 401] on button "Checkout" at bounding box center [773, 404] width 284 height 23
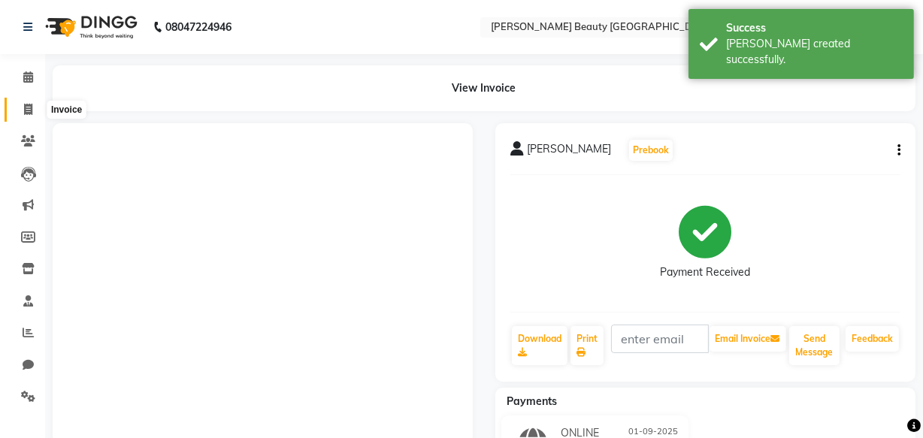
click at [28, 107] on icon at bounding box center [28, 109] width 8 height 11
select select "8620"
select select "service"
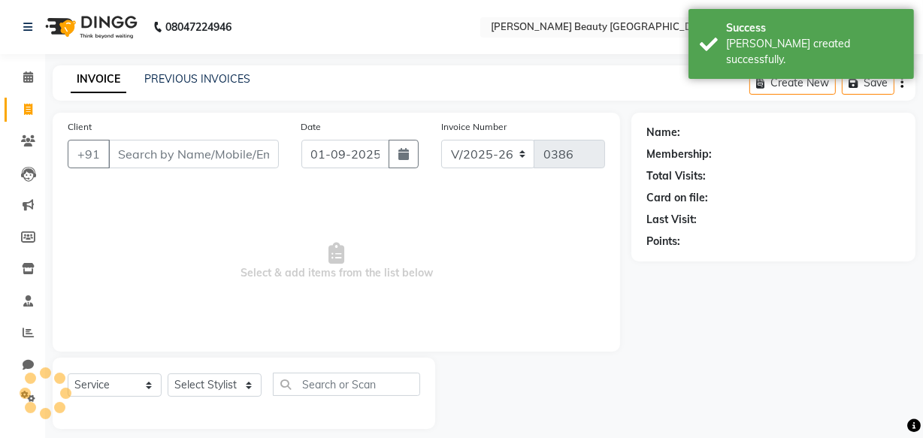
scroll to position [14, 0]
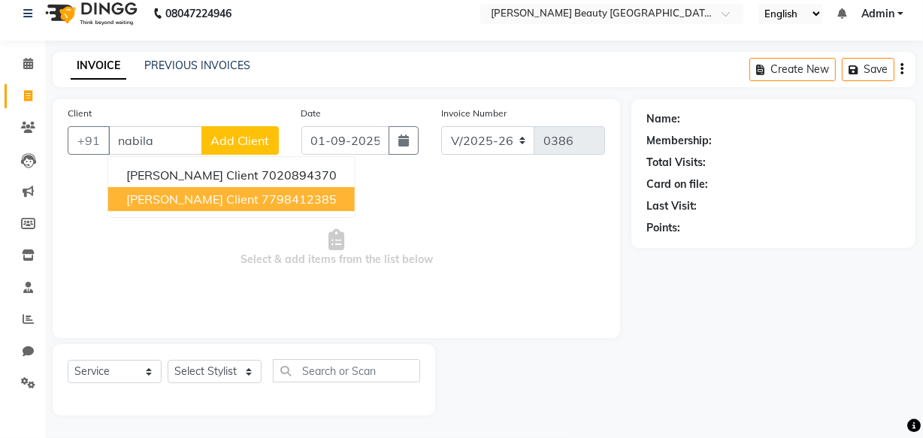
click at [183, 202] on span "[PERSON_NAME] Client" at bounding box center [192, 199] width 132 height 15
type input "7798412385"
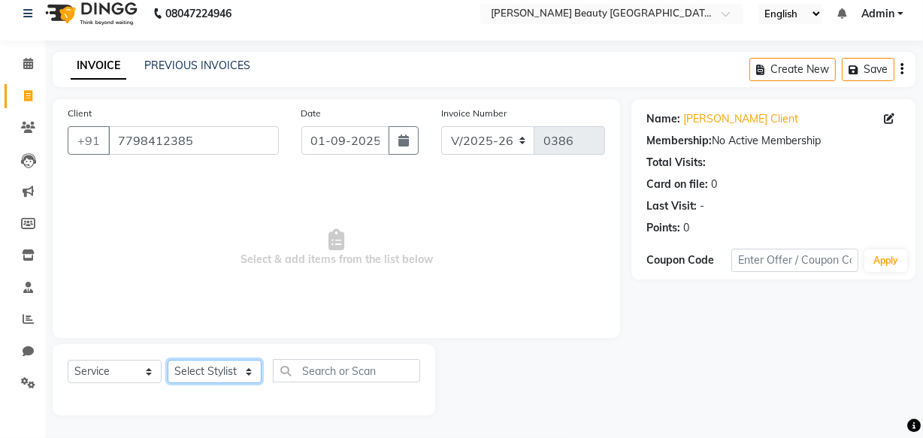
click at [218, 368] on select "Select Stylist Amla [PERSON_NAME] [PERSON_NAME] pornima [PERSON_NAME] [PERSON_N…" at bounding box center [215, 371] width 94 height 23
select select "87285"
click at [168, 360] on select "Select Stylist Amla [PERSON_NAME] [PERSON_NAME] pornima [PERSON_NAME] [PERSON_N…" at bounding box center [215, 371] width 94 height 23
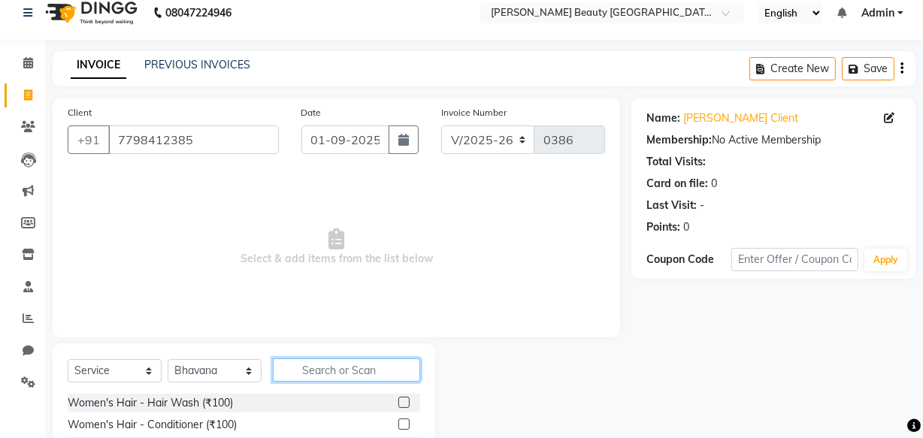
click at [325, 362] on input "text" at bounding box center [346, 370] width 147 height 23
type input "wax"
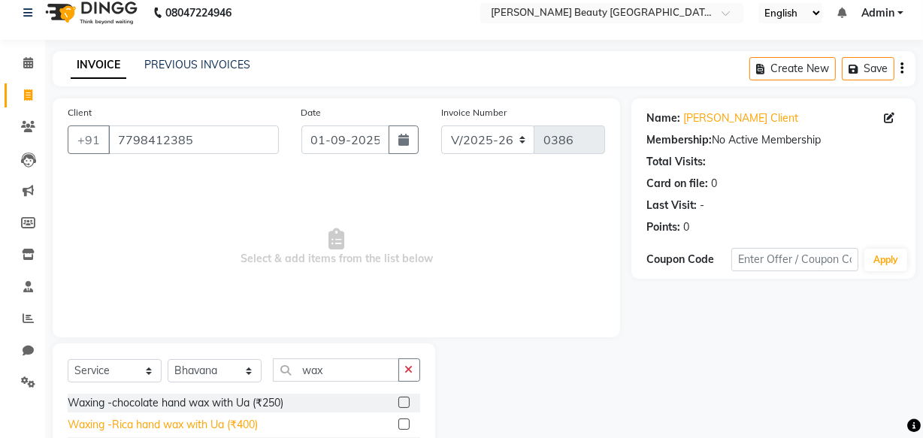
click at [210, 424] on div "Waxing -Rica hand wax with Ua (₹400)" at bounding box center [163, 425] width 190 height 16
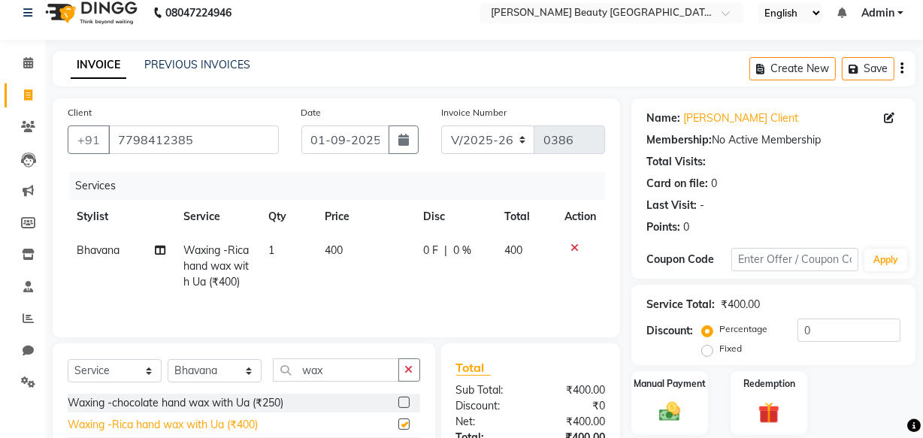
checkbox input "false"
click at [676, 383] on label "Manual Payment" at bounding box center [669, 383] width 75 height 14
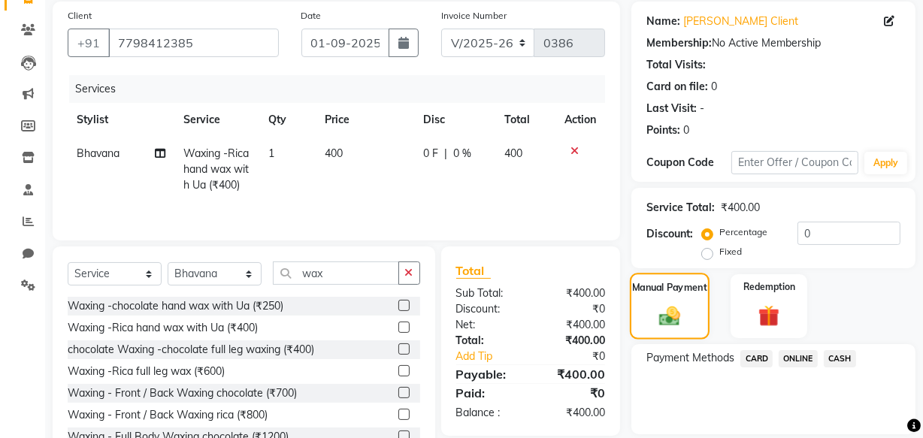
scroll to position [179, 0]
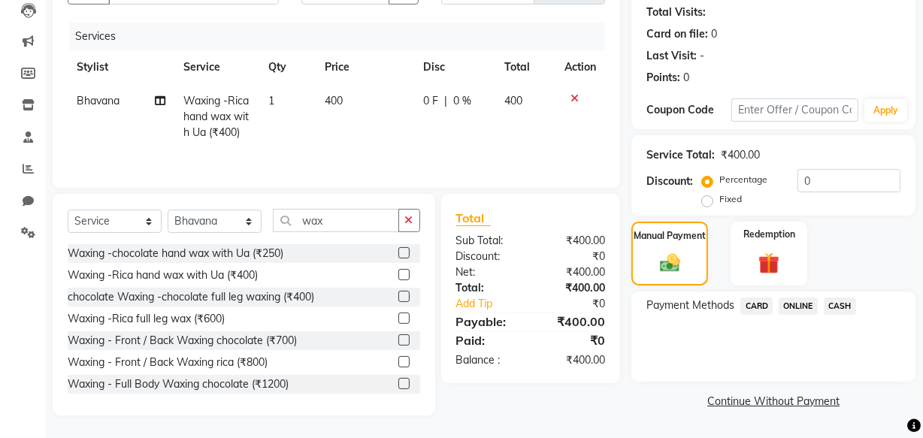
click at [833, 298] on span "CASH" at bounding box center [840, 306] width 32 height 17
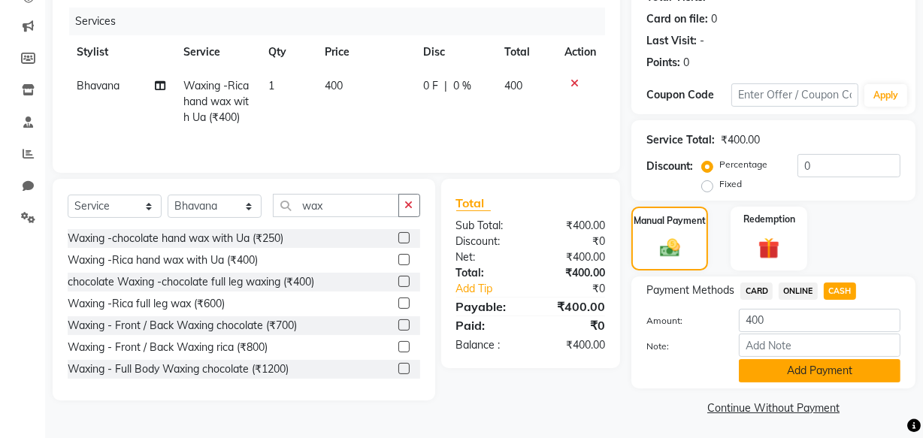
click at [810, 368] on button "Add Payment" at bounding box center [820, 370] width 162 height 23
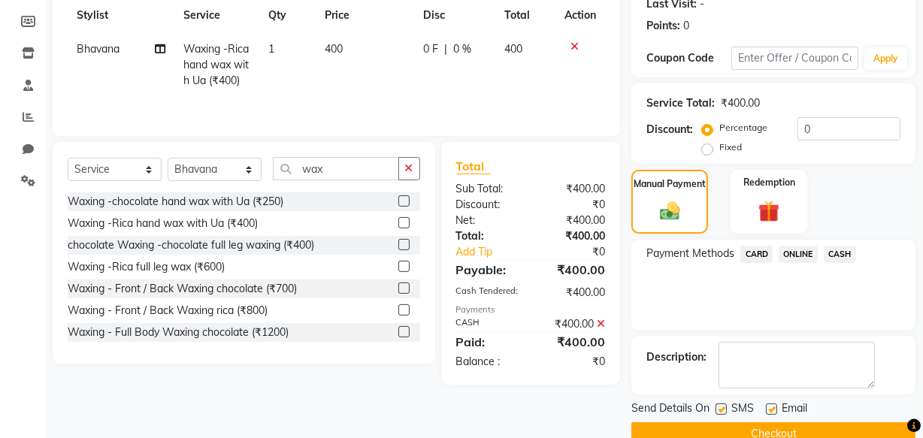
scroll to position [245, 0]
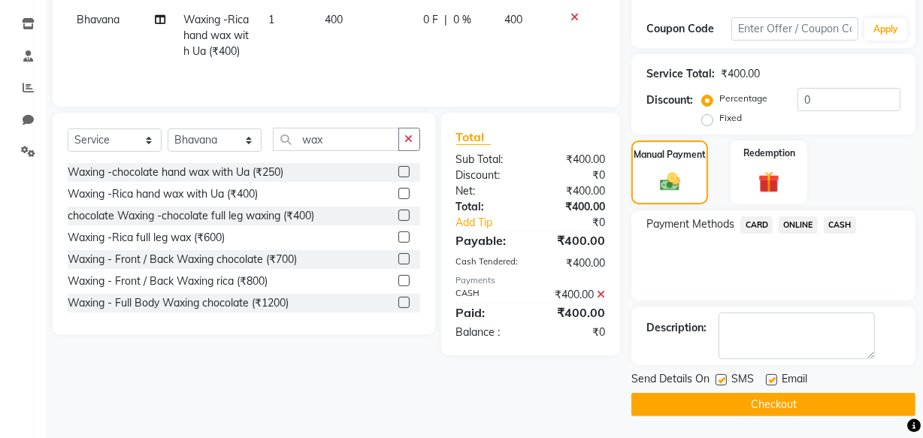
click at [767, 410] on button "Checkout" at bounding box center [773, 404] width 284 height 23
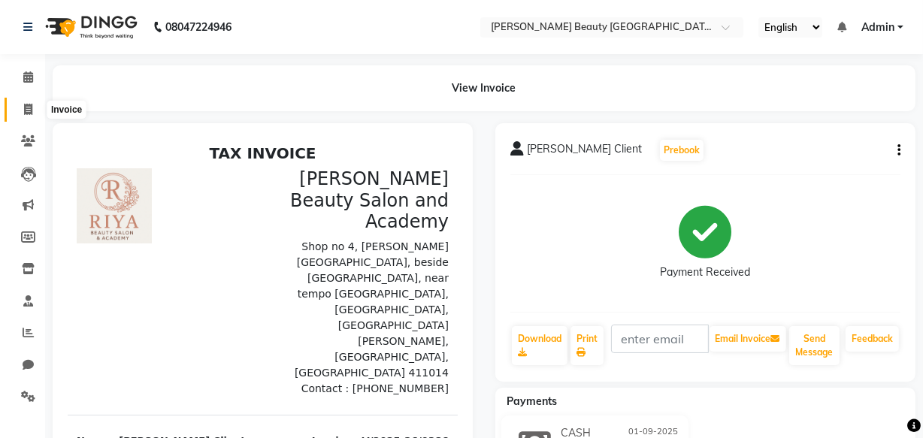
click at [26, 111] on icon at bounding box center [28, 109] width 8 height 11
select select "8620"
select select "service"
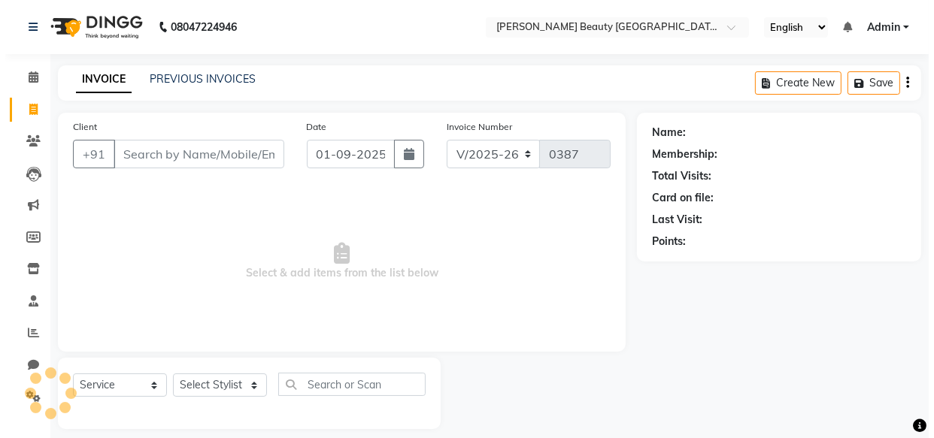
scroll to position [14, 0]
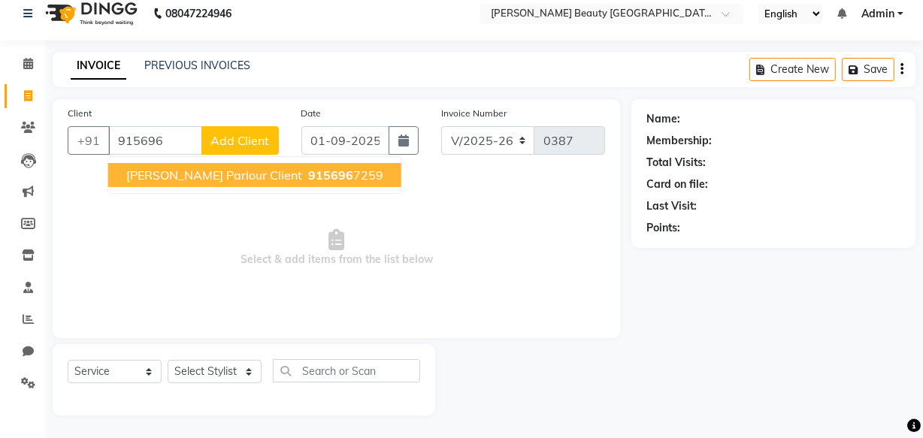
click at [230, 172] on span "[PERSON_NAME] Parlour Client" at bounding box center [214, 175] width 176 height 15
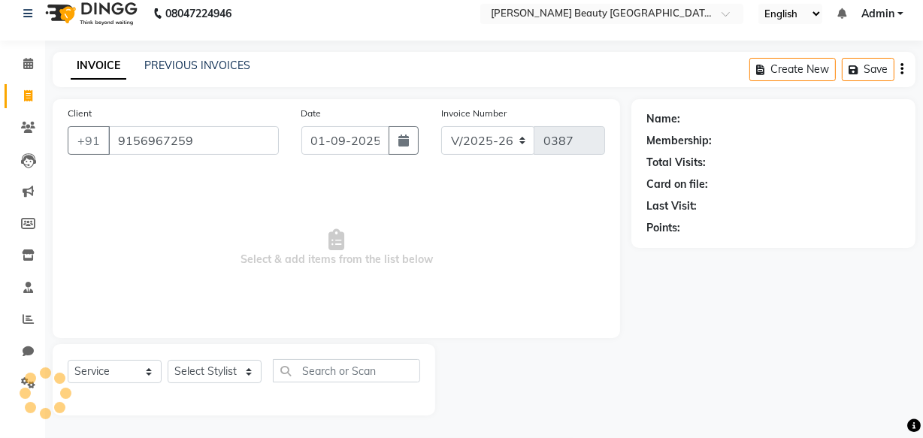
type input "9156967259"
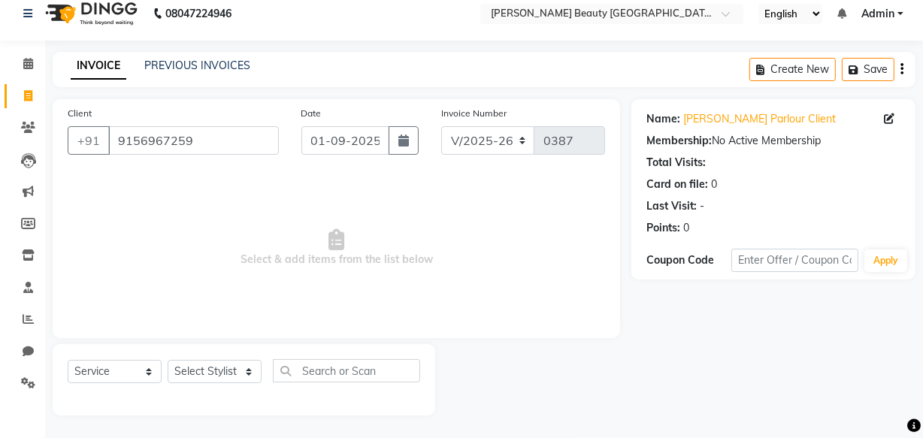
click at [892, 114] on icon at bounding box center [889, 119] width 11 height 11
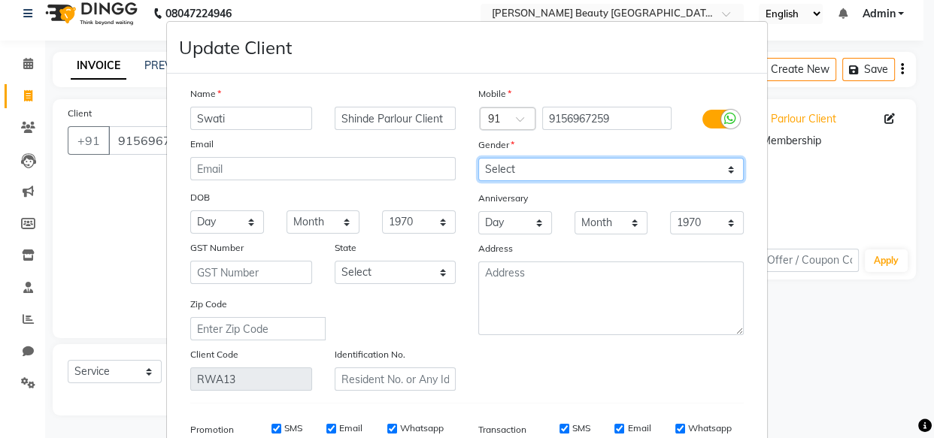
click at [576, 173] on select "Select [DEMOGRAPHIC_DATA] [DEMOGRAPHIC_DATA] Other Prefer Not To Say" at bounding box center [610, 169] width 265 height 23
select select "[DEMOGRAPHIC_DATA]"
click at [478, 159] on select "Select [DEMOGRAPHIC_DATA] [DEMOGRAPHIC_DATA] Other Prefer Not To Say" at bounding box center [610, 169] width 265 height 23
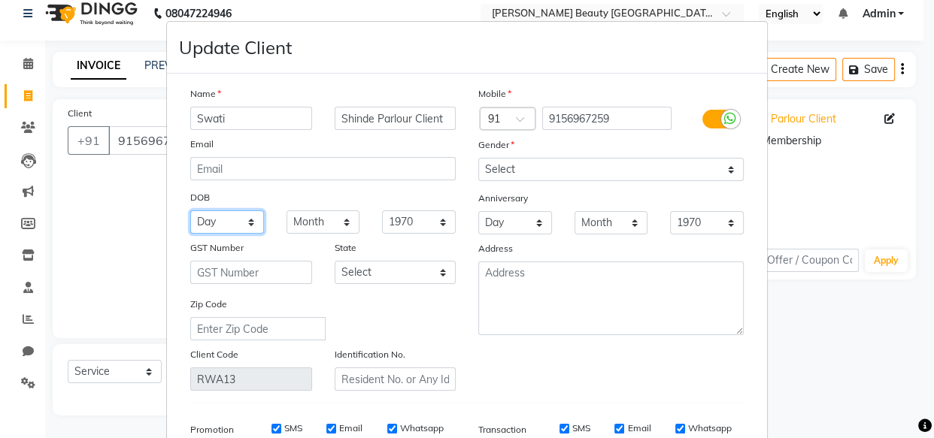
click at [226, 227] on select "Day 01 02 03 04 05 06 07 08 09 10 11 12 13 14 15 16 17 18 19 20 21 22 23 24 25 …" at bounding box center [227, 221] width 74 height 23
select select "10"
click at [190, 211] on select "Day 01 02 03 04 05 06 07 08 09 10 11 12 13 14 15 16 17 18 19 20 21 22 23 24 25 …" at bounding box center [227, 221] width 74 height 23
click at [298, 223] on select "Month January February March April May June July August September October Novem…" at bounding box center [323, 221] width 74 height 23
select select "11"
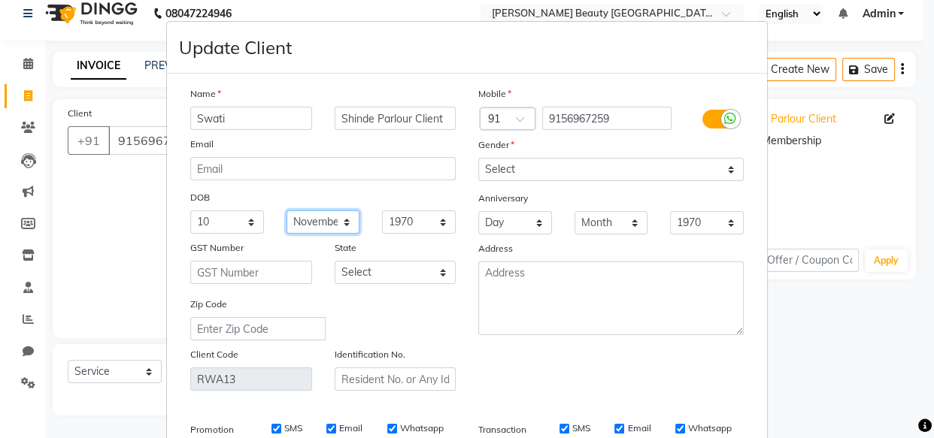
click at [286, 211] on select "Month January February March April May June July August September October Novem…" at bounding box center [323, 221] width 74 height 23
click at [401, 221] on select "1940 1941 1942 1943 1944 1945 1946 1947 1948 1949 1950 1951 1952 1953 1954 1955…" at bounding box center [419, 221] width 74 height 23
select select "1994"
click at [382, 211] on select "1940 1941 1942 1943 1944 1945 1946 1947 1948 1949 1950 1951 1952 1953 1954 1955…" at bounding box center [419, 221] width 74 height 23
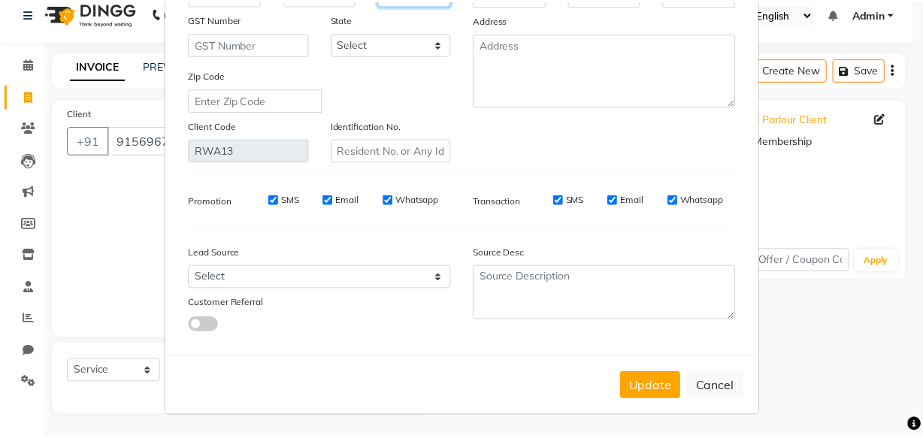
scroll to position [233, 0]
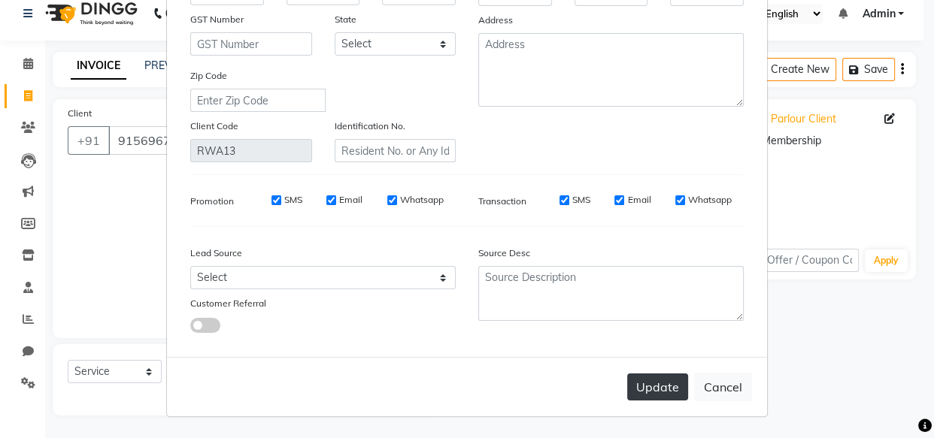
click at [646, 383] on button "Update" at bounding box center [657, 387] width 61 height 27
select select
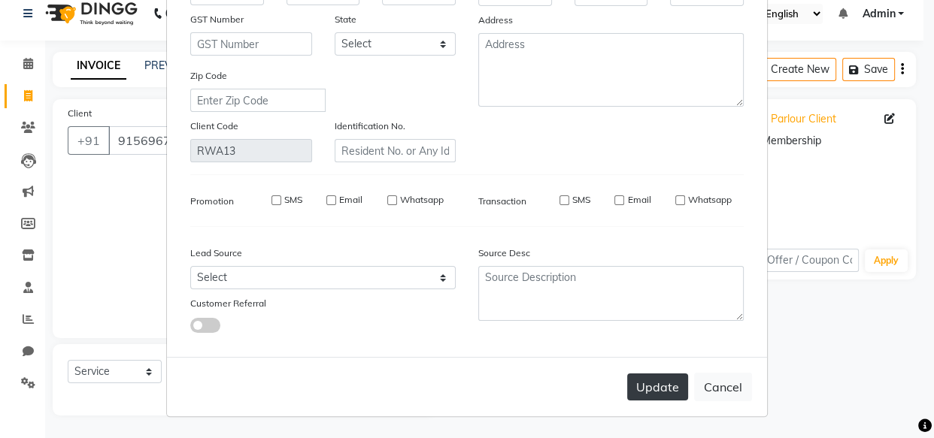
select select
checkbox input "false"
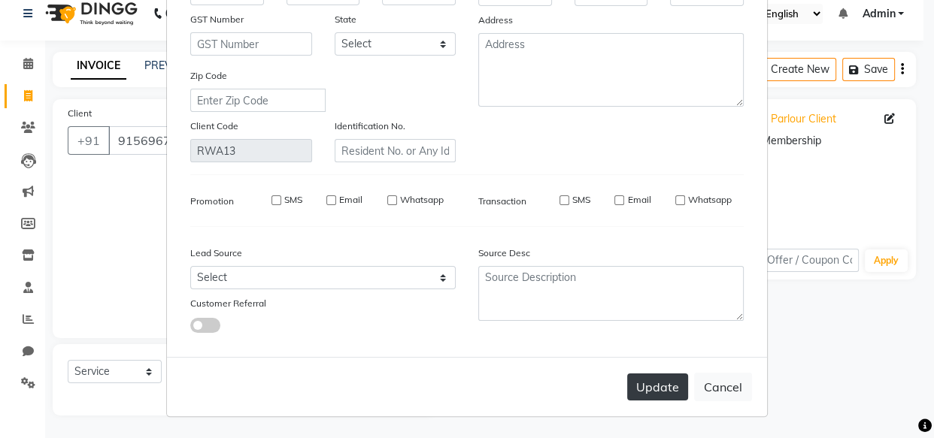
checkbox input "false"
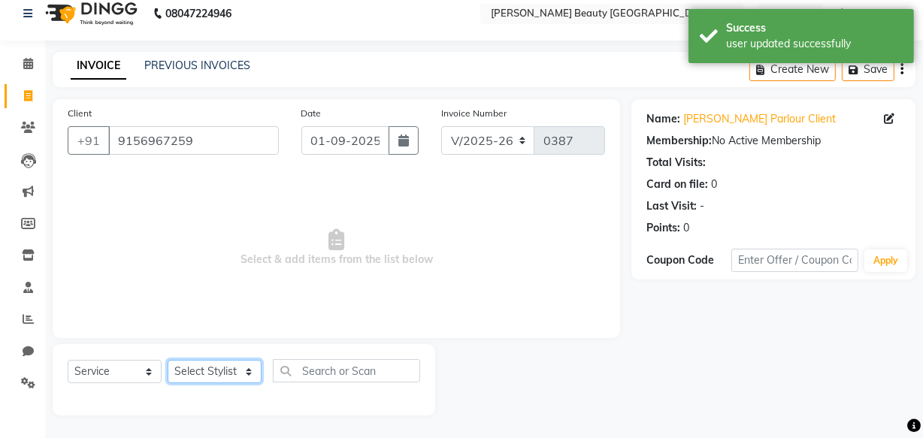
click at [218, 375] on select "Select Stylist Amla [PERSON_NAME] [PERSON_NAME] pornima [PERSON_NAME] [PERSON_N…" at bounding box center [215, 371] width 94 height 23
select select "87283"
click at [168, 360] on select "Select Stylist Amla [PERSON_NAME] [PERSON_NAME] pornima [PERSON_NAME] [PERSON_N…" at bounding box center [215, 371] width 94 height 23
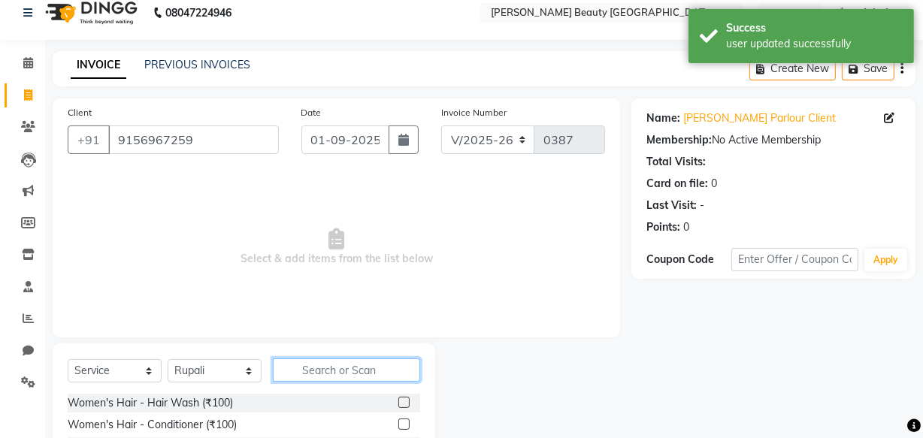
click at [322, 368] on input "text" at bounding box center [346, 370] width 147 height 23
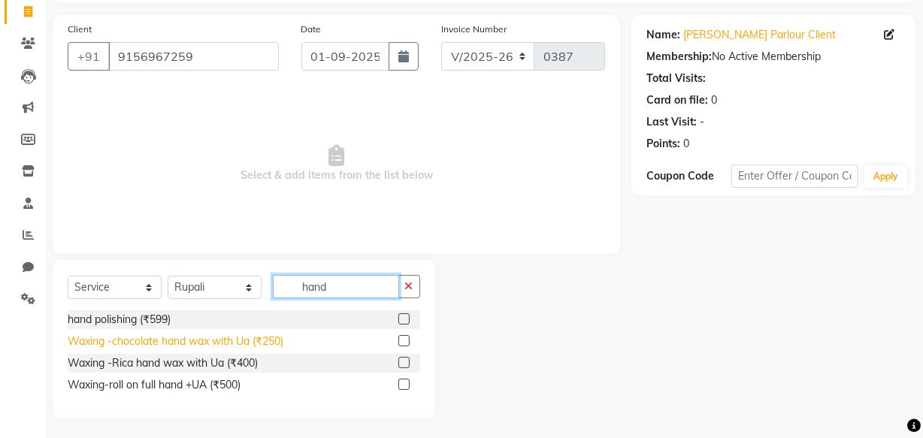
scroll to position [101, 0]
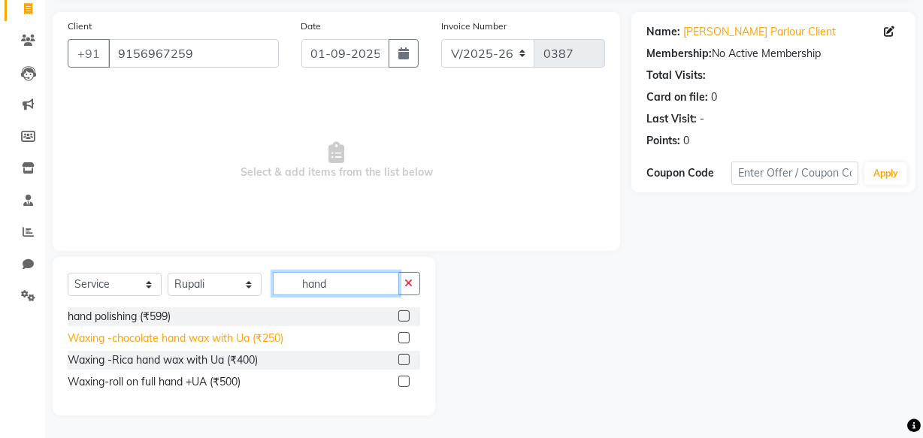
type input "hand"
click at [265, 338] on div "Waxing -chocolate hand wax with Ua (₹250)" at bounding box center [176, 339] width 216 height 16
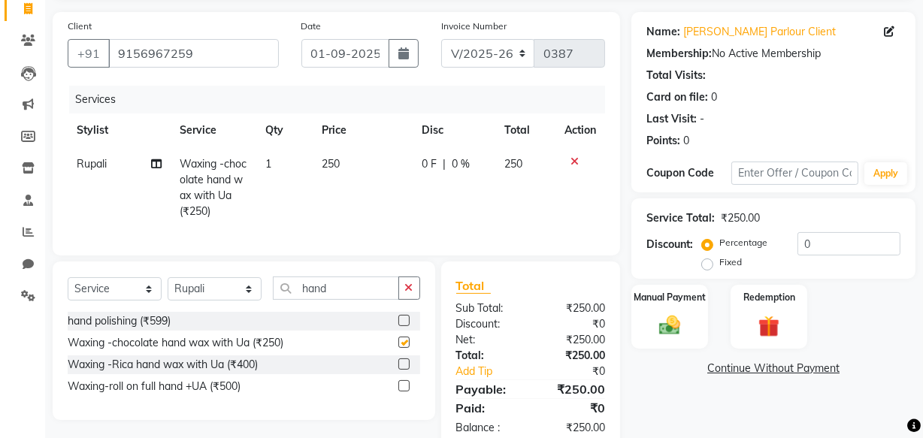
checkbox input "false"
click at [338, 300] on input "hand" at bounding box center [336, 288] width 126 height 23
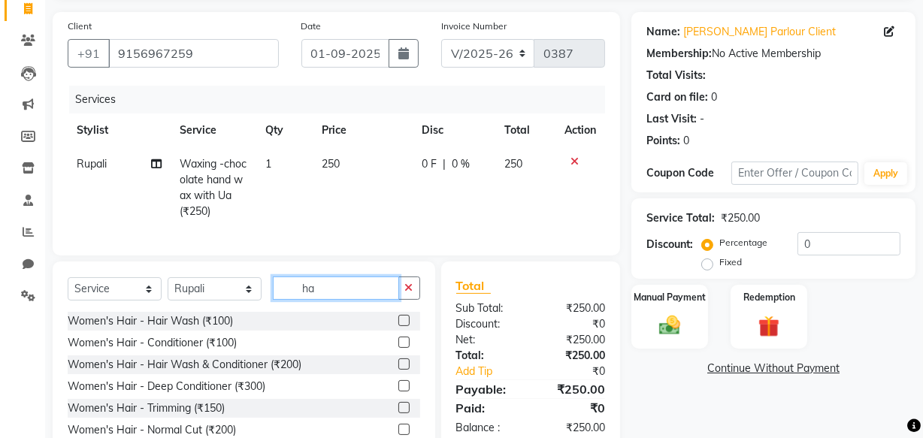
type input "h"
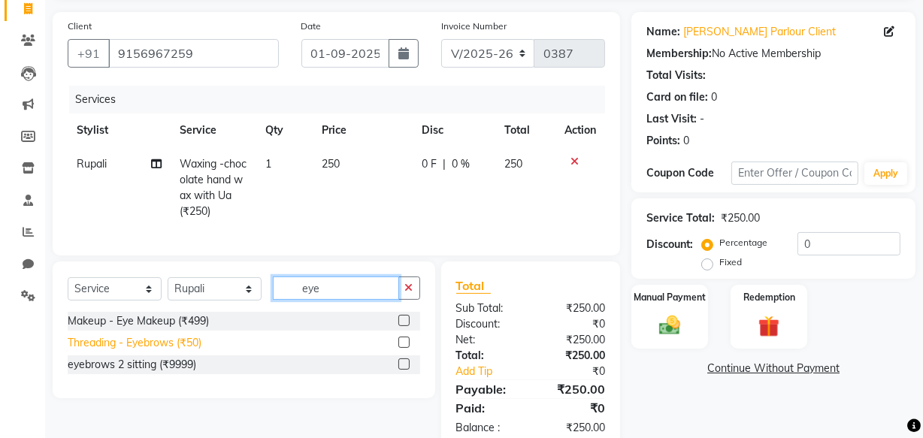
type input "eye"
click at [182, 351] on div "Threading - Eyebrows (₹50)" at bounding box center [135, 343] width 134 height 16
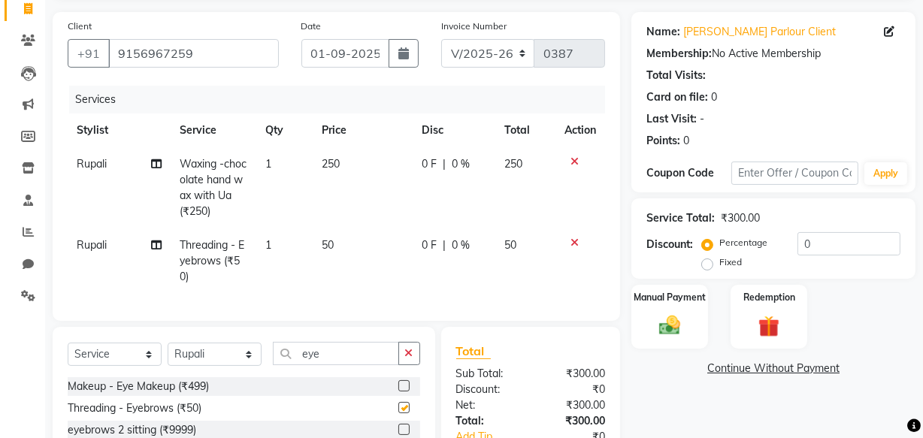
checkbox input "false"
click at [328, 361] on input "eye" at bounding box center [336, 353] width 126 height 23
type input "e"
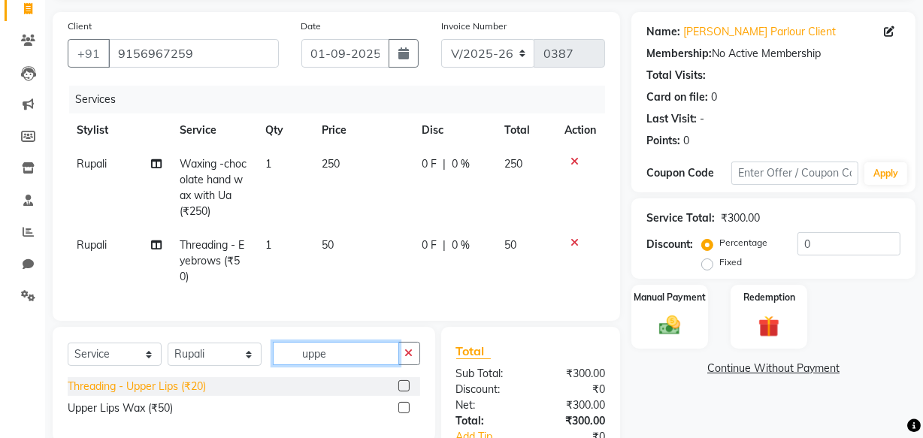
type input "uppe"
click at [161, 395] on div "Threading - Upper Lips (₹20)" at bounding box center [137, 387] width 138 height 16
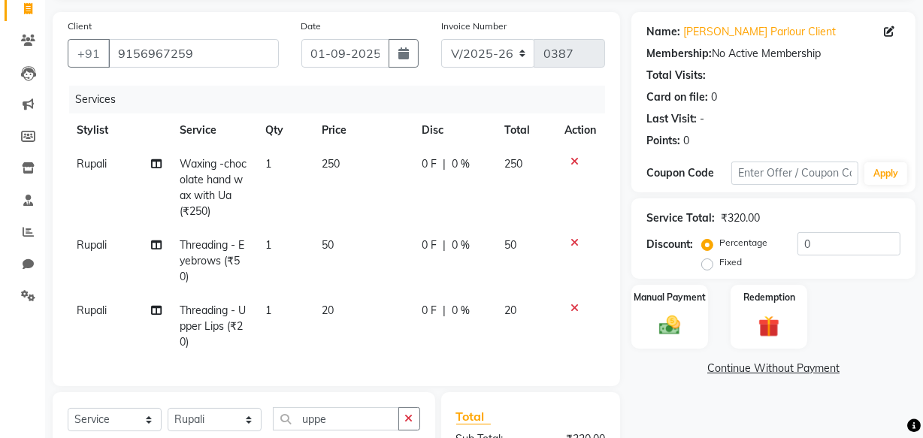
checkbox input "false"
click at [574, 306] on icon at bounding box center [575, 308] width 8 height 11
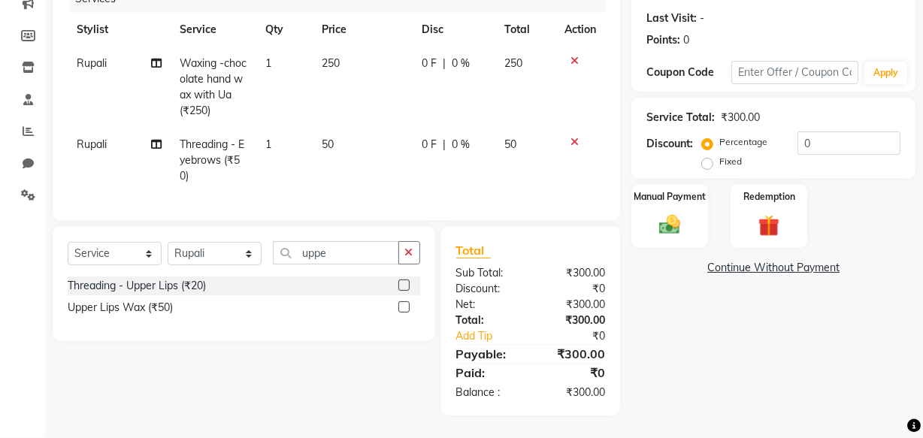
scroll to position [211, 0]
click at [144, 310] on div "Upper Lips Wax (₹50)" at bounding box center [120, 308] width 105 height 16
checkbox input "false"
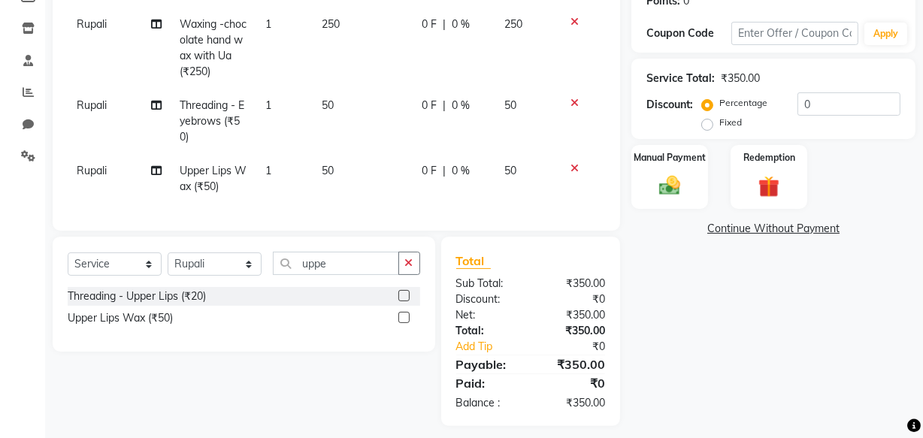
scroll to position [262, 0]
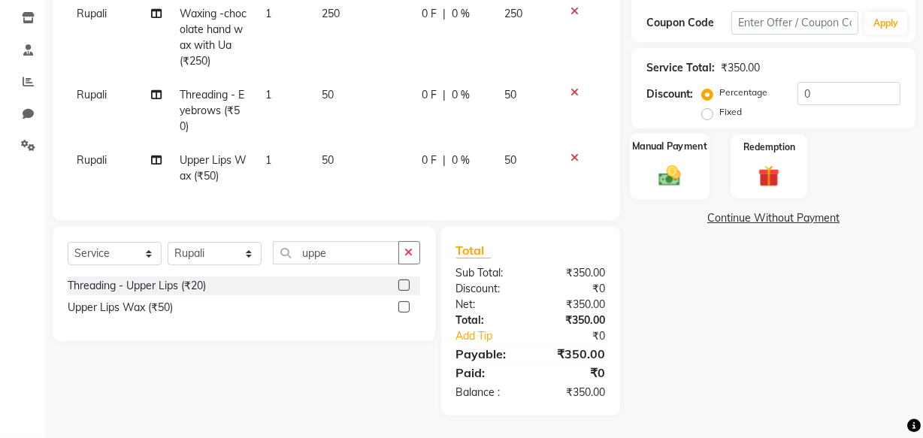
click at [664, 162] on img at bounding box center [670, 175] width 36 height 26
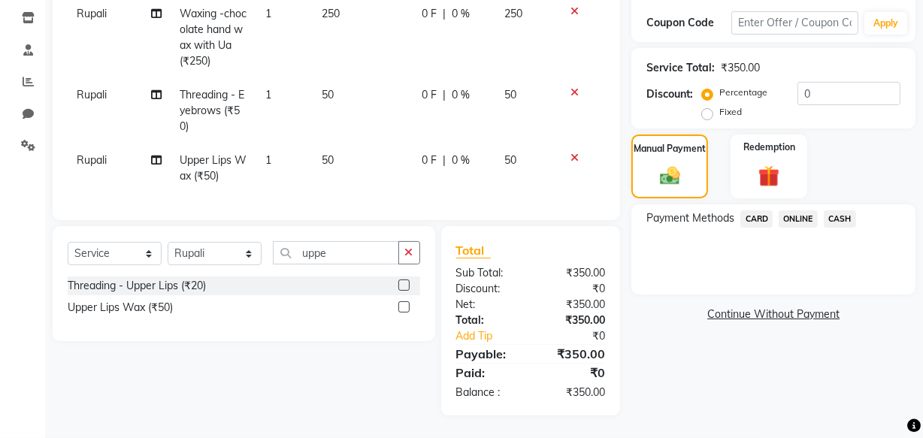
click at [803, 210] on span "ONLINE" at bounding box center [798, 218] width 39 height 17
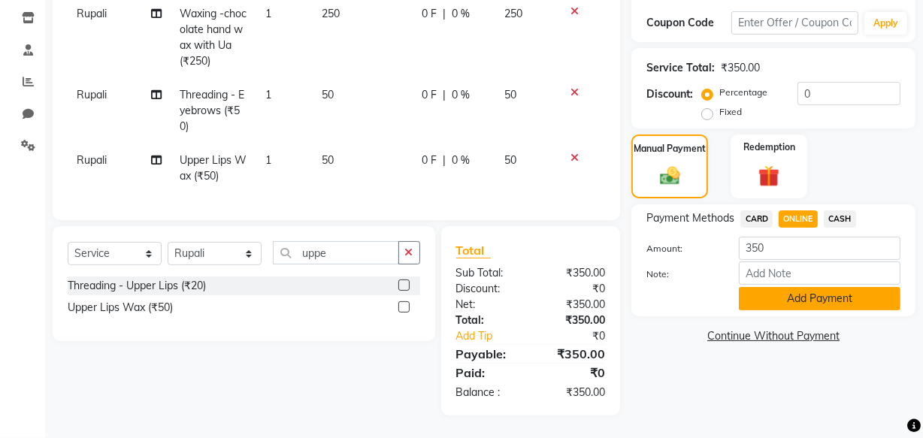
click at [798, 287] on button "Add Payment" at bounding box center [820, 298] width 162 height 23
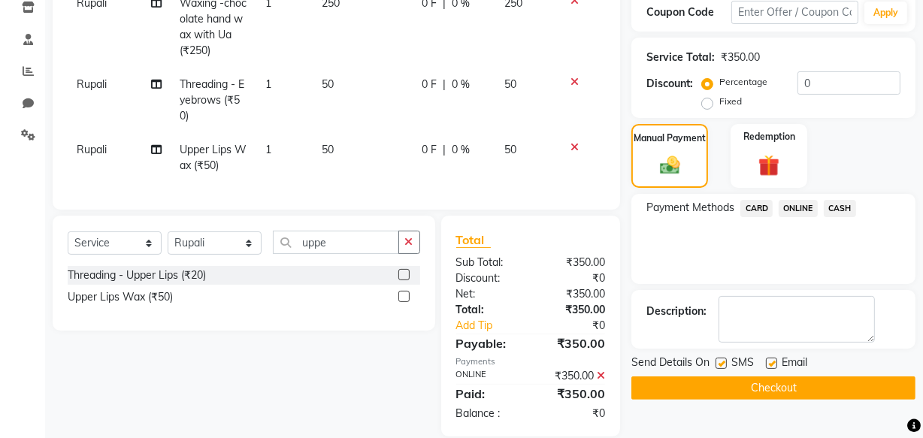
click at [735, 377] on button "Checkout" at bounding box center [773, 388] width 284 height 23
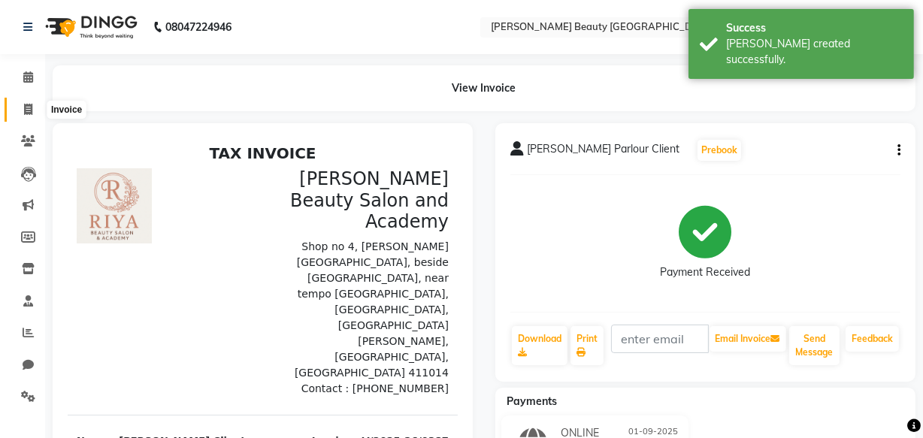
click at [26, 112] on icon at bounding box center [28, 109] width 8 height 11
select select "8620"
select select "service"
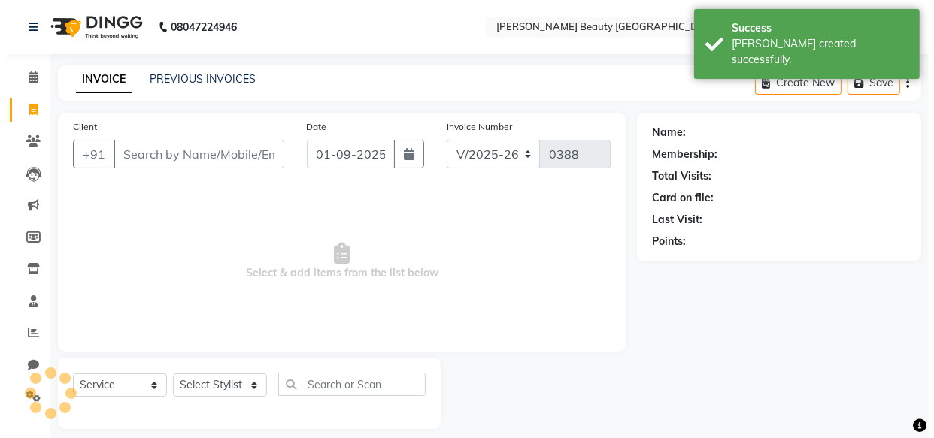
scroll to position [14, 0]
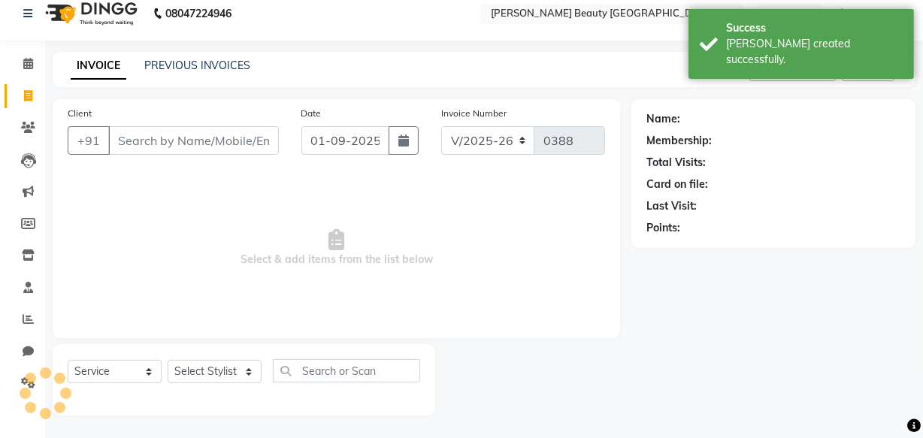
click at [158, 135] on input "Client" at bounding box center [193, 140] width 171 height 29
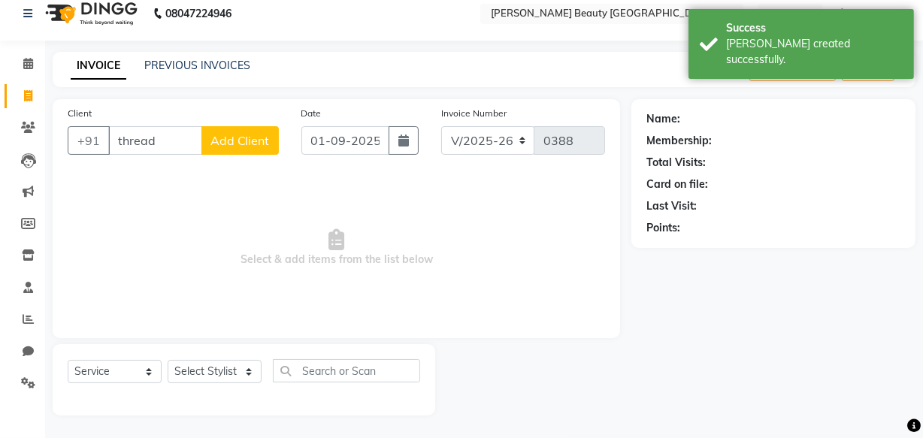
click at [186, 127] on input "thread" at bounding box center [155, 140] width 94 height 29
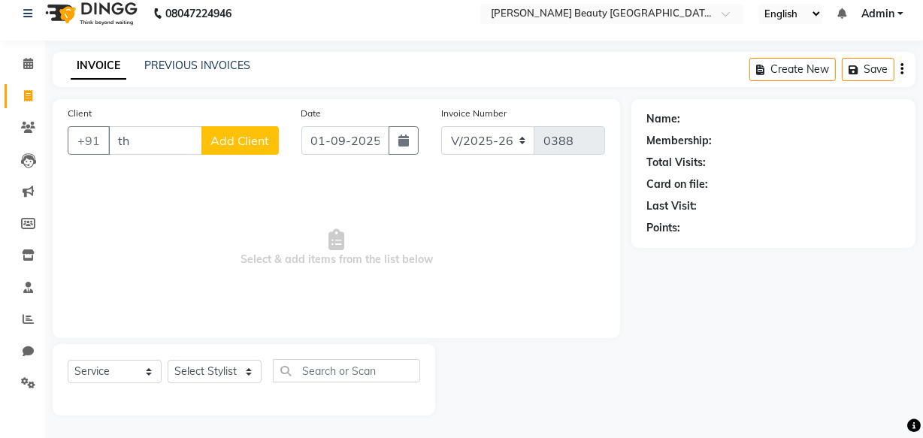
type input "t"
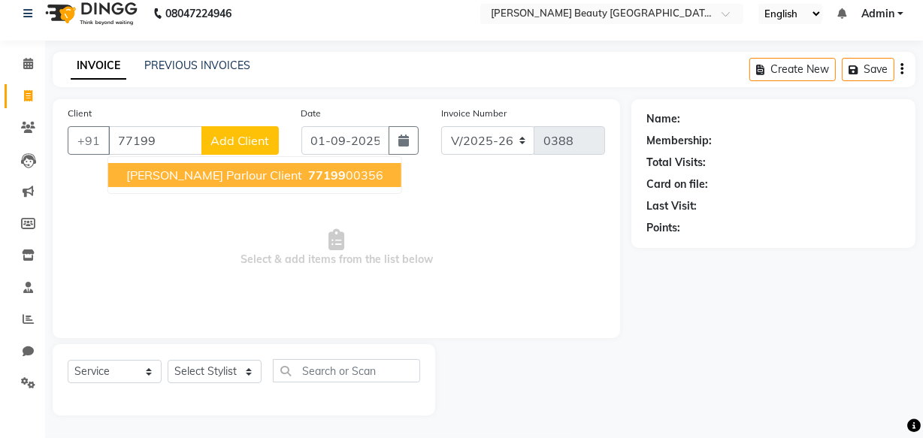
click at [198, 177] on span "[PERSON_NAME] Parlour Client" at bounding box center [214, 175] width 176 height 15
type input "7719900356"
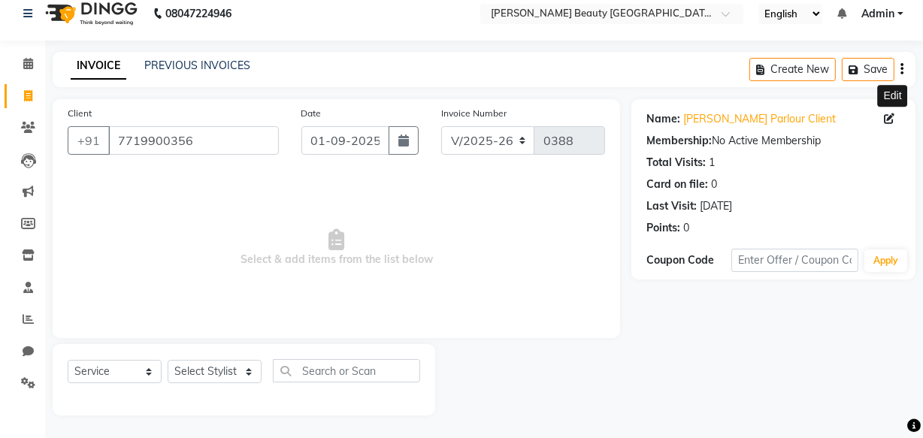
click at [892, 120] on icon at bounding box center [889, 119] width 11 height 11
select select "22"
select select "09"
select select "[DEMOGRAPHIC_DATA]"
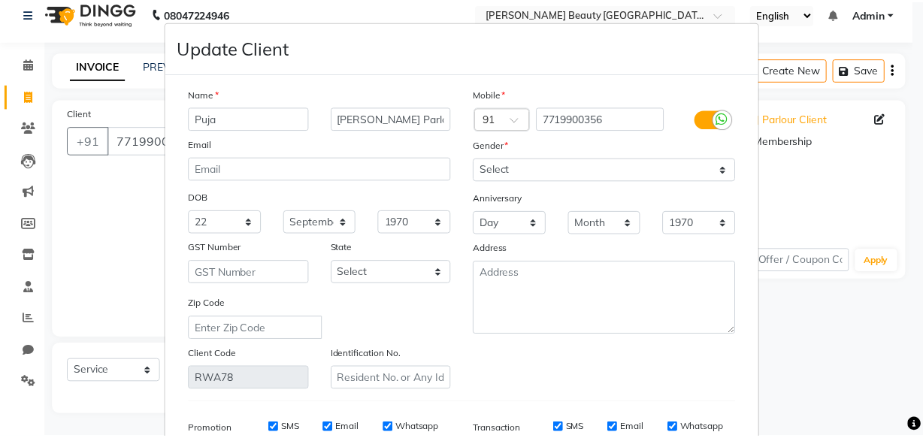
scroll to position [233, 0]
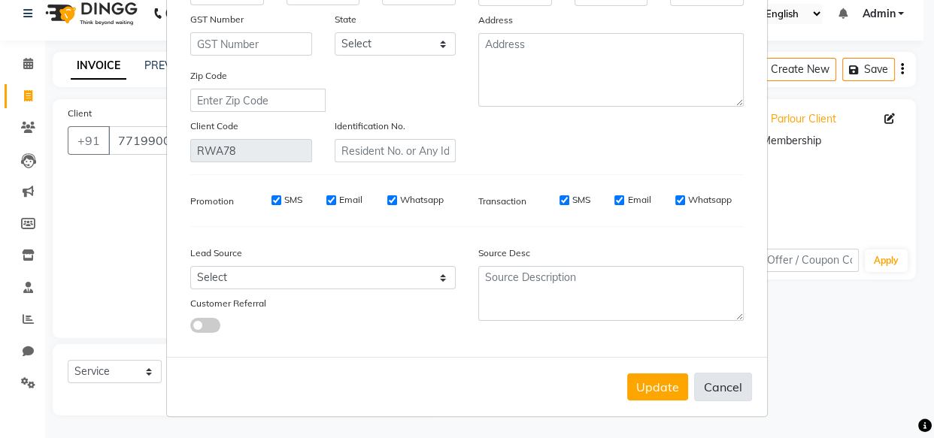
click at [694, 385] on button "Cancel" at bounding box center [723, 387] width 58 height 29
select select
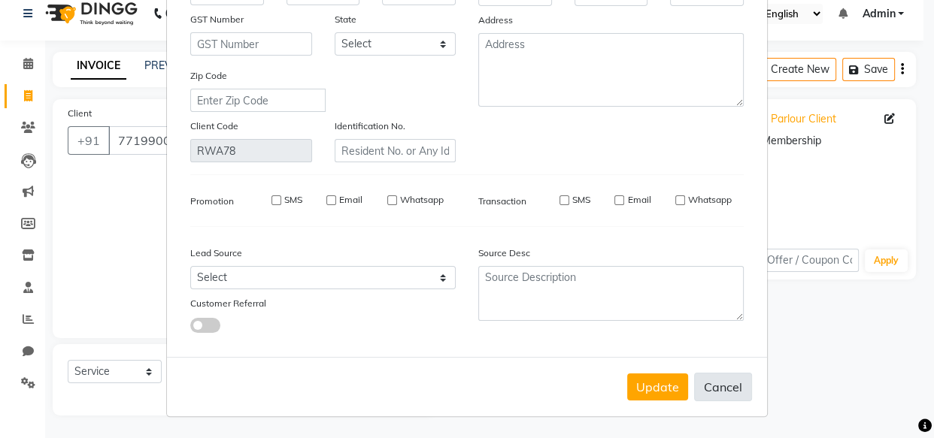
select select
checkbox input "false"
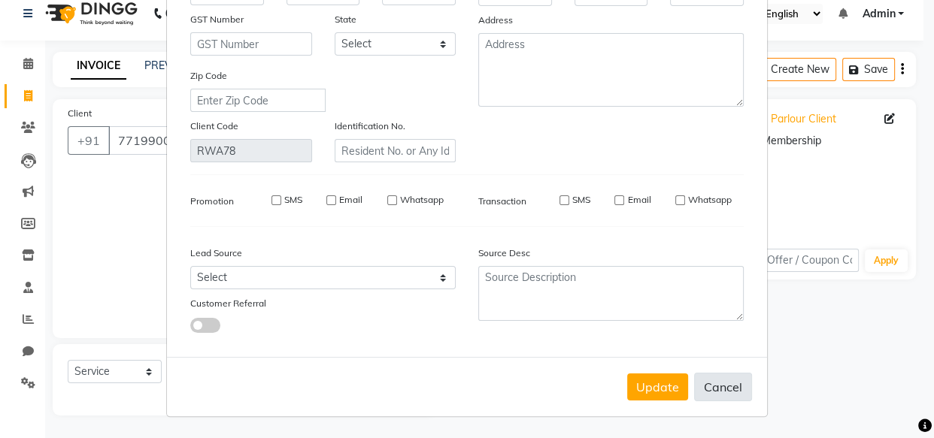
checkbox input "false"
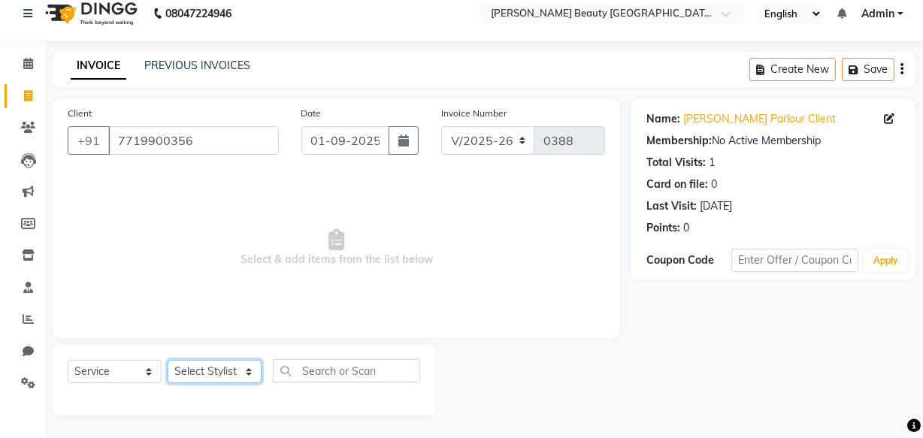
click at [245, 374] on select "Select Stylist Amla [PERSON_NAME] [PERSON_NAME] pornima [PERSON_NAME] [PERSON_N…" at bounding box center [215, 371] width 94 height 23
select select "88374"
click at [168, 360] on select "Select Stylist Amla [PERSON_NAME] [PERSON_NAME] pornima [PERSON_NAME] [PERSON_N…" at bounding box center [215, 371] width 94 height 23
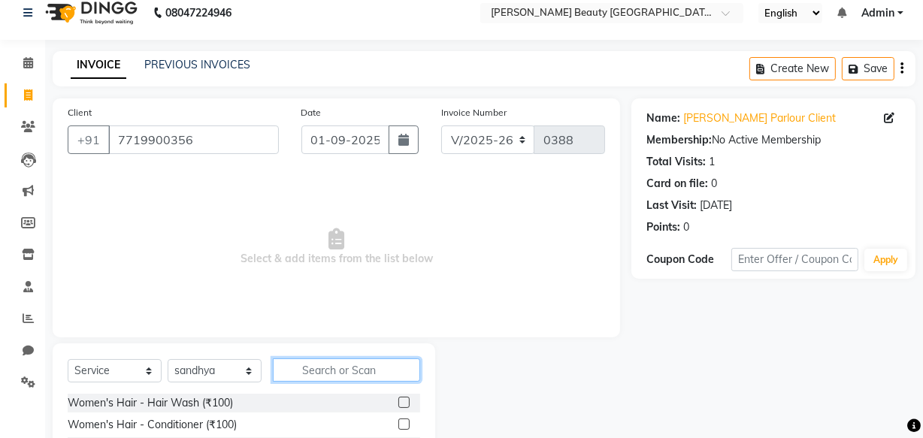
click at [306, 368] on input "text" at bounding box center [346, 370] width 147 height 23
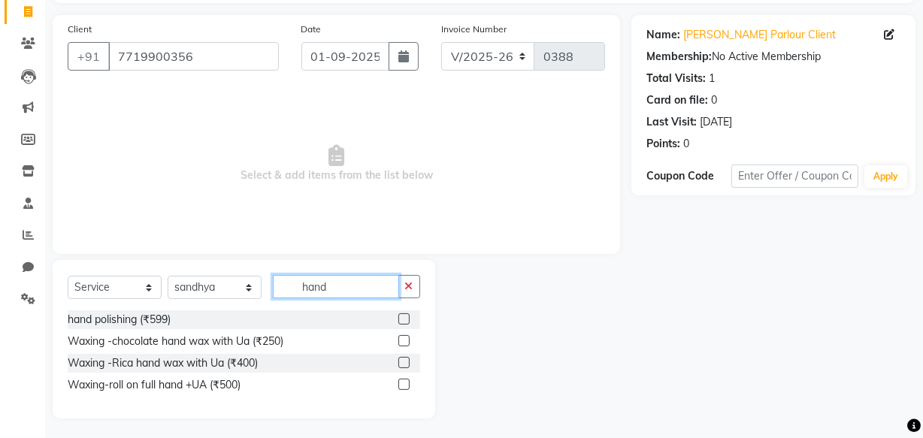
scroll to position [101, 0]
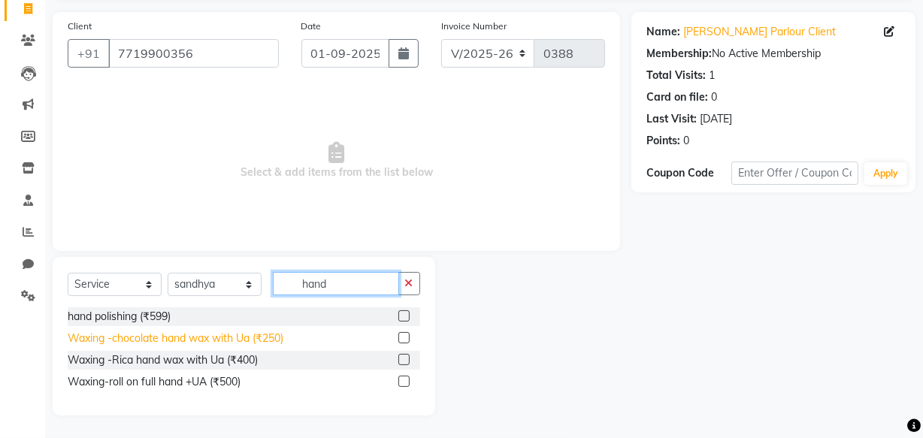
type input "hand"
click at [183, 341] on div "Waxing -chocolate hand wax with Ua (₹250)" at bounding box center [176, 339] width 216 height 16
checkbox input "false"
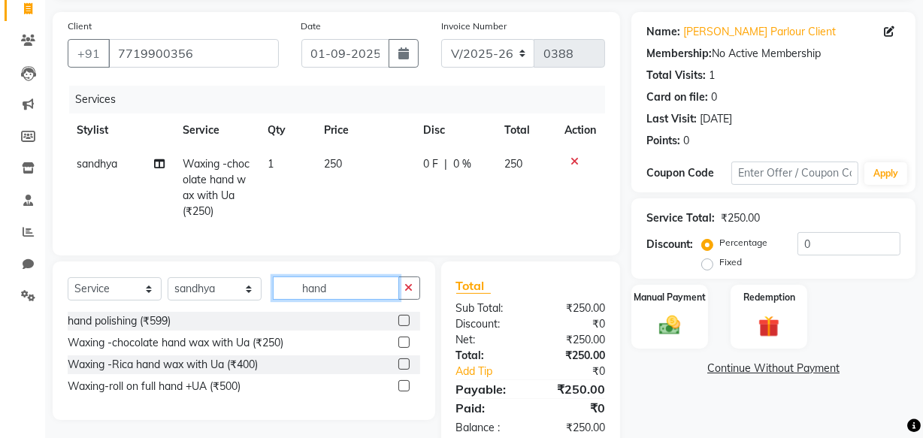
click at [338, 300] on input "hand" at bounding box center [336, 288] width 126 height 23
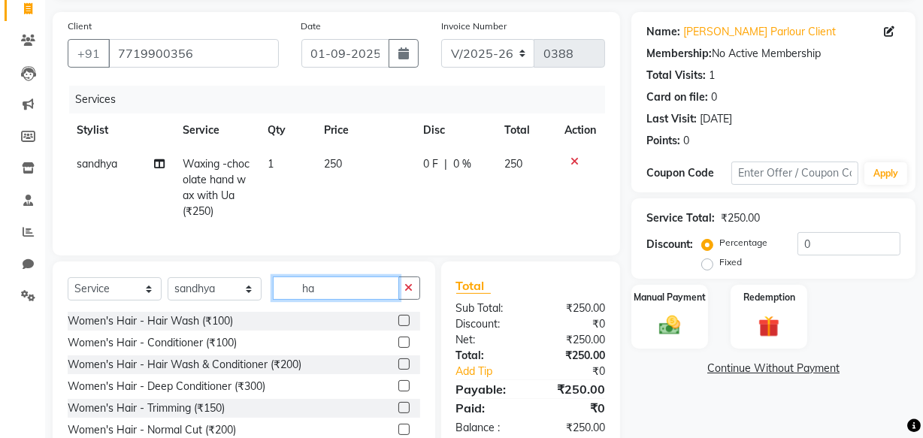
type input "h"
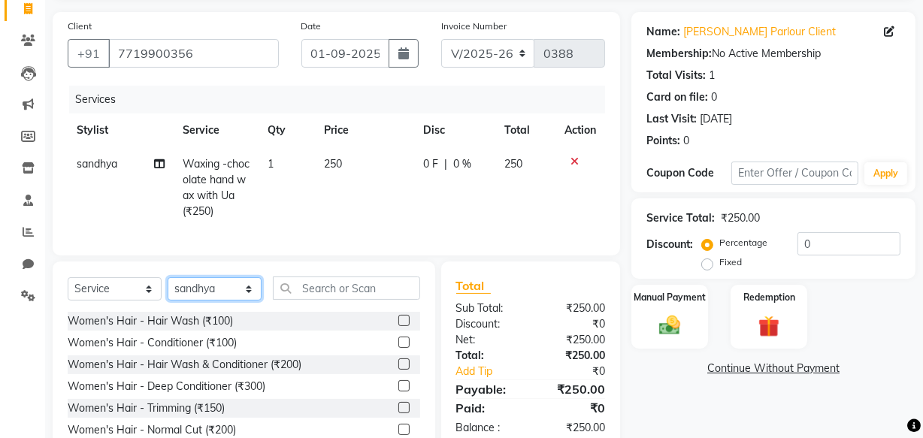
click at [220, 300] on select "Select Stylist Amla [PERSON_NAME] [PERSON_NAME] pornima [PERSON_NAME] [PERSON_N…" at bounding box center [215, 288] width 94 height 23
select select "87286"
click at [168, 288] on select "Select Stylist Amla [PERSON_NAME] [PERSON_NAME] pornima [PERSON_NAME] [PERSON_N…" at bounding box center [215, 288] width 94 height 23
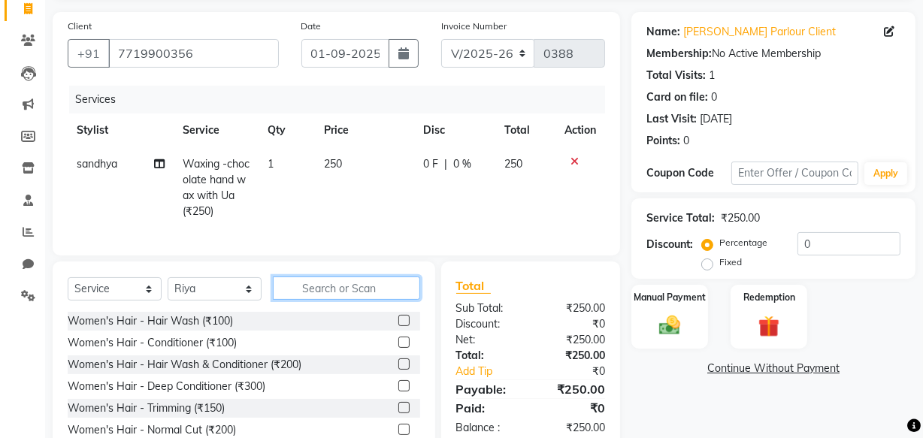
click at [331, 294] on input "text" at bounding box center [346, 288] width 147 height 23
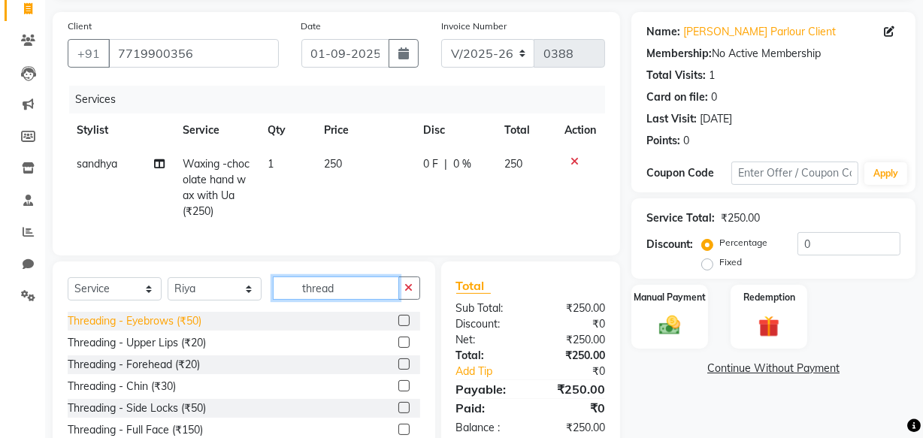
type input "thread"
click at [166, 329] on div "Threading - Eyebrows (₹50)" at bounding box center [135, 321] width 134 height 16
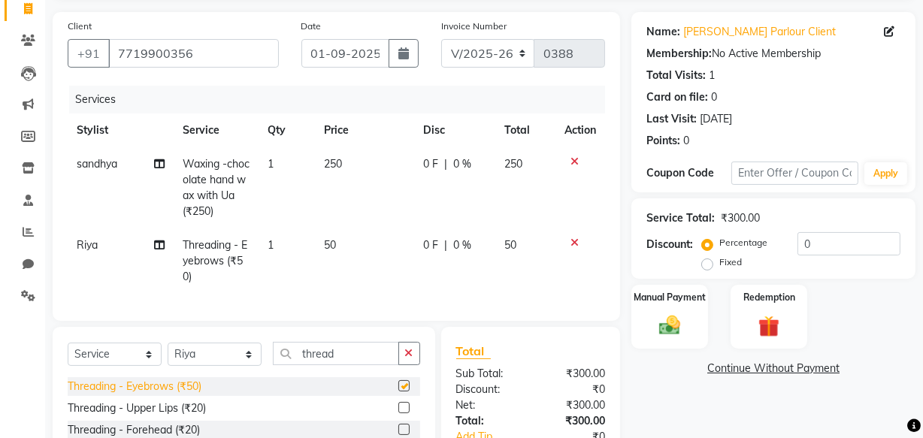
checkbox input "false"
click at [165, 416] on div "Threading - Upper Lips (₹20)" at bounding box center [137, 409] width 138 height 16
checkbox input "false"
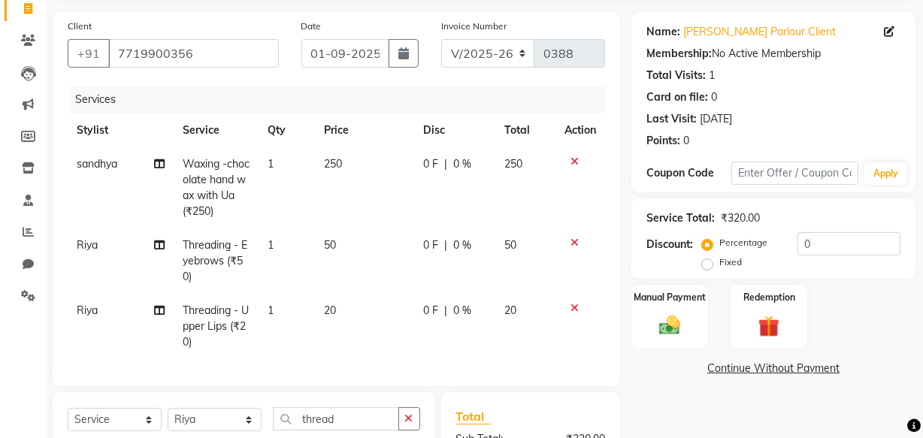
scroll to position [290, 0]
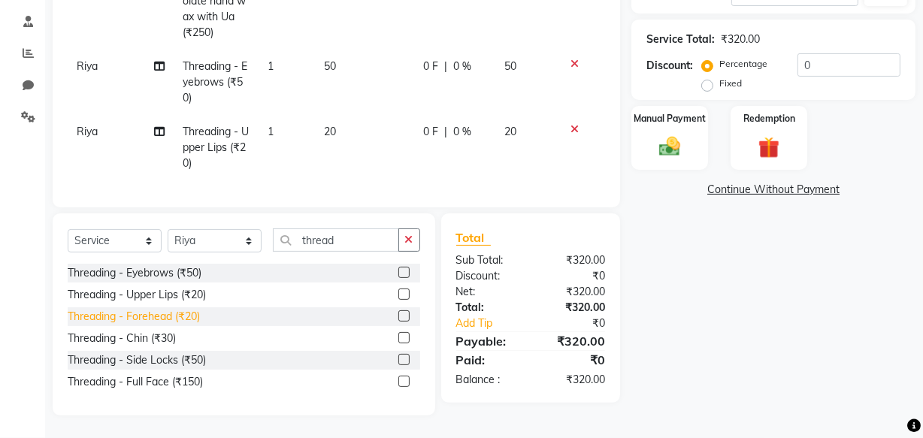
click at [163, 316] on div "Threading - Forehead (₹20)" at bounding box center [134, 317] width 132 height 16
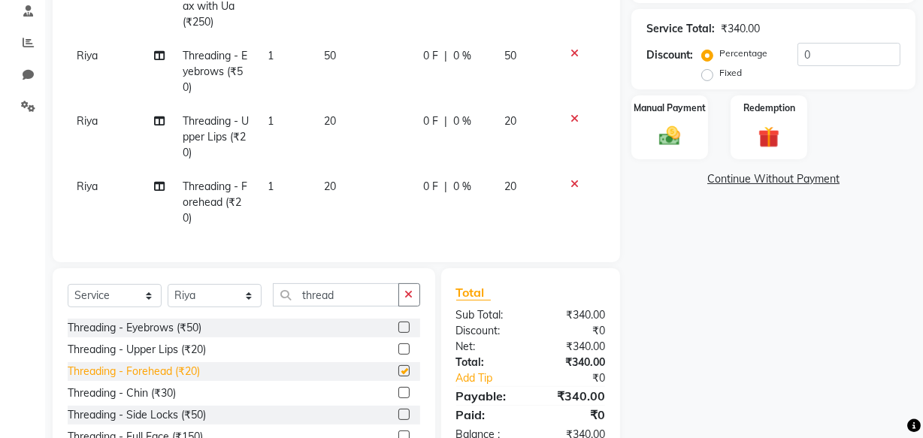
checkbox input "false"
click at [673, 120] on div "Manual Payment" at bounding box center [670, 127] width 80 height 67
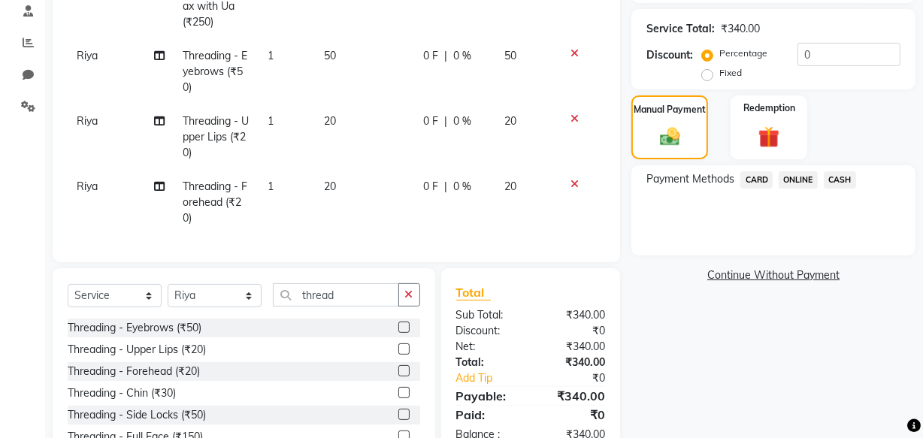
click at [797, 180] on span "ONLINE" at bounding box center [798, 179] width 39 height 17
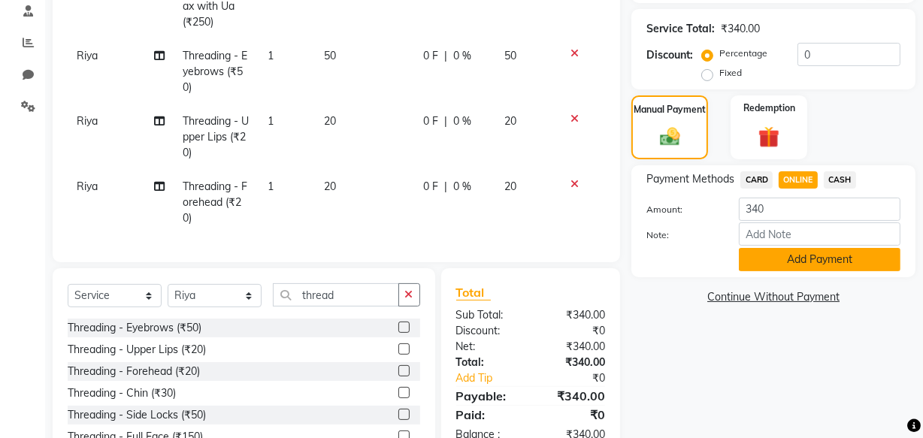
click at [805, 256] on button "Add Payment" at bounding box center [820, 259] width 162 height 23
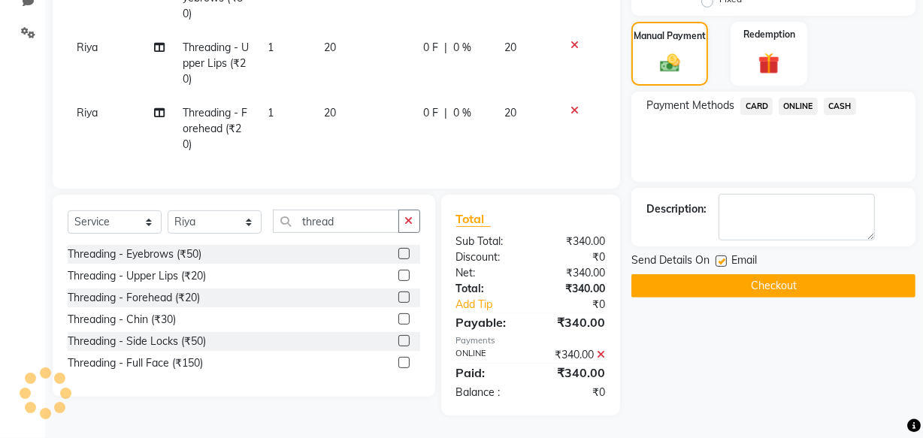
scroll to position [374, 0]
click at [771, 277] on button "Checkout" at bounding box center [773, 285] width 284 height 23
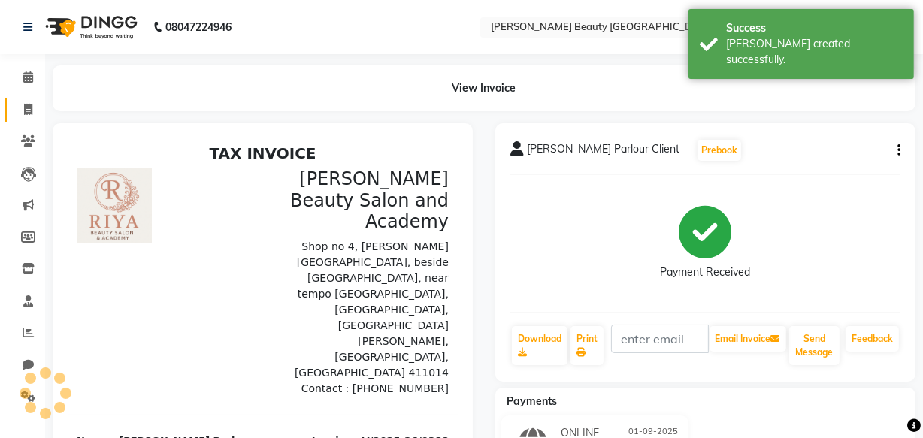
click at [24, 110] on icon at bounding box center [28, 109] width 8 height 11
select select "service"
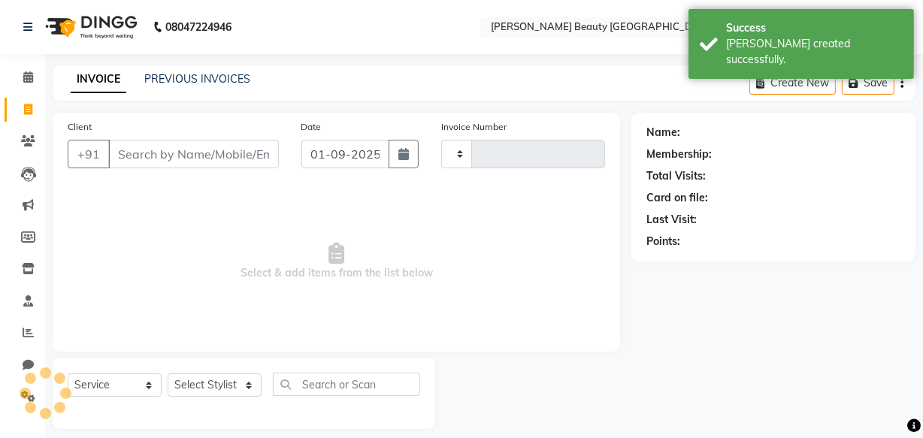
type input "0389"
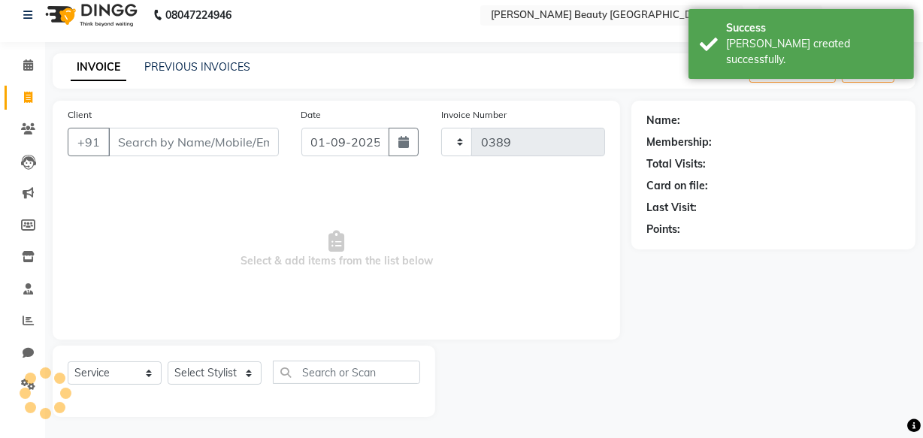
select select "8620"
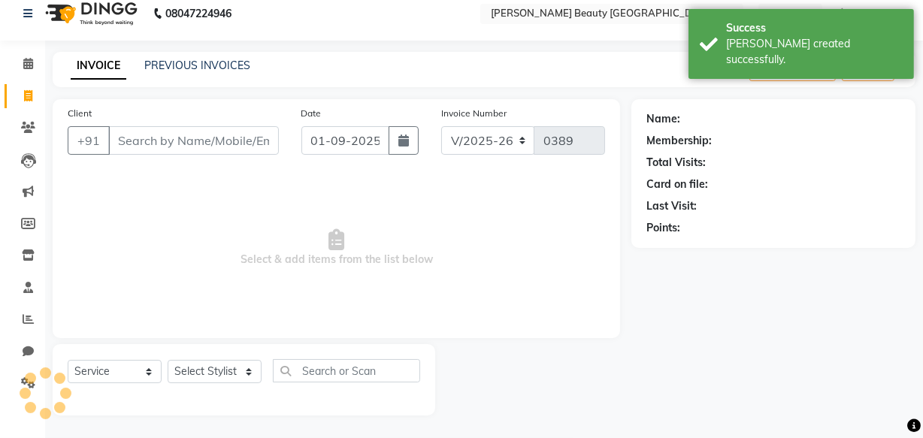
click at [169, 129] on input "Client" at bounding box center [193, 140] width 171 height 29
click at [204, 59] on link "PREVIOUS INVOICES" at bounding box center [197, 66] width 106 height 14
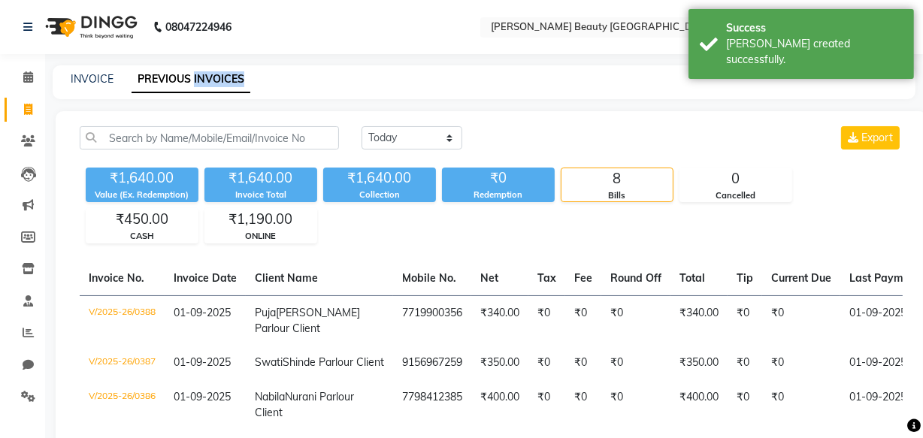
click at [204, 59] on div "08047224946 Select Location × [PERSON_NAME] Beauty Salon And Academy, Wadgaon […" at bounding box center [461, 365] width 923 height 731
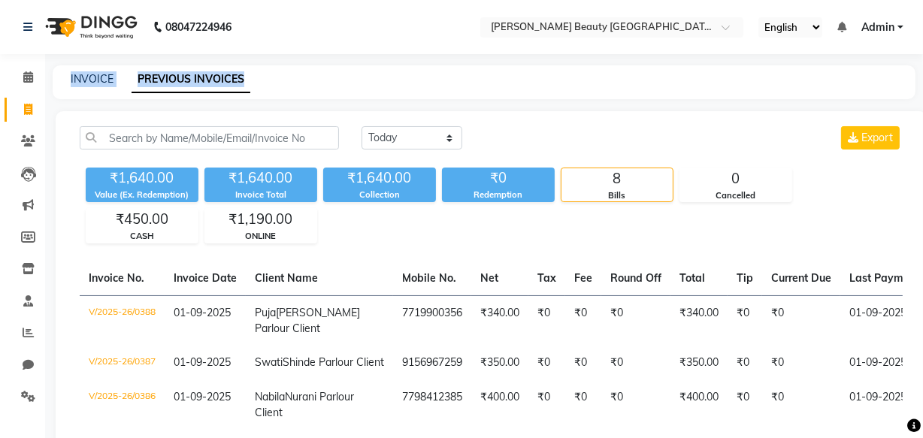
drag, startPoint x: 44, startPoint y: 159, endPoint x: 27, endPoint y: 114, distance: 48.3
click at [27, 114] on app-home "08047224946 Select Location × [PERSON_NAME] Beauty Salon And Academy, Wadgaon […" at bounding box center [461, 365] width 923 height 731
click at [27, 114] on icon at bounding box center [28, 109] width 8 height 11
select select "8620"
select select "service"
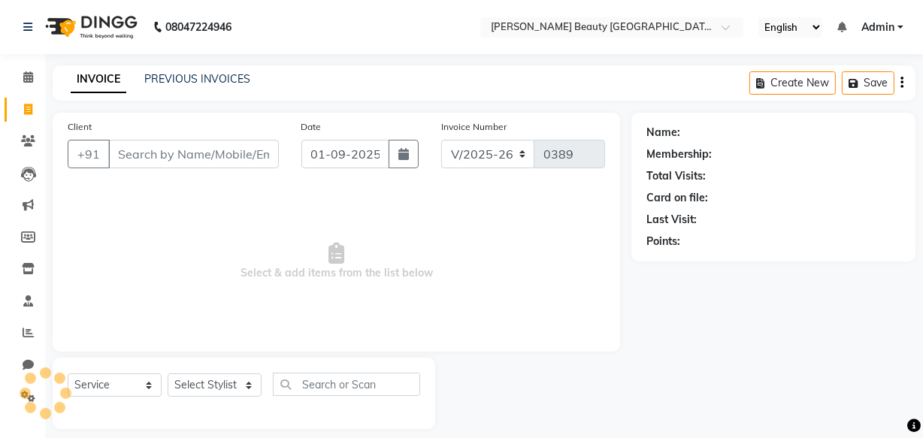
scroll to position [14, 0]
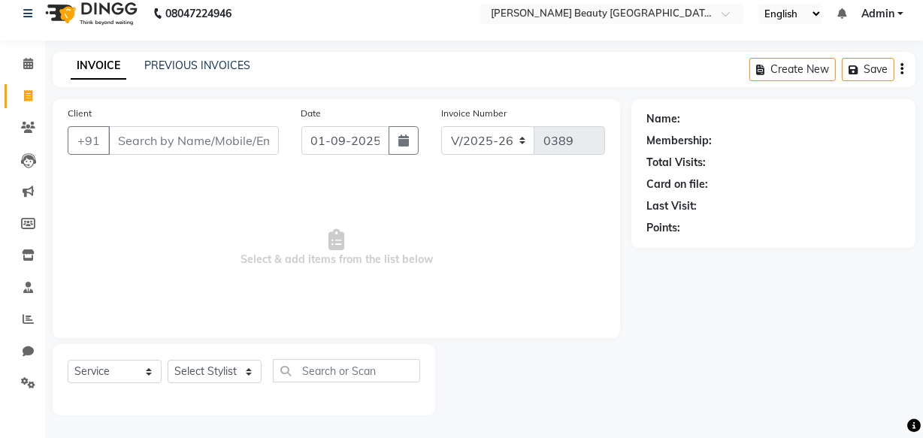
click at [29, 95] on icon at bounding box center [28, 95] width 8 height 11
select select "8620"
select select "service"
